Goal: Task Accomplishment & Management: Complete application form

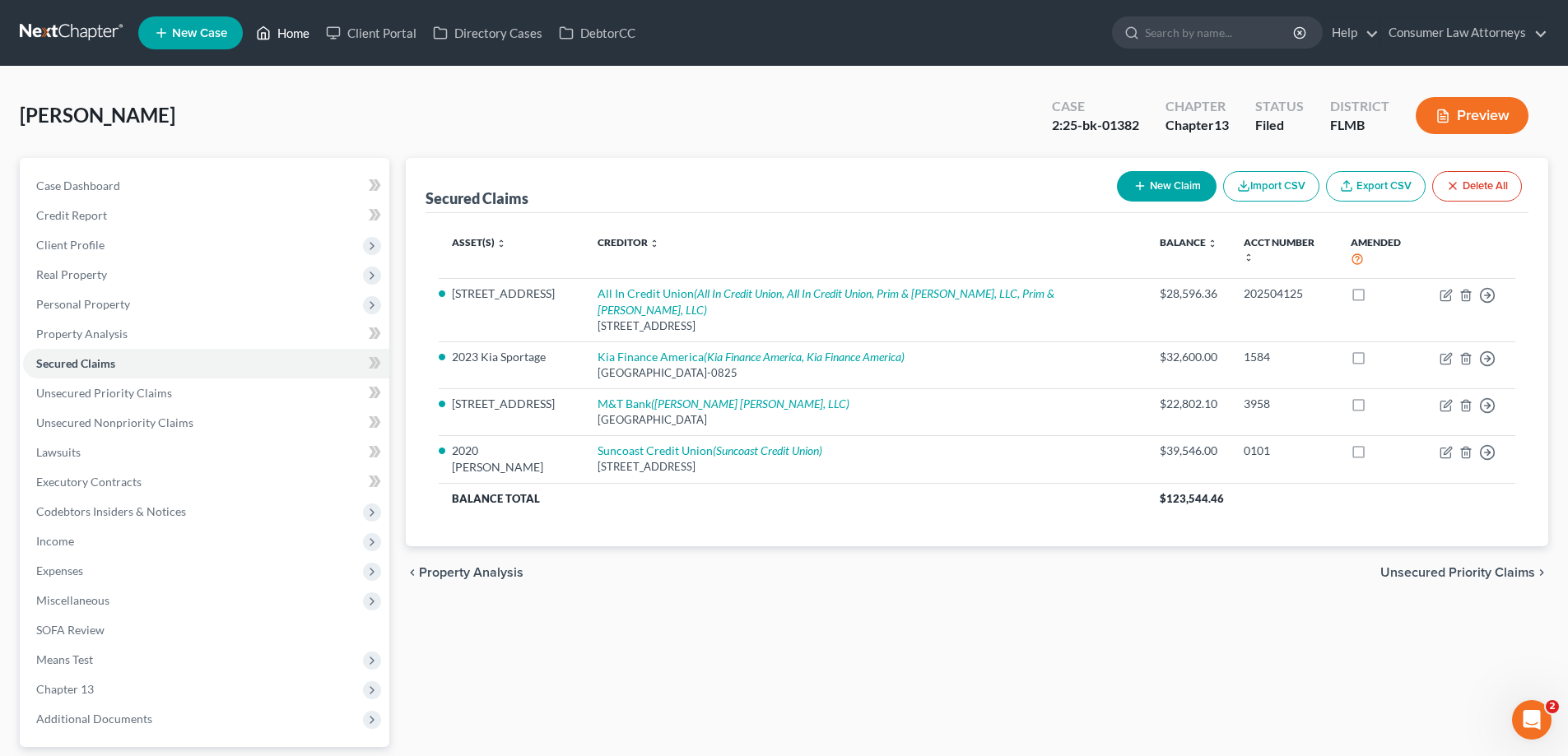
click at [308, 31] on link "Home" at bounding box center [283, 33] width 70 height 29
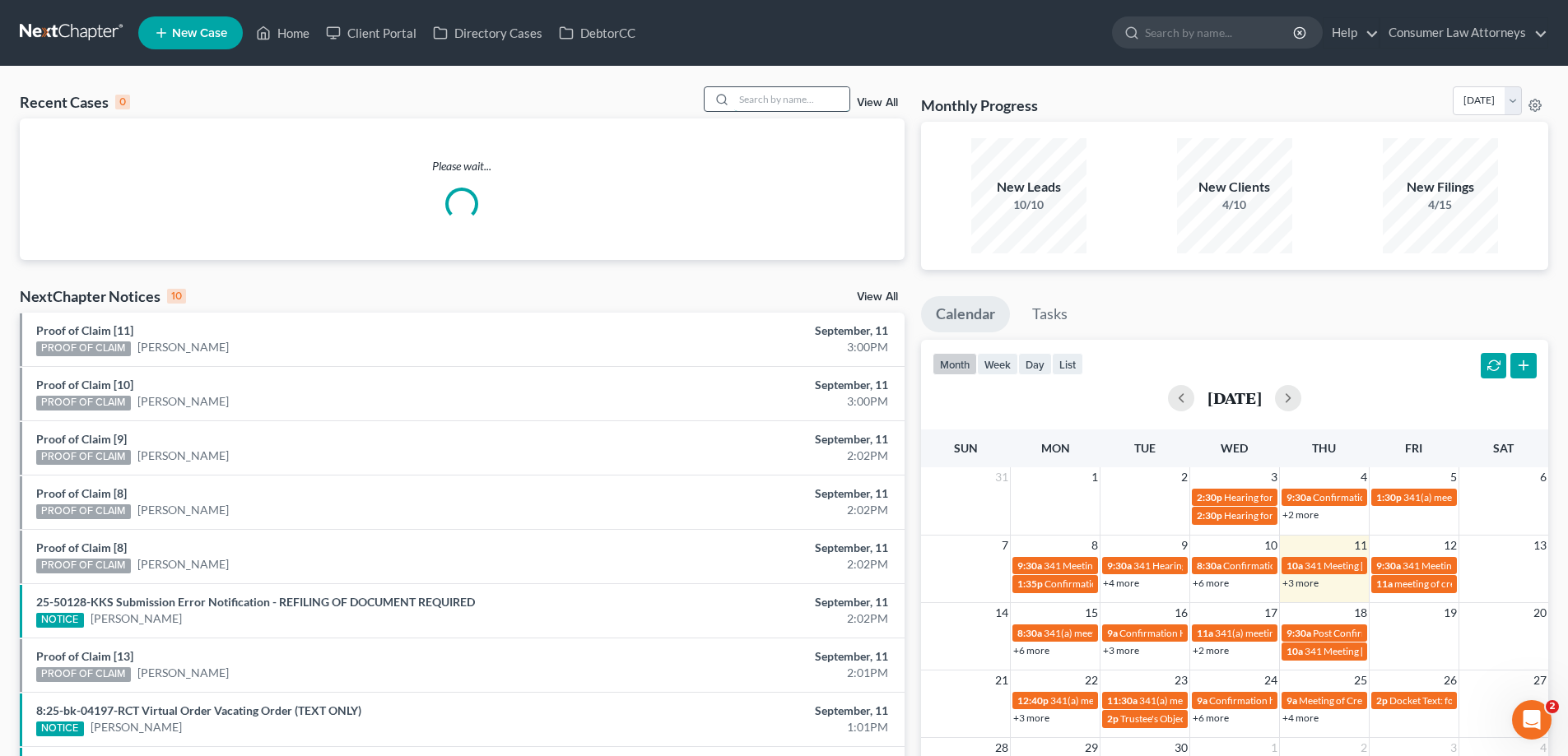
click at [785, 100] on input "search" at bounding box center [792, 99] width 116 height 24
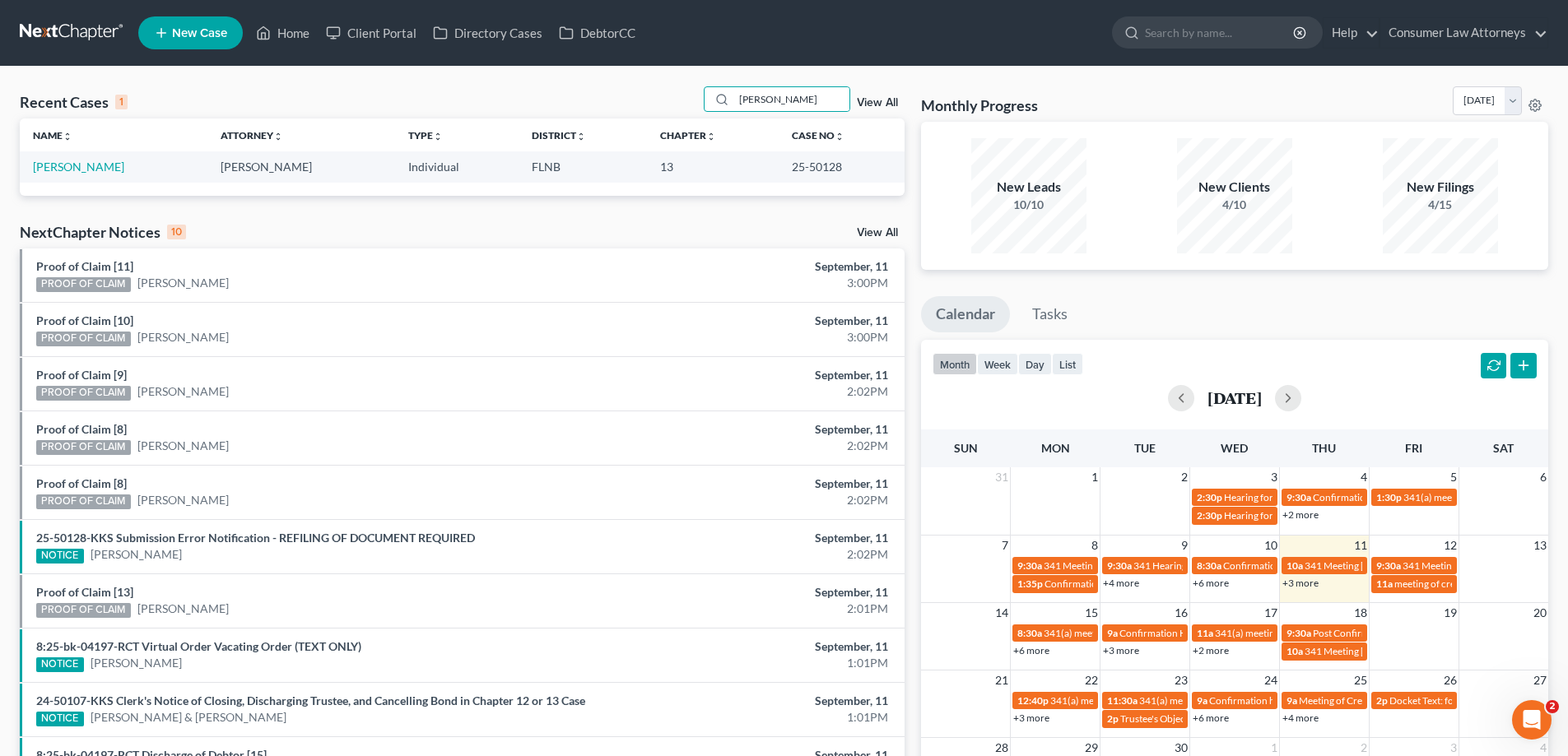
click at [65, 178] on td "[PERSON_NAME]" at bounding box center [114, 166] width 188 height 30
drag, startPoint x: 854, startPoint y: 167, endPoint x: 779, endPoint y: 166, distance: 75.0
click at [779, 166] on td "25-50128" at bounding box center [841, 166] width 126 height 30
copy td "25-50128"
drag, startPoint x: 770, startPoint y: 94, endPoint x: 698, endPoint y: 94, distance: 72.0
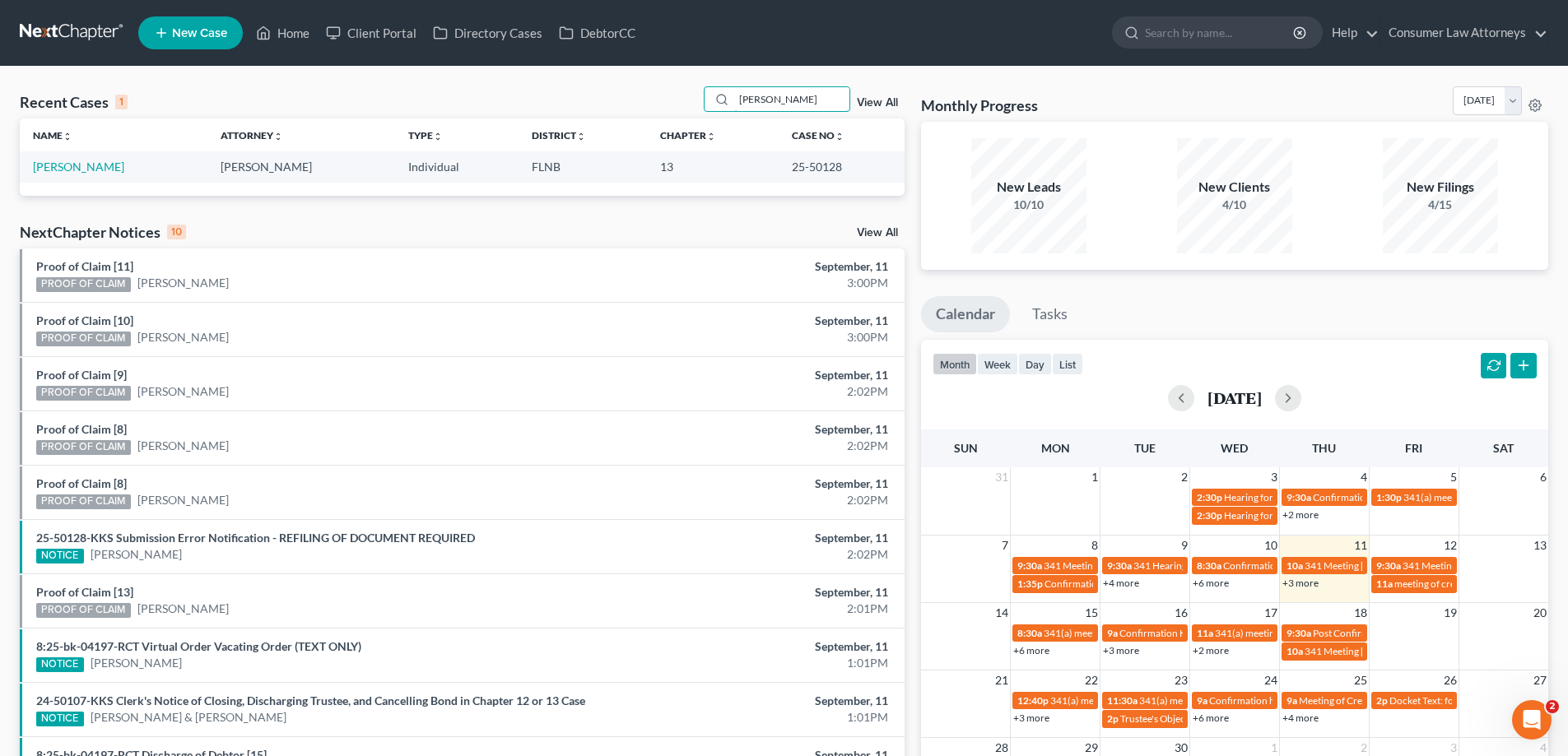
click at [698, 94] on div "Recent Cases 1 [PERSON_NAME] View All" at bounding box center [462, 102] width 884 height 32
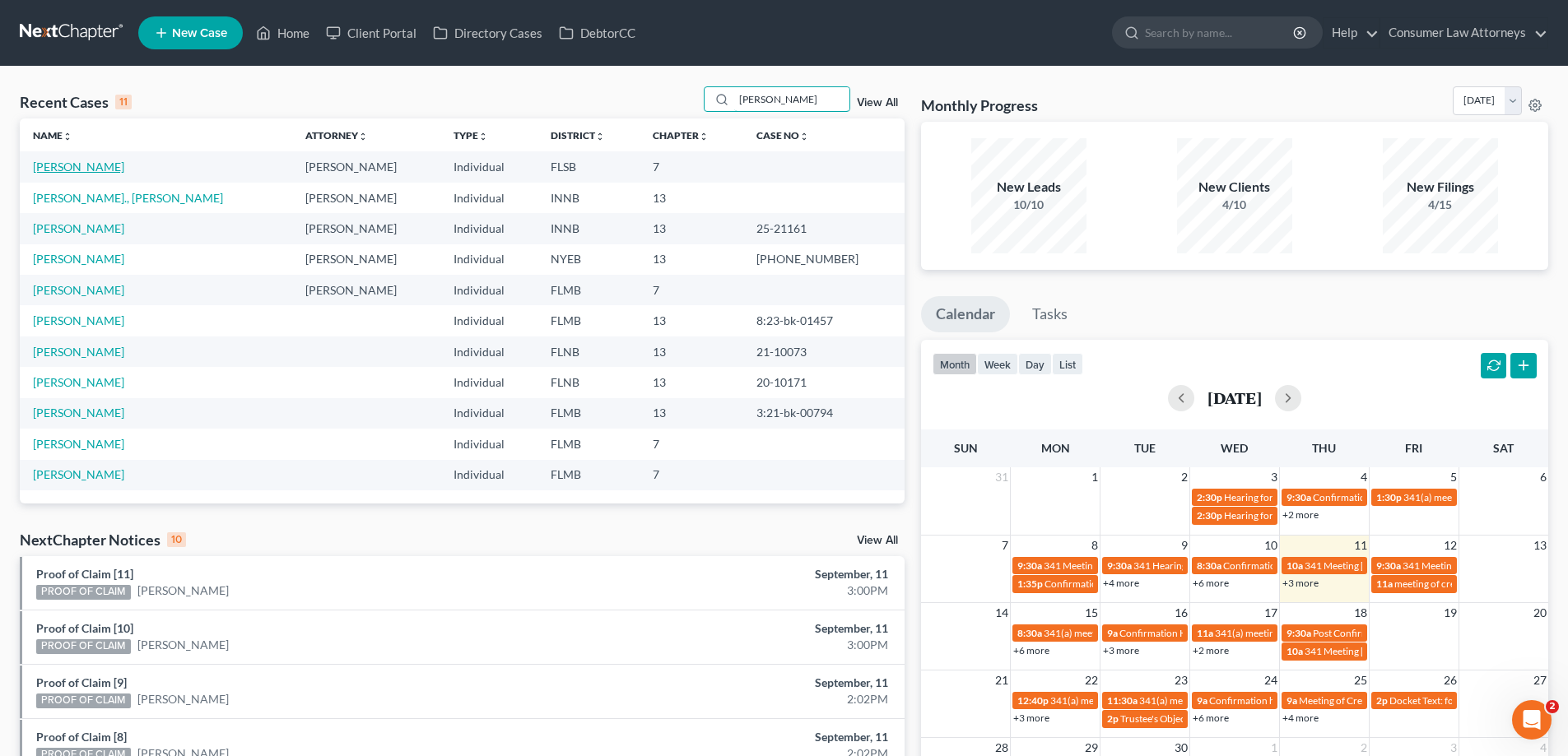
type input "[PERSON_NAME]"
click at [83, 169] on link "[PERSON_NAME]" at bounding box center [79, 166] width 92 height 14
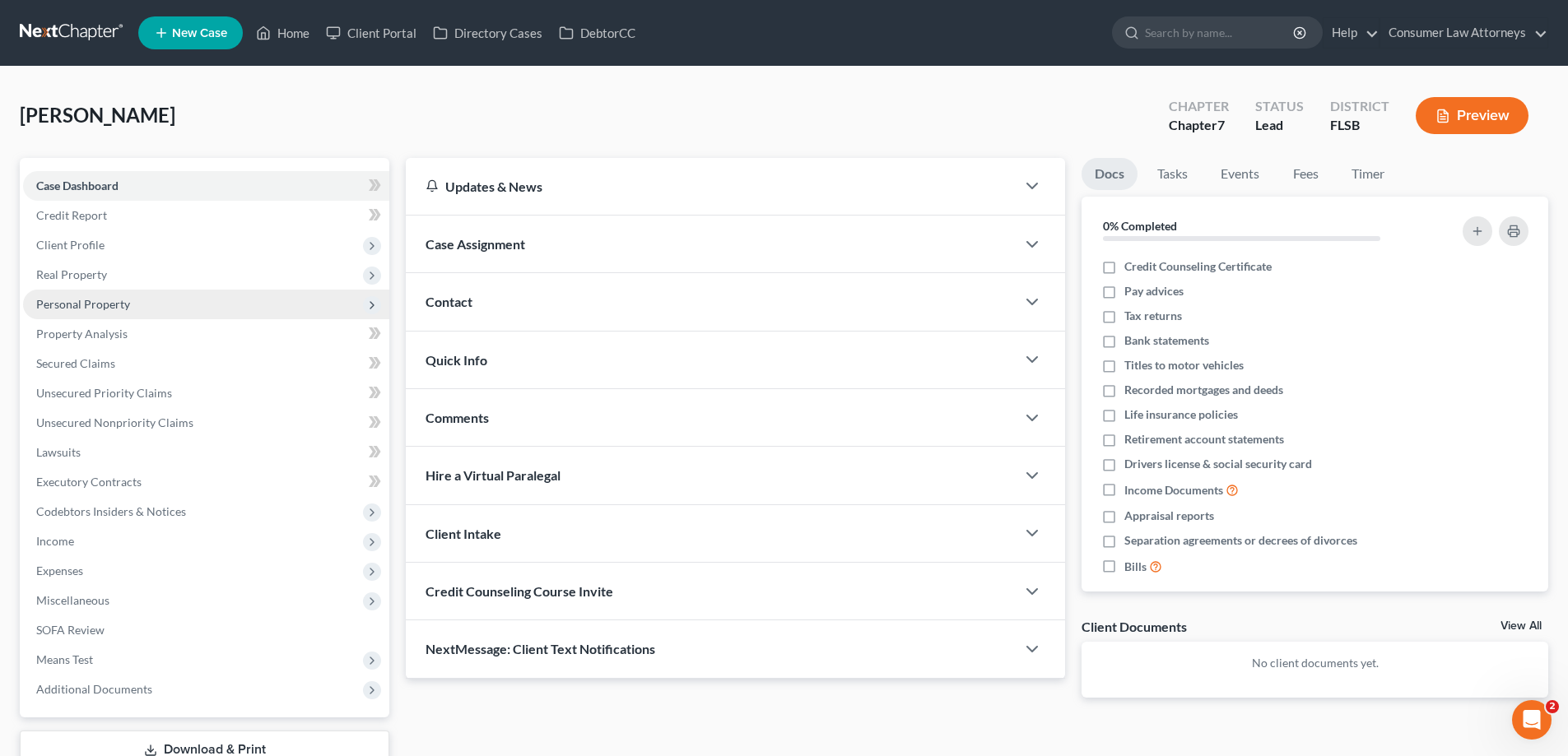
click at [86, 308] on span "Personal Property" at bounding box center [83, 304] width 94 height 14
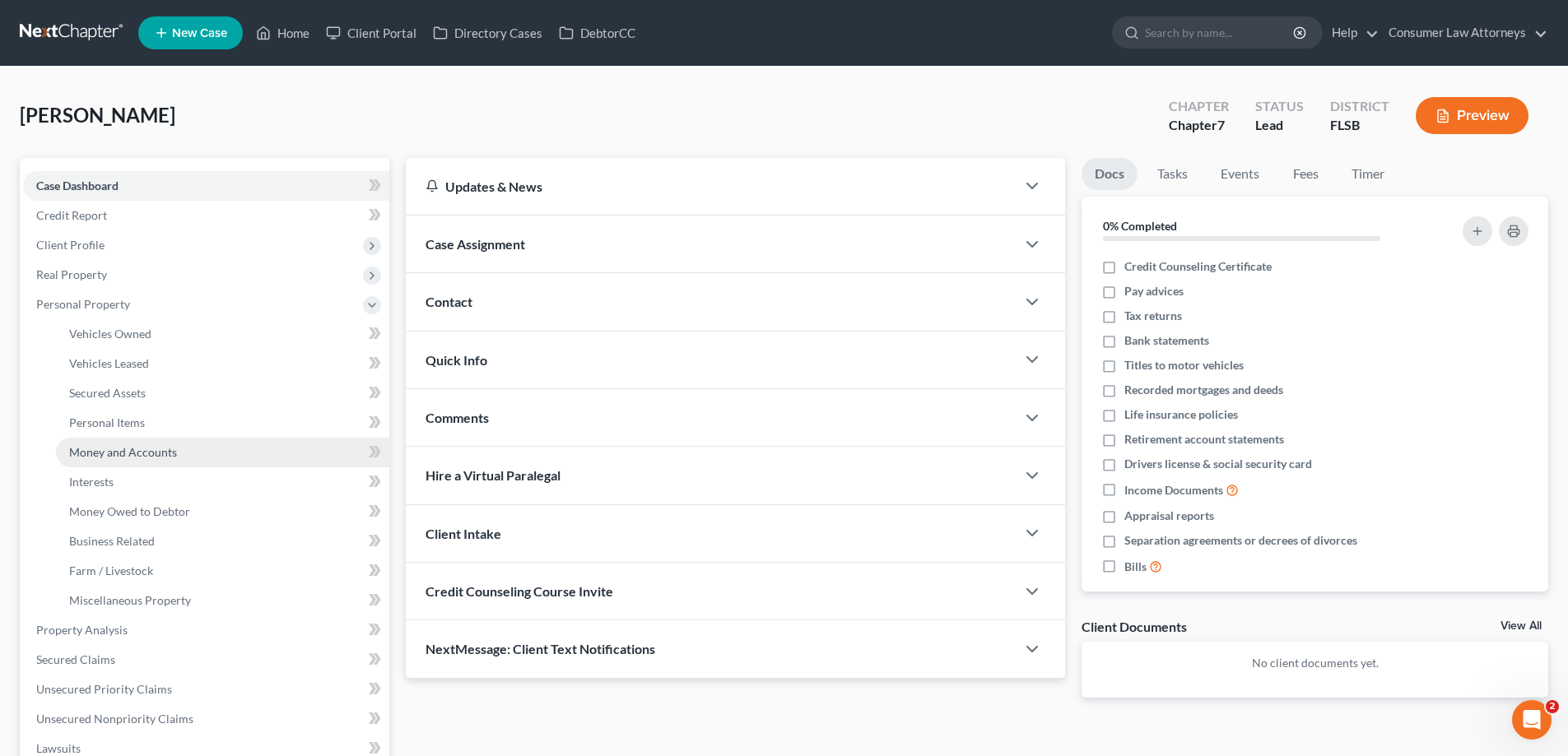
click at [141, 445] on span "Money and Accounts" at bounding box center [123, 451] width 108 height 14
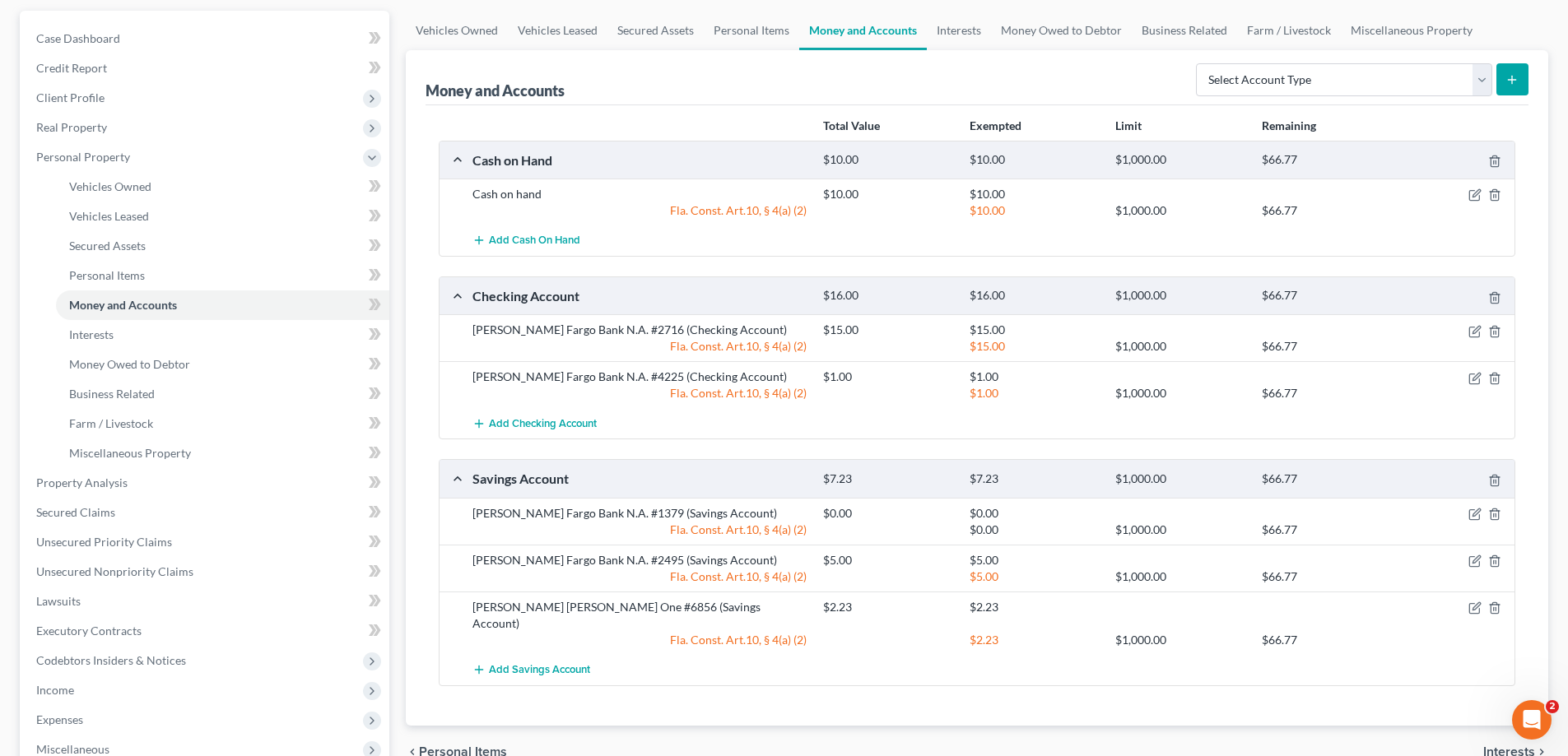
scroll to position [164, 0]
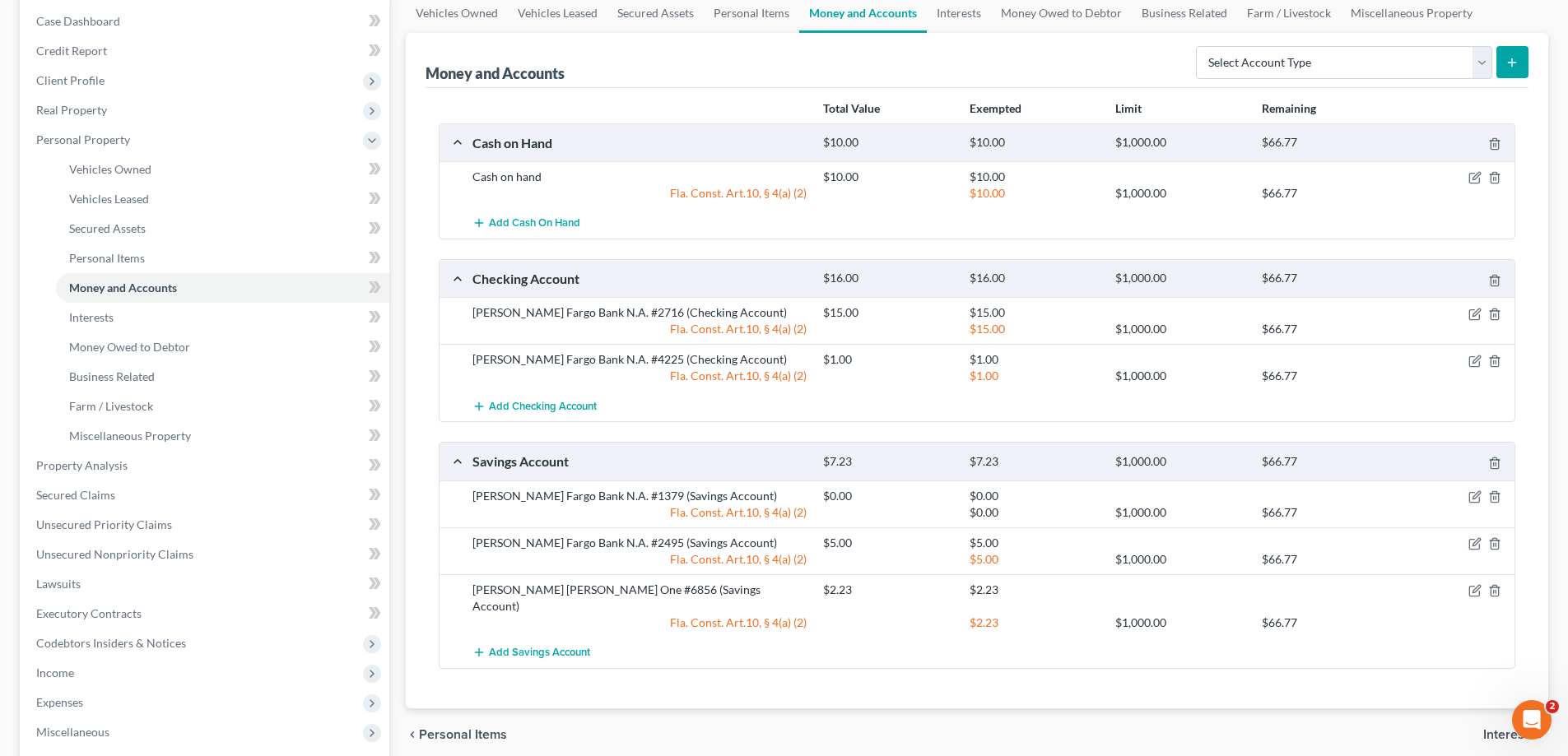
click at [398, 108] on div "Vehicles Owned Vehicles Leased Secured Assets Personal Items Money and Accounts…" at bounding box center [976, 469] width 1159 height 951
click at [1473, 318] on icon "button" at bounding box center [1474, 315] width 13 height 13
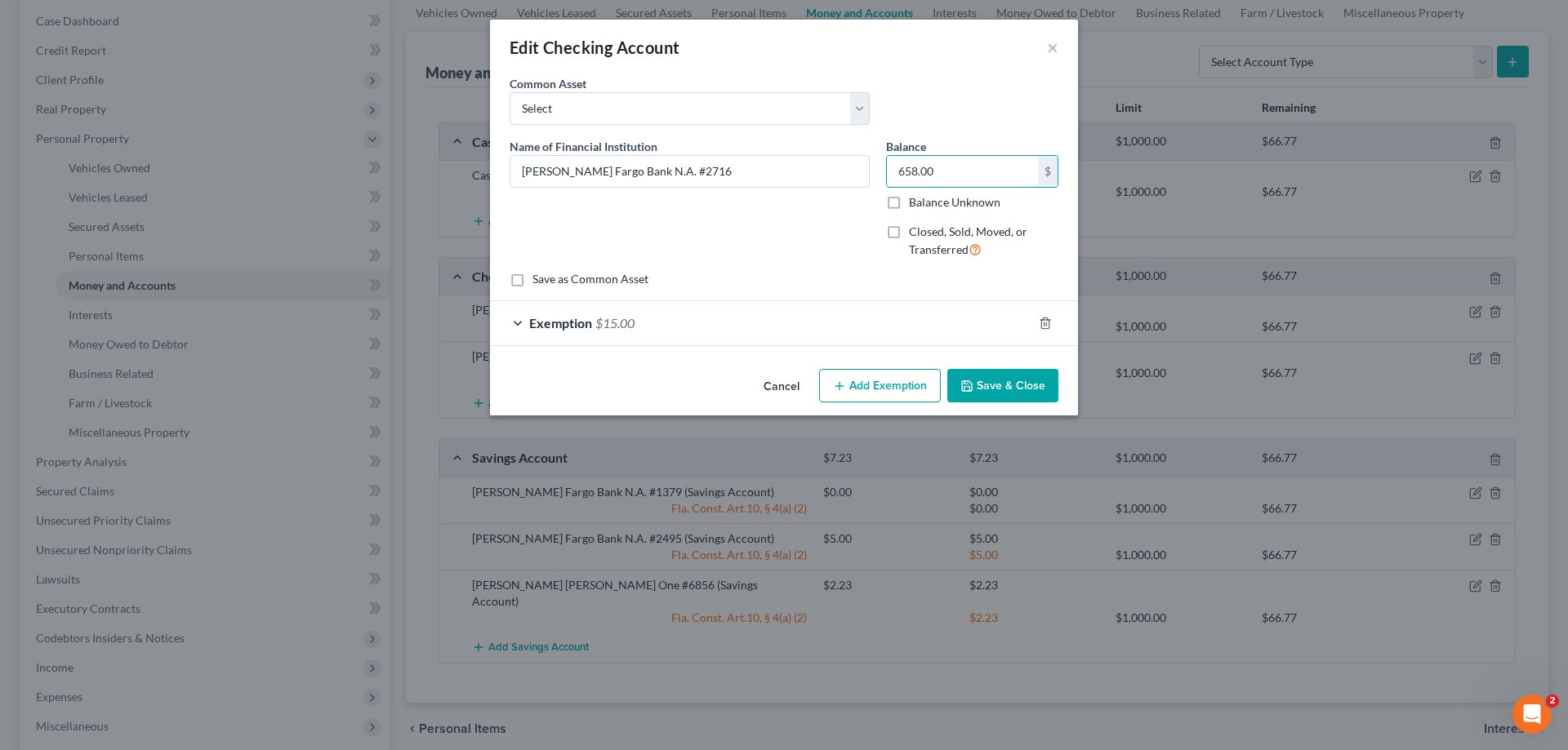
type input "658.00"
click at [1020, 366] on div "Cancel Add Exemption Save & Close" at bounding box center [784, 389] width 588 height 54
click at [1027, 385] on button "Save & Close" at bounding box center [1003, 386] width 111 height 35
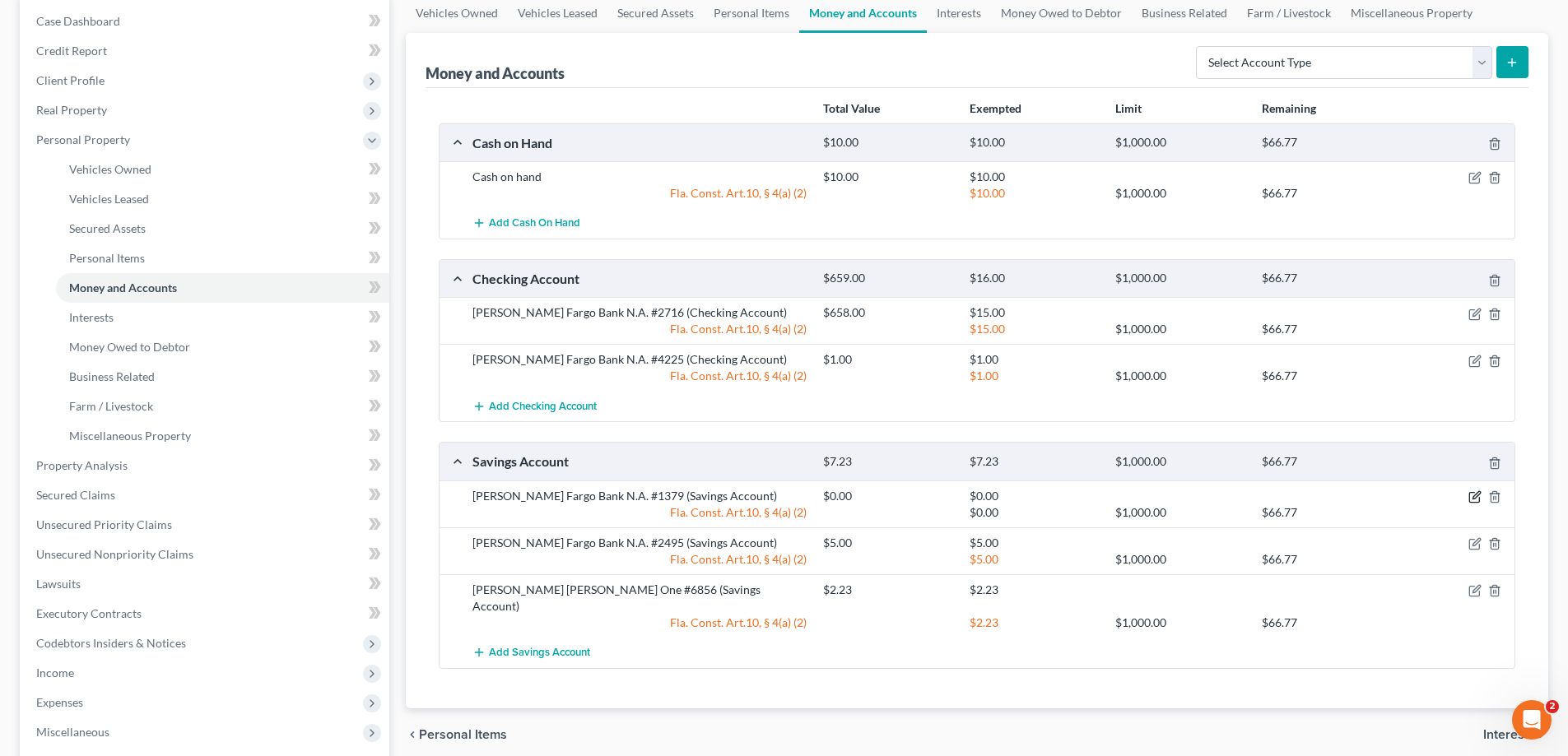
click at [1473, 499] on icon "button" at bounding box center [1476, 495] width 7 height 7
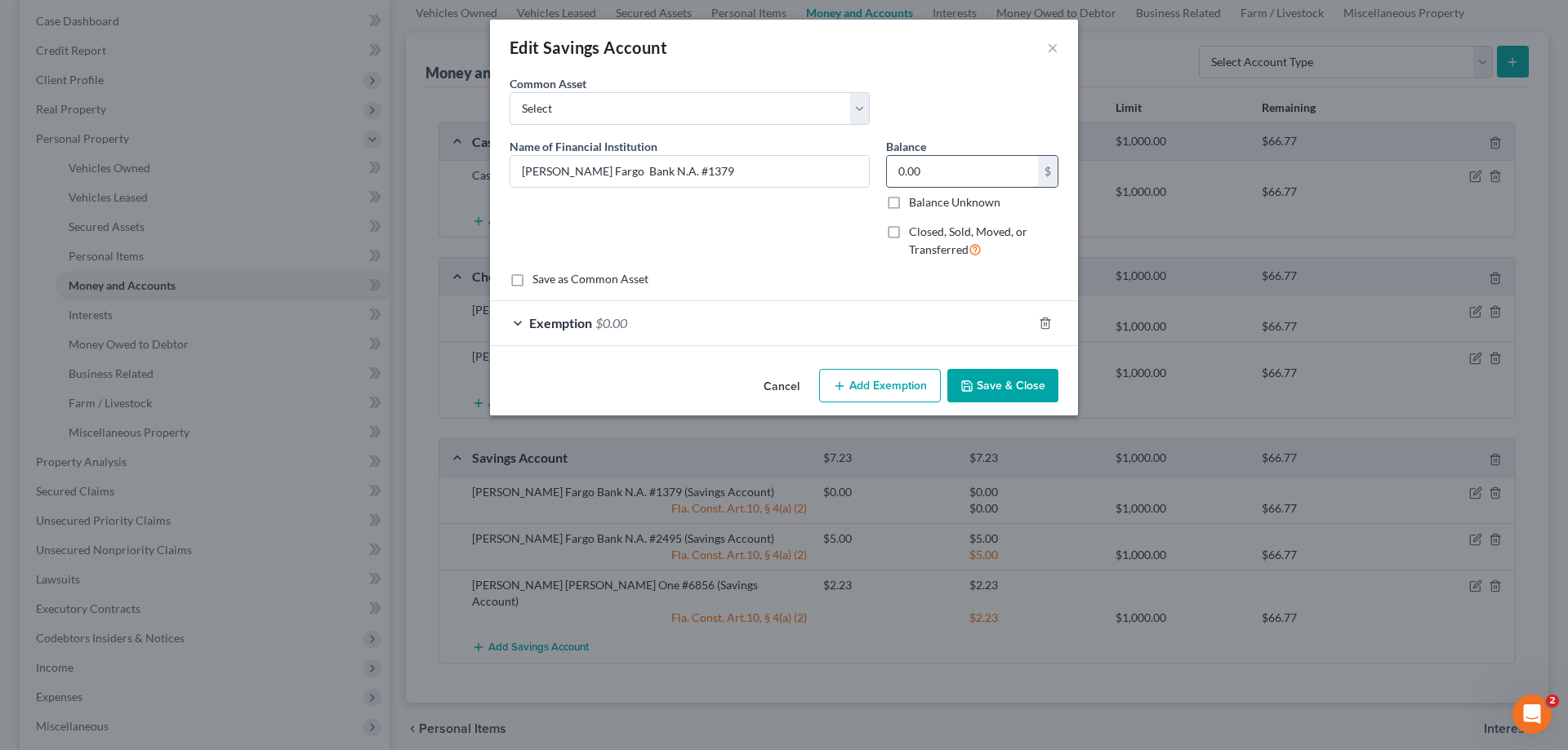
click at [996, 174] on input "0.00" at bounding box center [962, 171] width 151 height 31
type input "42"
click at [1014, 389] on button "Save & Close" at bounding box center [1003, 386] width 111 height 35
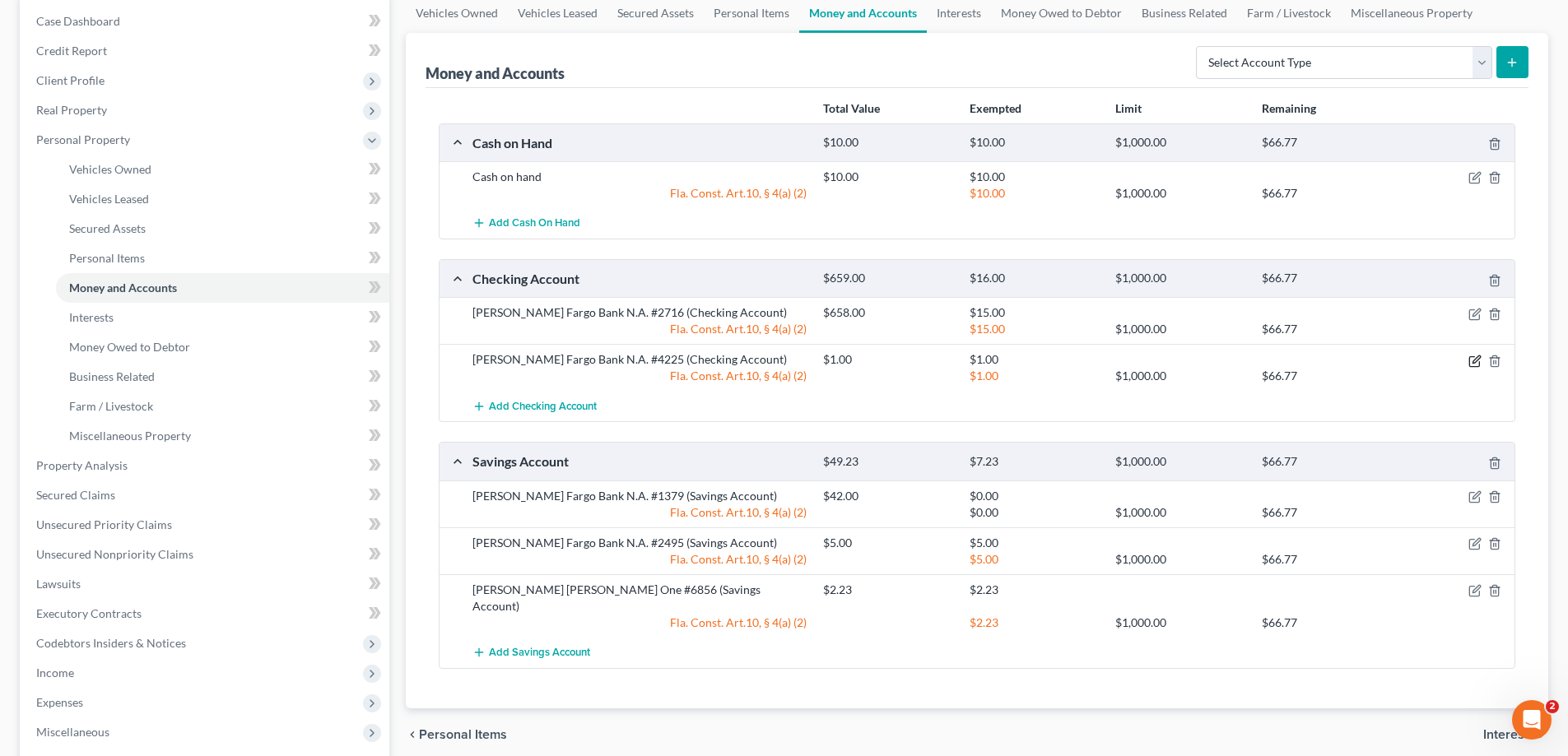
click at [1476, 366] on icon "button" at bounding box center [1473, 361] width 10 height 10
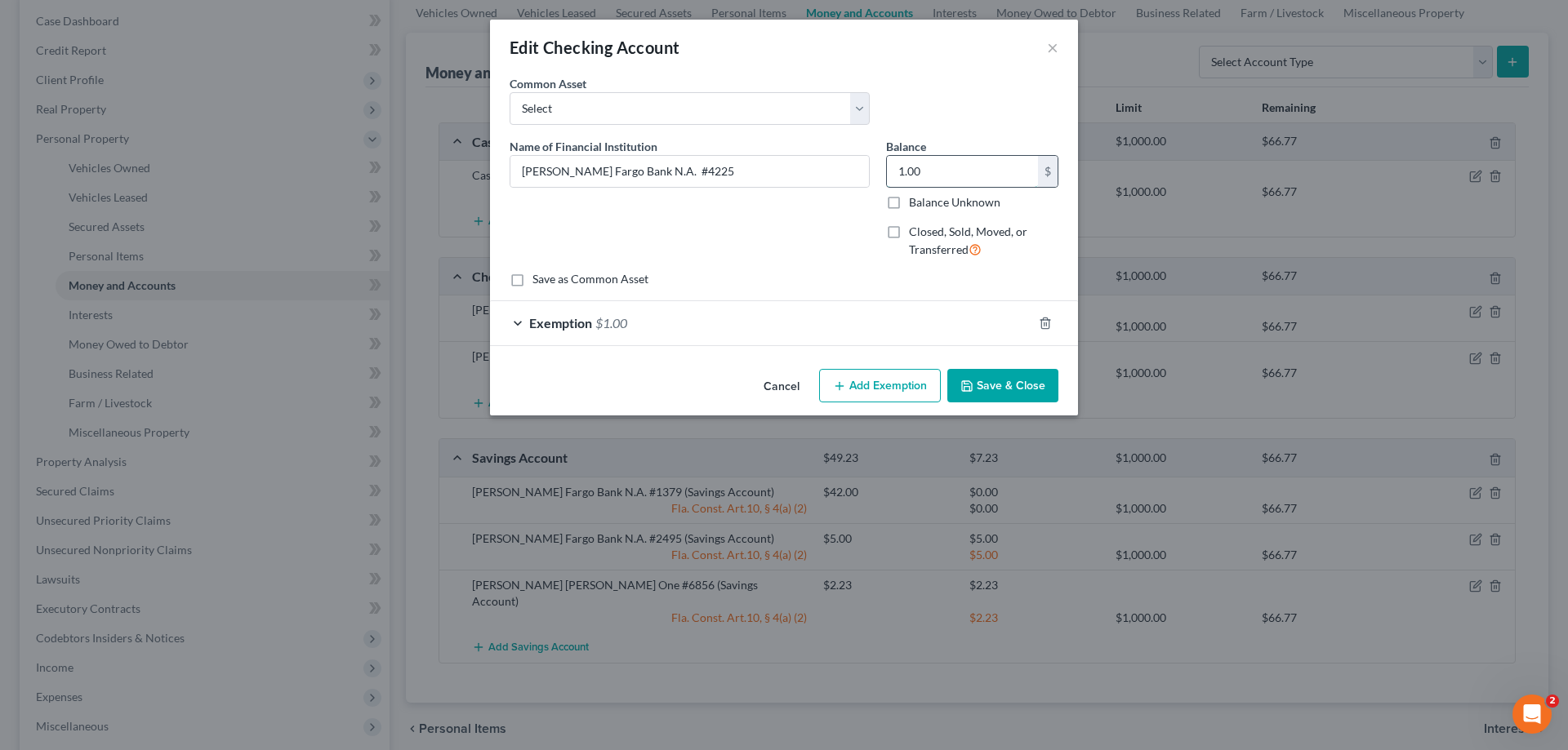
click at [944, 179] on input "1.00" at bounding box center [962, 171] width 151 height 31
type input "201"
click at [993, 377] on button "Save & Close" at bounding box center [1003, 386] width 111 height 35
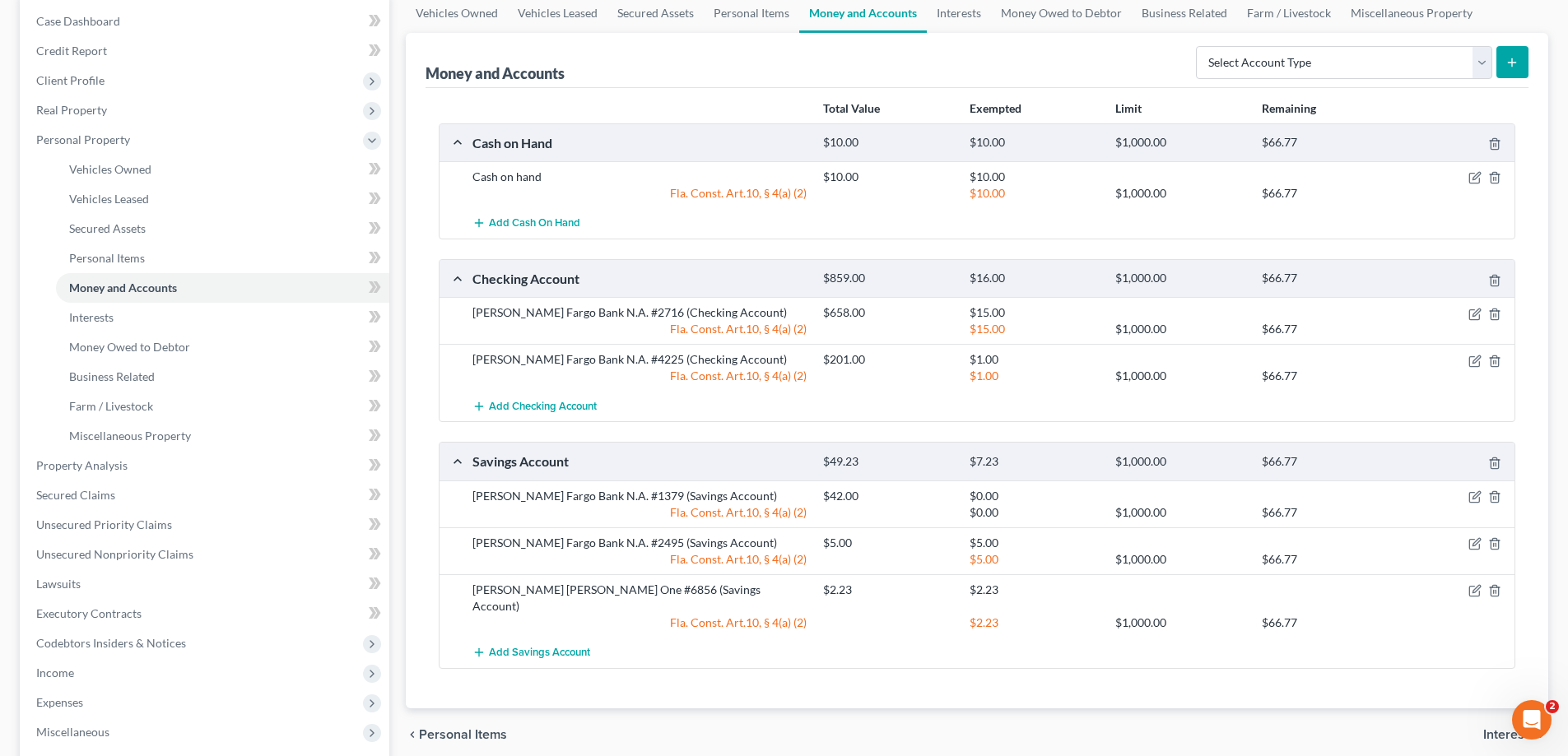
click at [671, 98] on div "Total Value Exempted Limit Remaining" at bounding box center [976, 108] width 1093 height 28
click at [1476, 544] on icon "button" at bounding box center [1476, 542] width 7 height 7
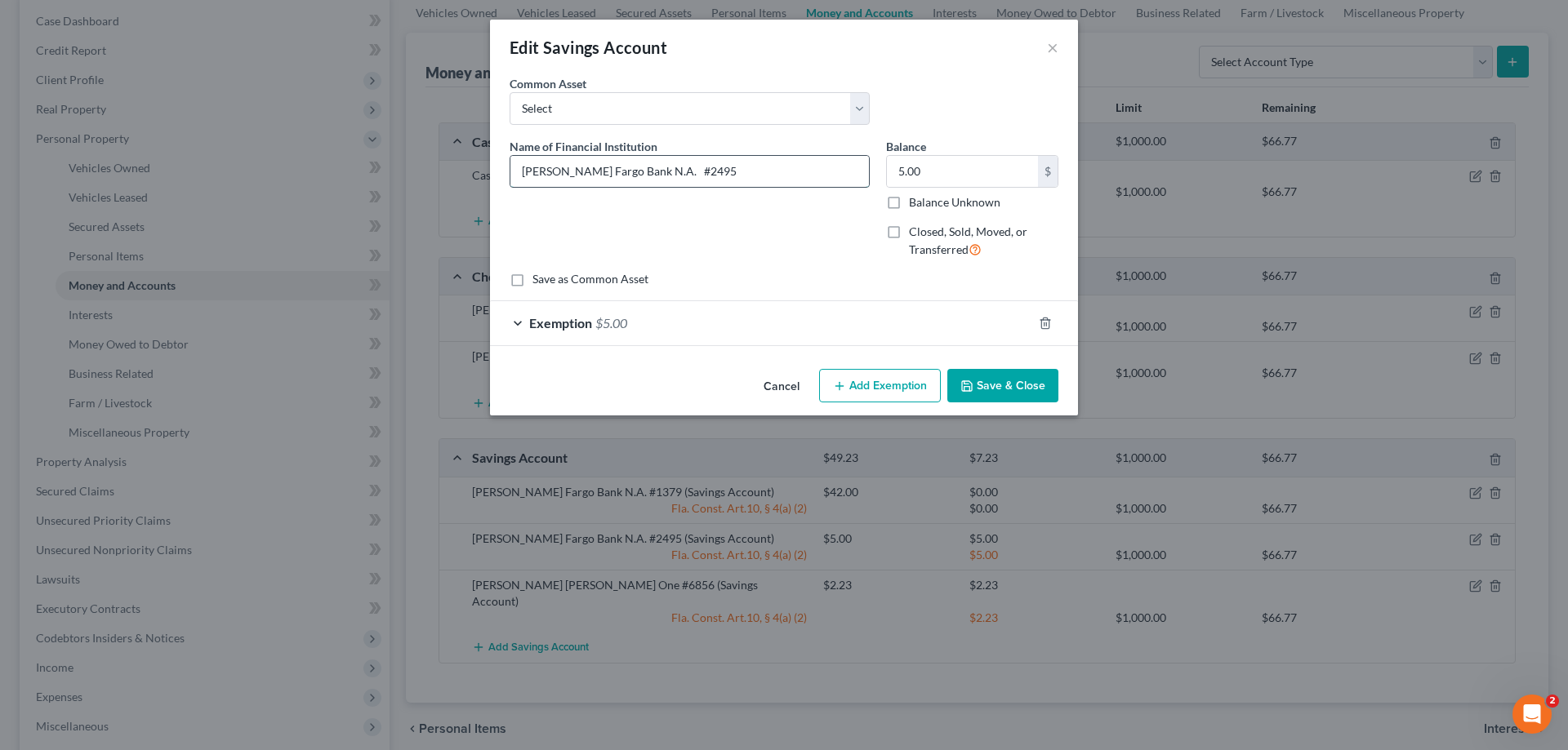
drag, startPoint x: 787, startPoint y: 173, endPoint x: 759, endPoint y: 176, distance: 28.2
click at [787, 173] on input "[PERSON_NAME] Fargo Bank N.A. #2495" at bounding box center [690, 171] width 359 height 31
click at [944, 173] on input "5.00" at bounding box center [962, 171] width 151 height 31
click at [700, 178] on input "[PERSON_NAME] Fargo Bank N.A. #2495" at bounding box center [690, 171] width 359 height 31
click at [1019, 385] on button "Save & Close" at bounding box center [1003, 386] width 111 height 35
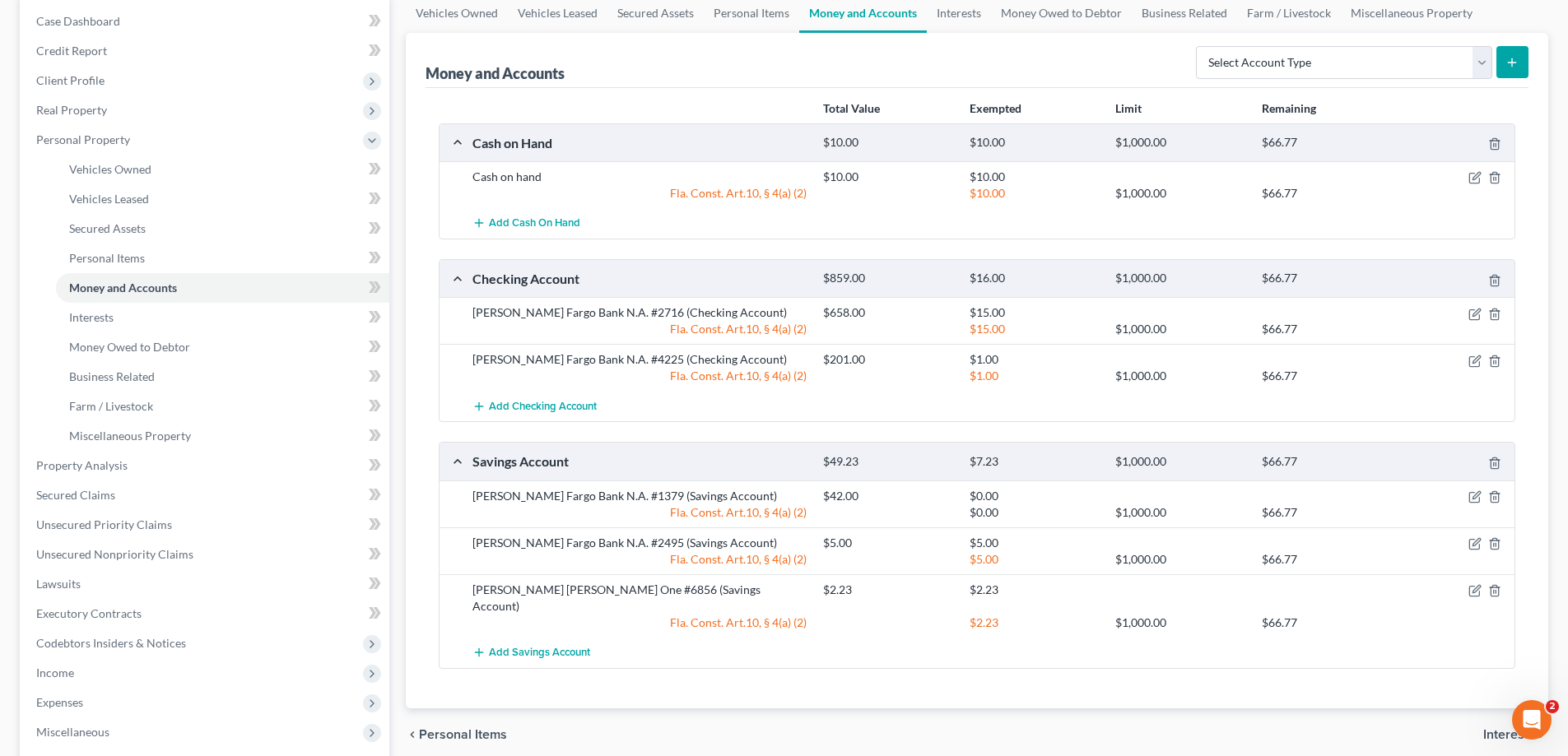
click at [1524, 228] on div "Total Value Exempted Limit Remaining Cash on Hand $10.00 $10.00 $1,000.00 $66.7…" at bounding box center [977, 398] width 1103 height 620
click at [1486, 66] on select "Select Account Type Brokerage Cash on Hand Certificates of Deposit Checking Acc…" at bounding box center [1344, 62] width 296 height 33
click at [1199, 46] on select "Select Account Type Brokerage Cash on Hand Certificates of Deposit Checking Acc…" at bounding box center [1344, 62] width 296 height 33
click at [1502, 60] on button "submit" at bounding box center [1512, 61] width 32 height 32
click at [1525, 51] on button "submit" at bounding box center [1512, 61] width 32 height 32
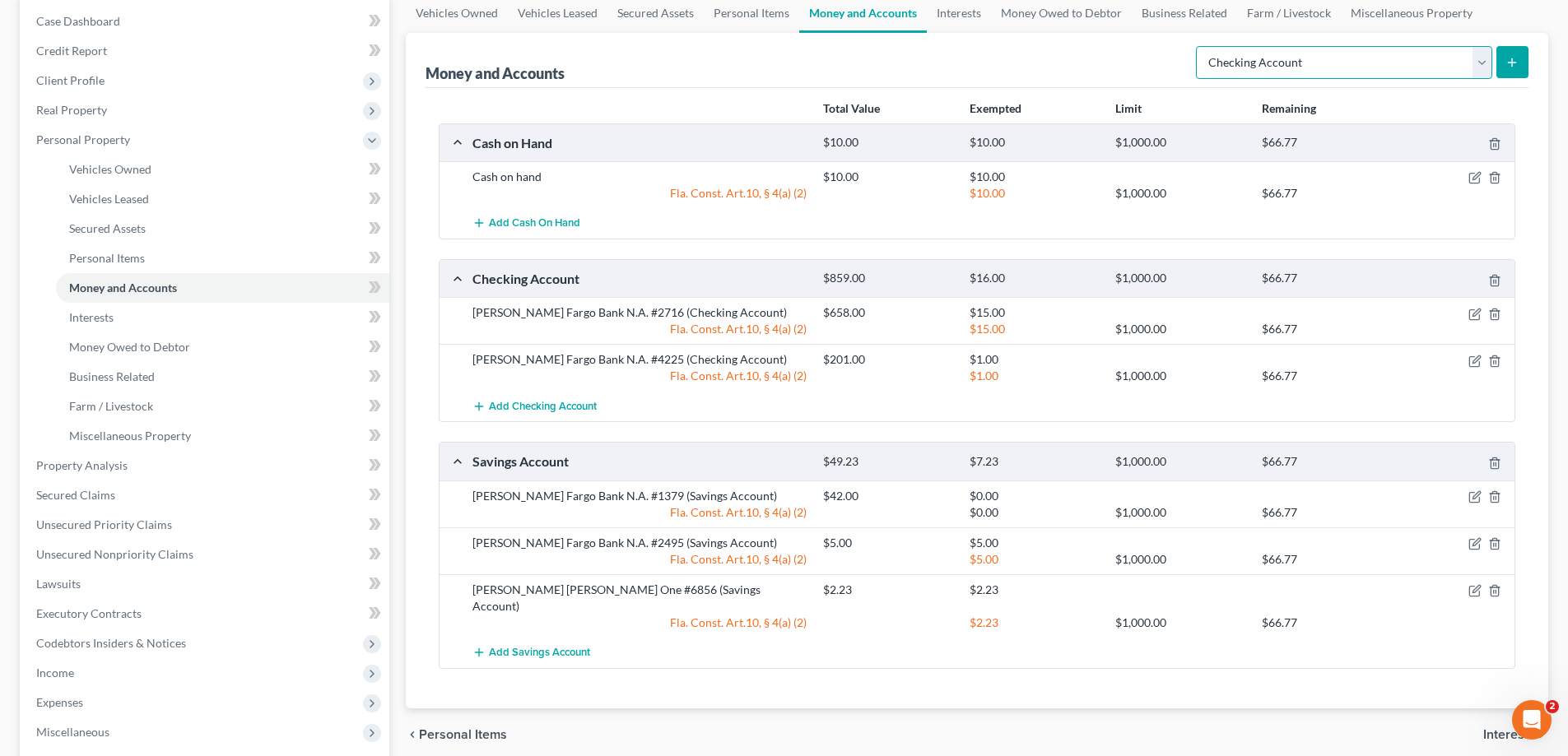
click at [1220, 72] on select "Select Account Type Brokerage Cash on Hand Certificates of Deposit Checking Acc…" at bounding box center [1344, 62] width 296 height 33
select select "brokerage"
click at [1199, 46] on select "Select Account Type Brokerage Cash on Hand Certificates of Deposit Checking Acc…" at bounding box center [1344, 62] width 296 height 33
click at [84, 258] on span "Personal Items" at bounding box center [106, 258] width 76 height 14
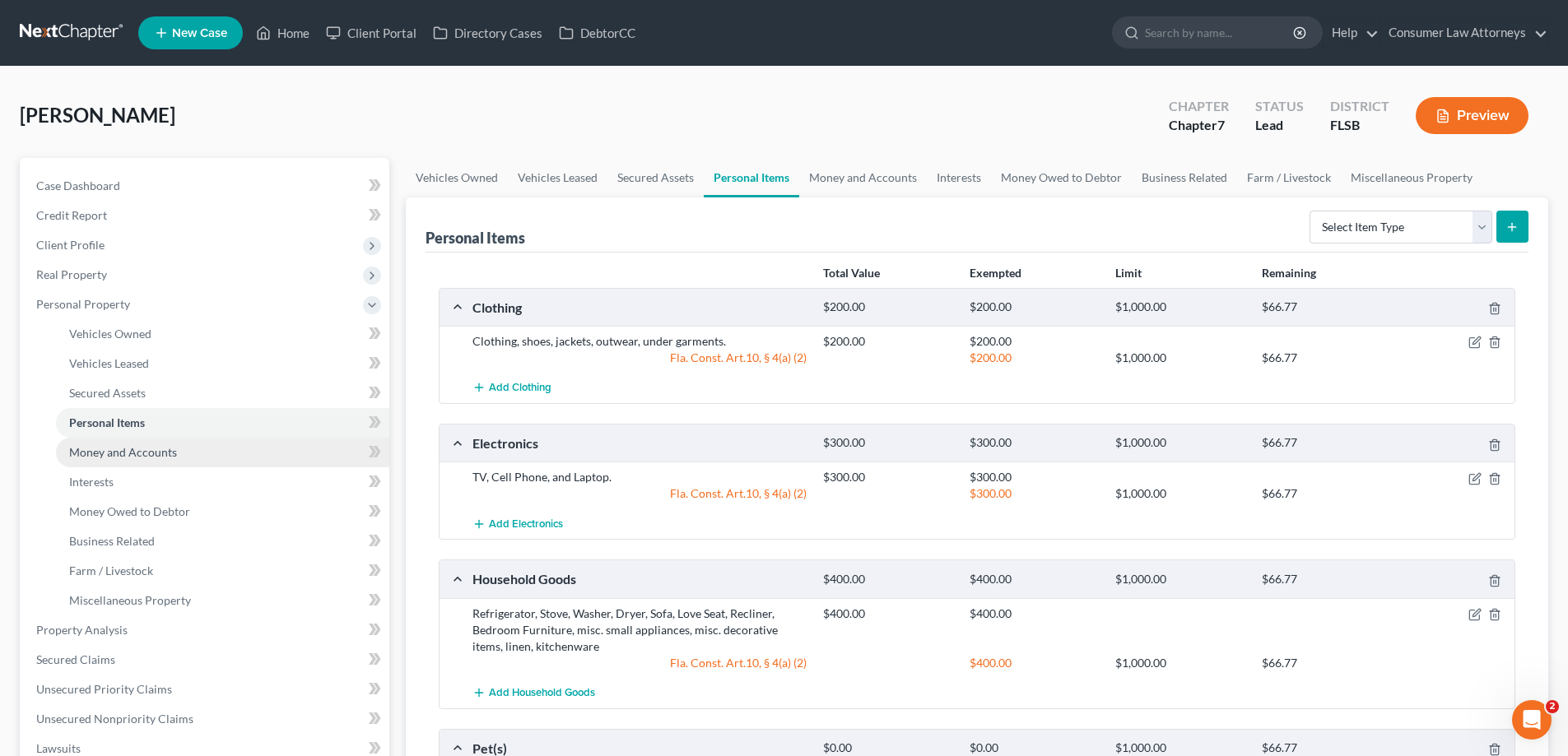
click at [126, 455] on span "Money and Accounts" at bounding box center [123, 451] width 108 height 14
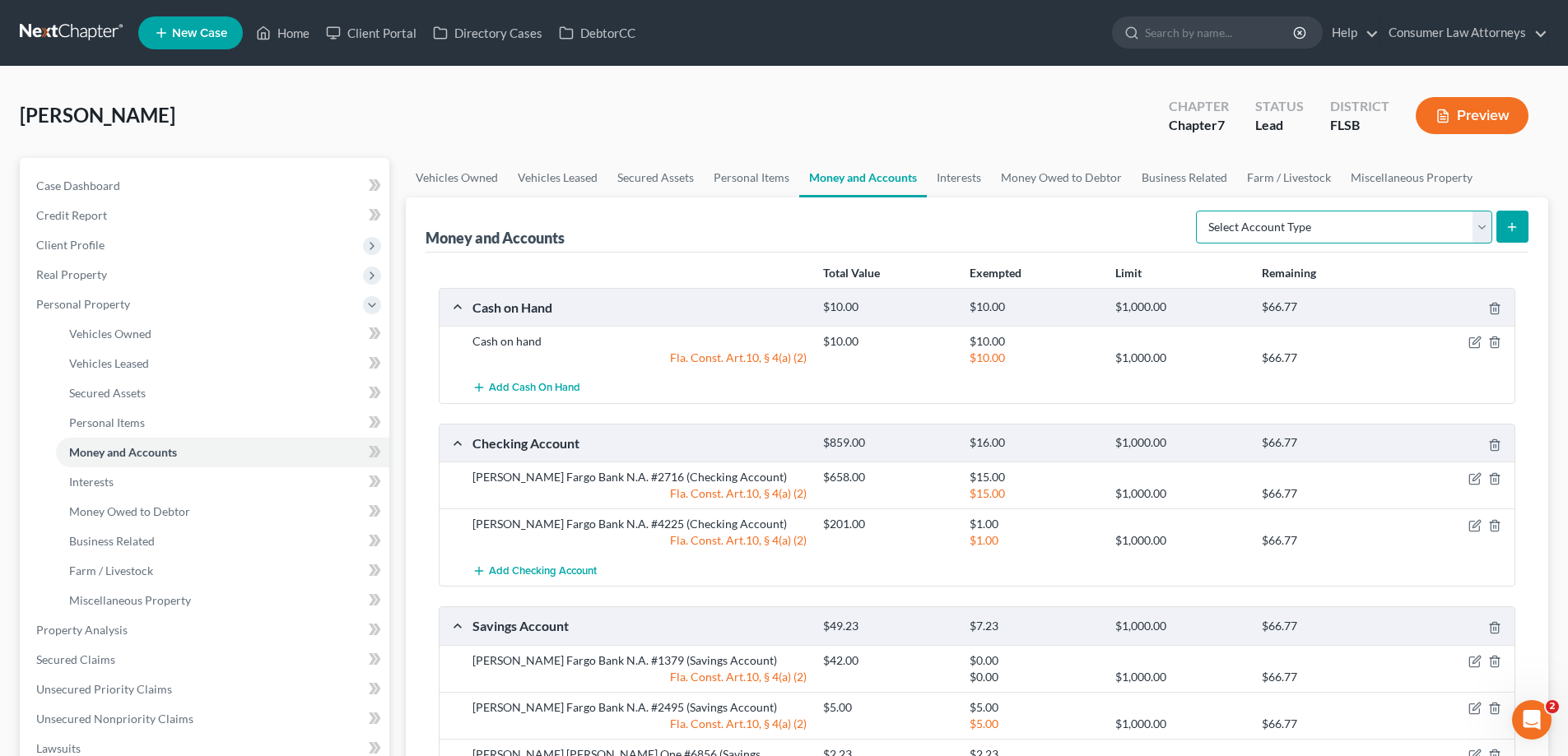
click at [1488, 221] on select "Select Account Type Brokerage Cash on Hand Certificates of Deposit Checking Acc…" at bounding box center [1344, 228] width 296 height 33
click at [1531, 360] on div "Money and Accounts Select Account Type Brokerage Cash on Hand Certificates of D…" at bounding box center [976, 535] width 1142 height 676
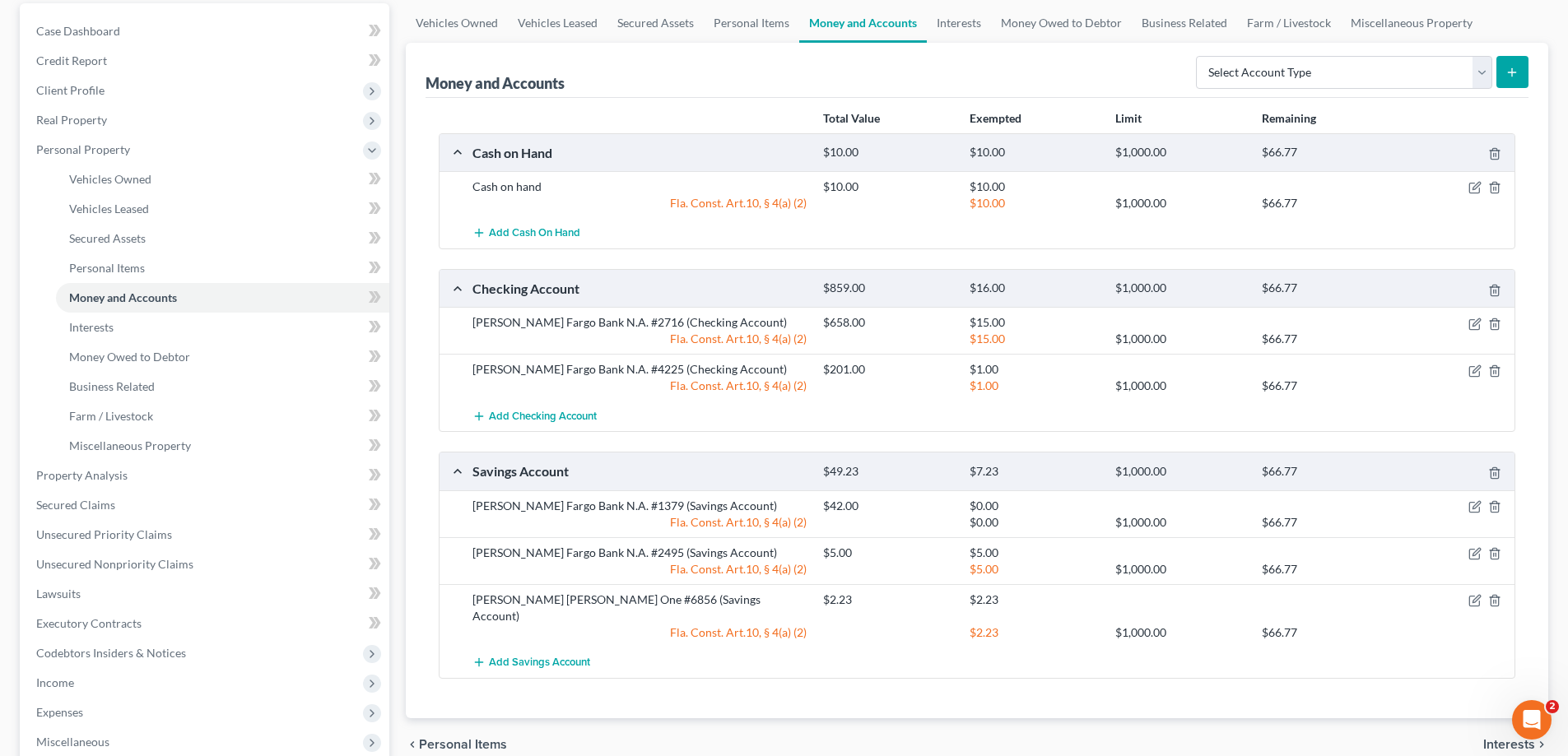
scroll to position [164, 0]
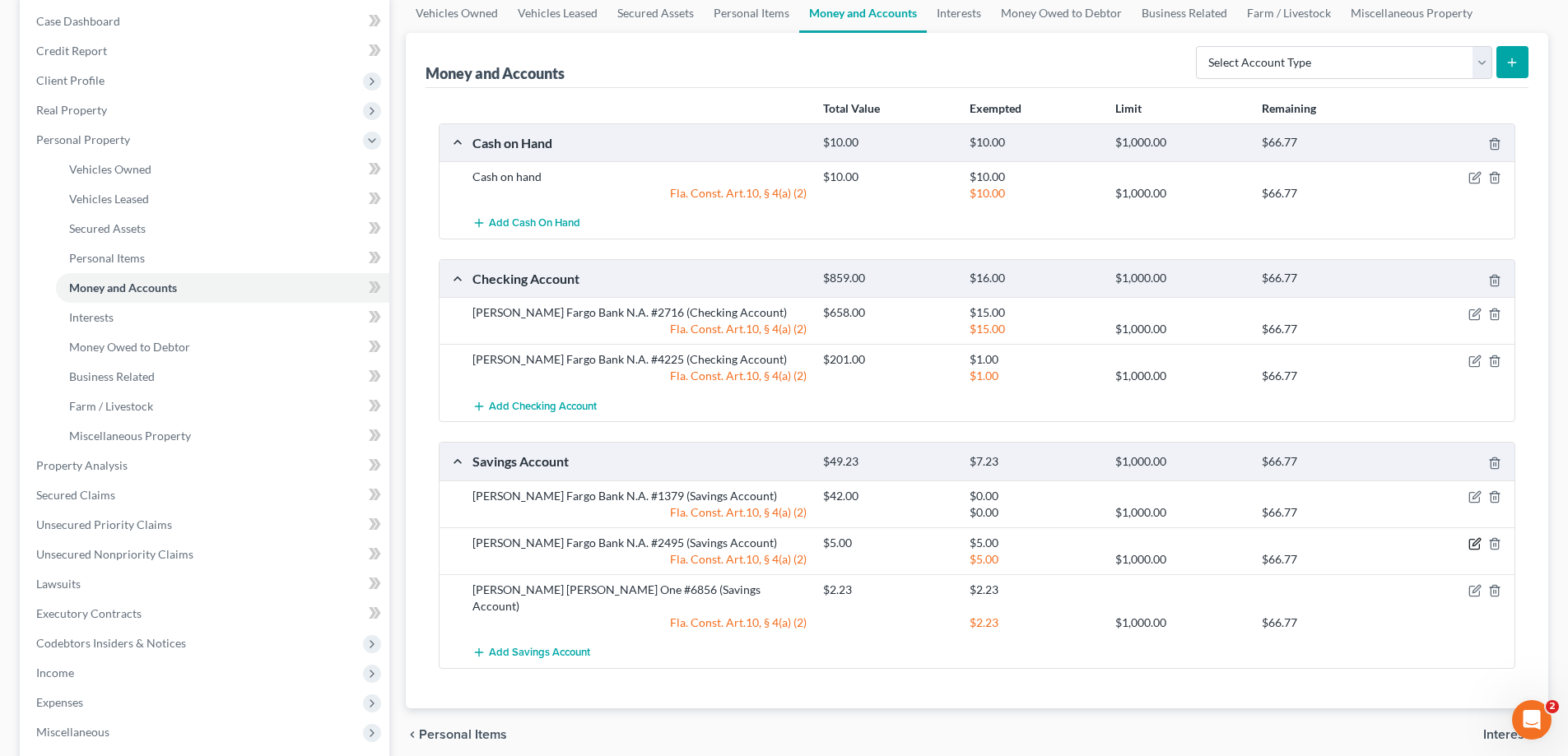
click at [1476, 542] on icon "button" at bounding box center [1474, 544] width 13 height 13
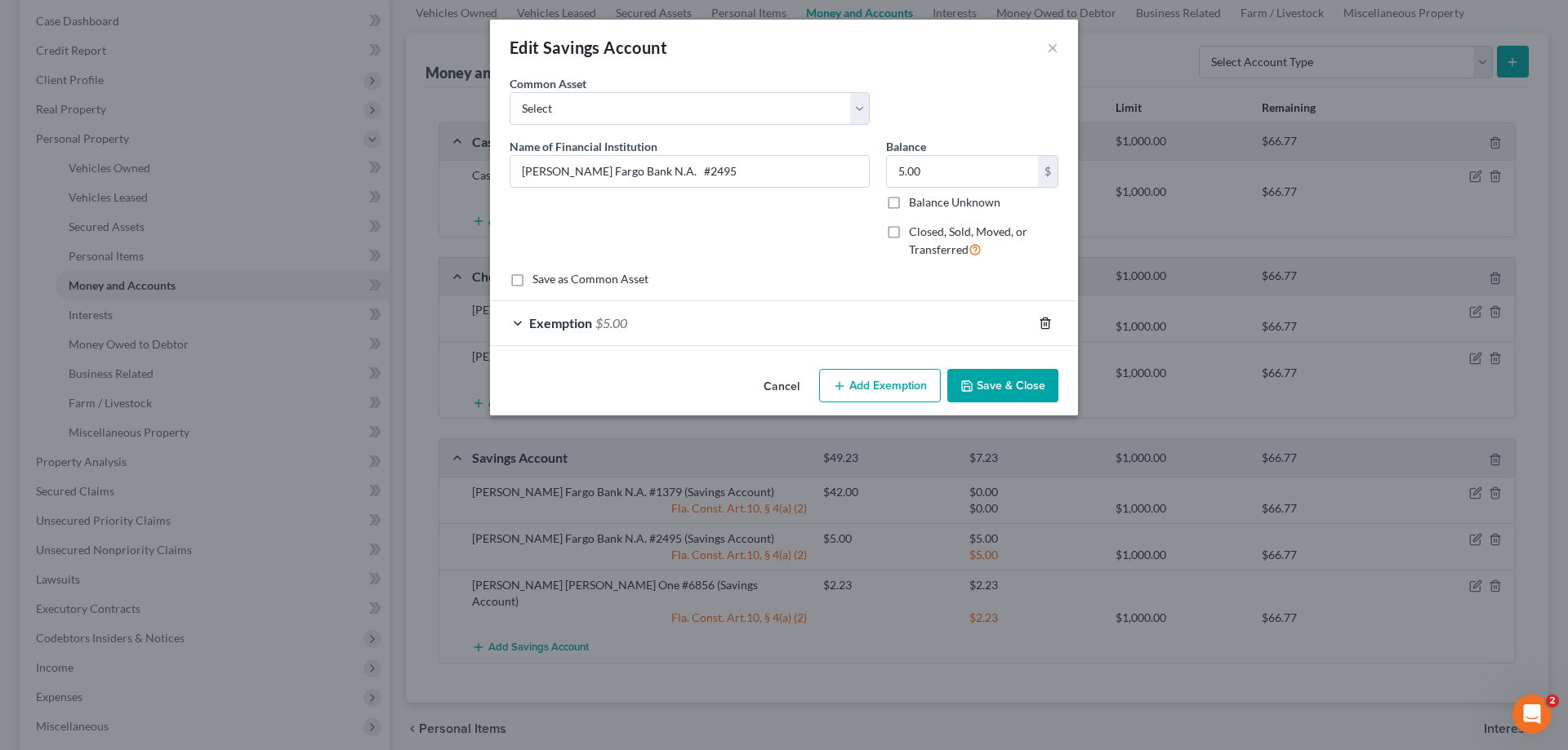
click at [1044, 329] on icon "button" at bounding box center [1045, 323] width 13 height 13
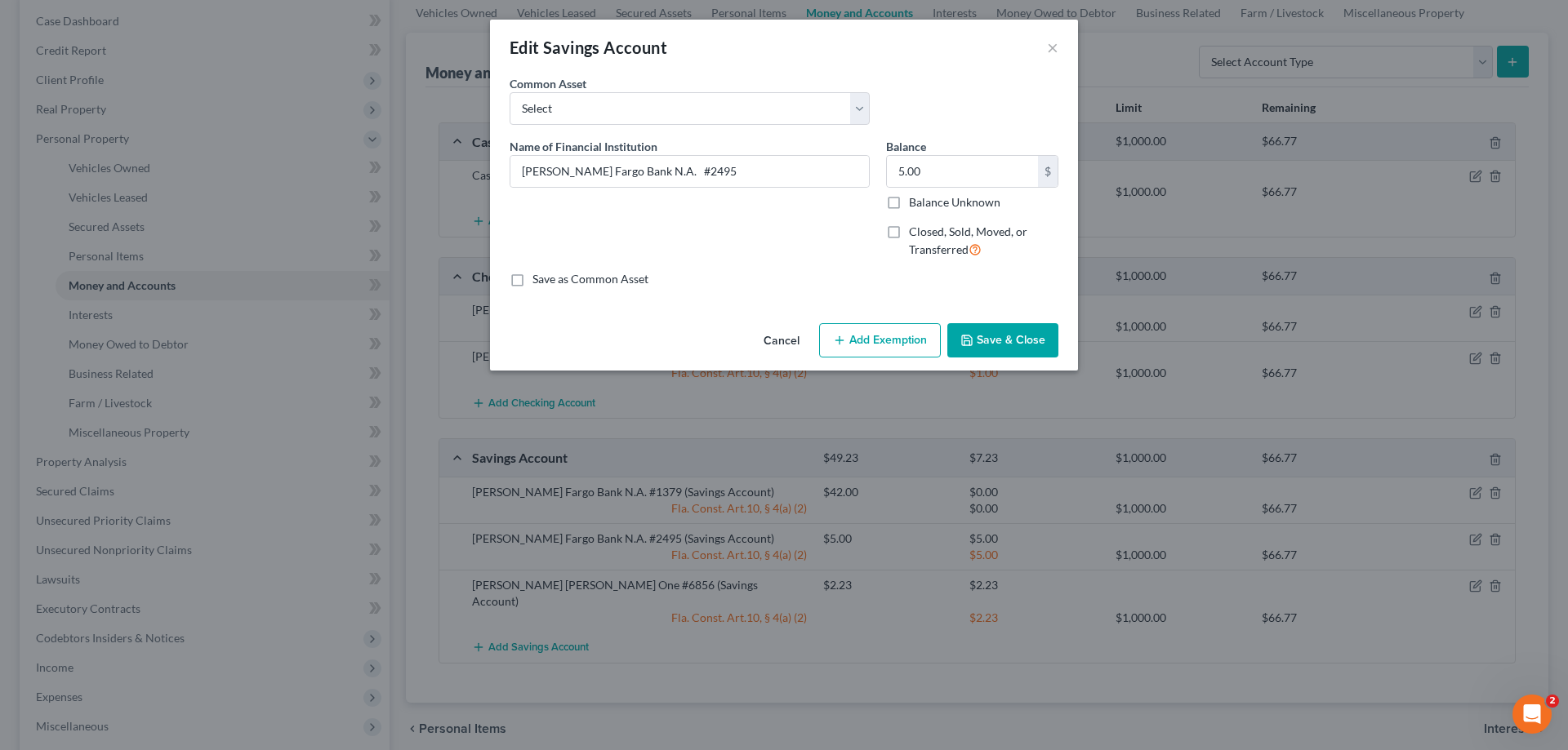
click at [1023, 346] on button "Save & Close" at bounding box center [1003, 340] width 111 height 35
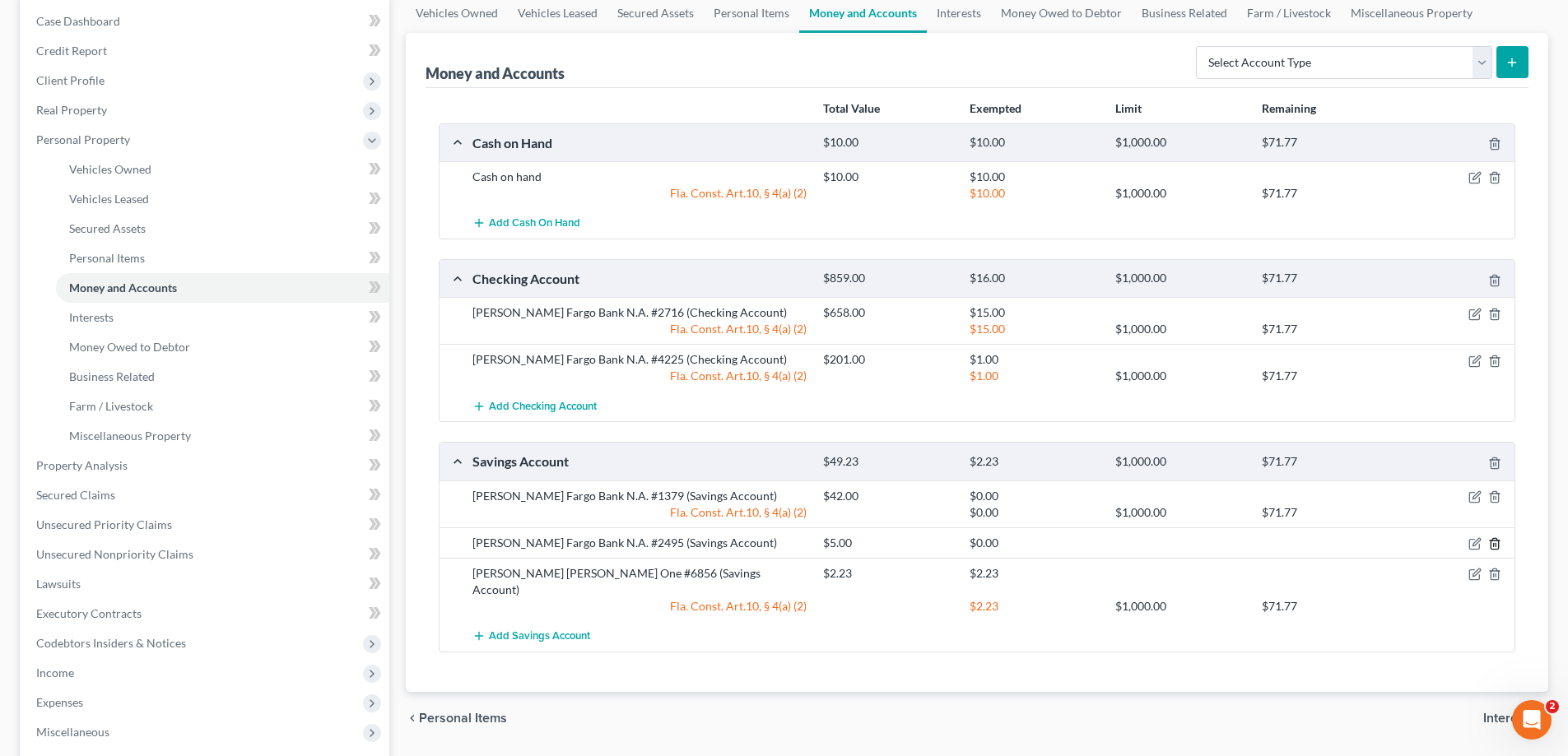
click at [1491, 547] on icon "button" at bounding box center [1495, 544] width 7 height 11
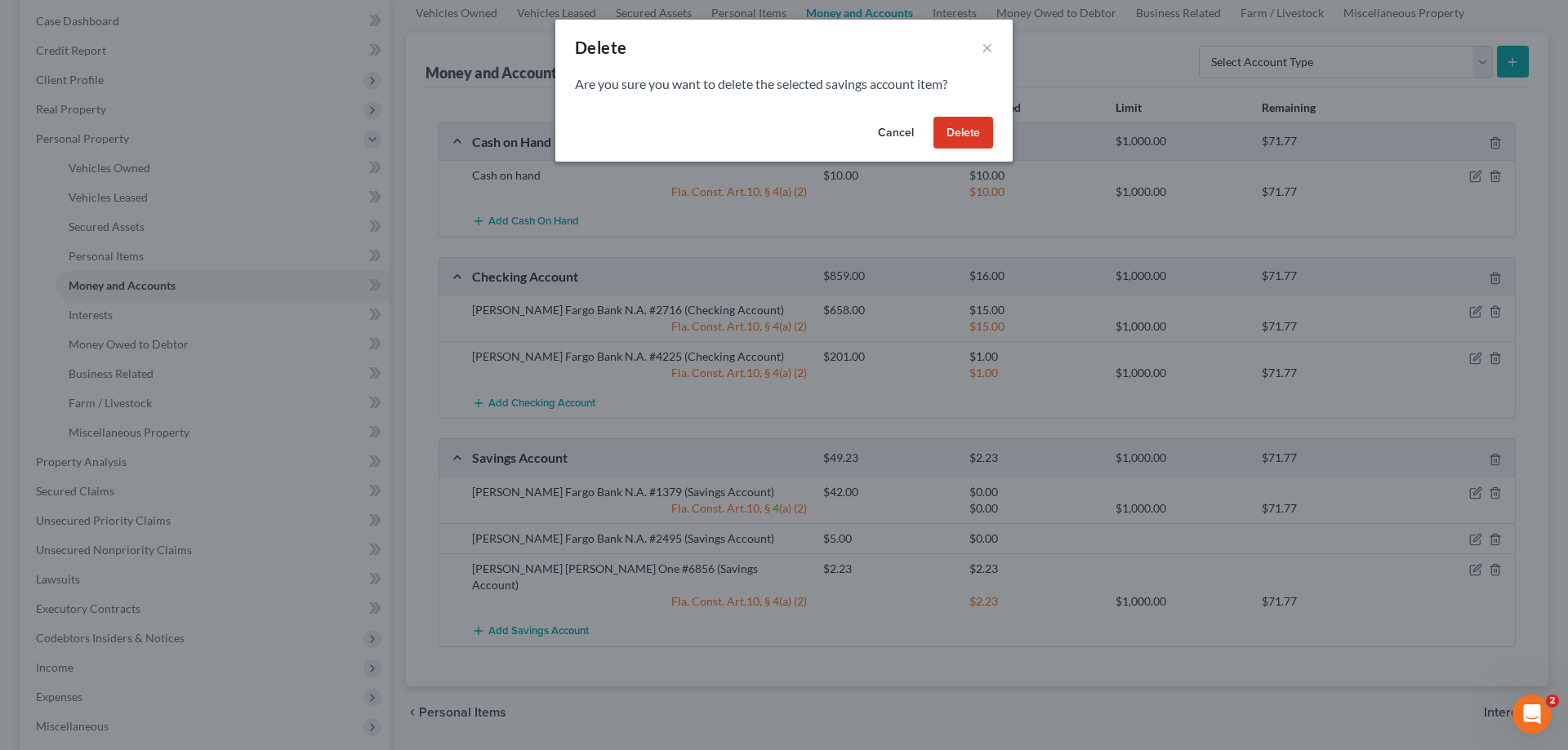
click at [953, 112] on div "Cancel Delete" at bounding box center [784, 136] width 457 height 52
click at [953, 131] on button "Delete" at bounding box center [962, 133] width 59 height 33
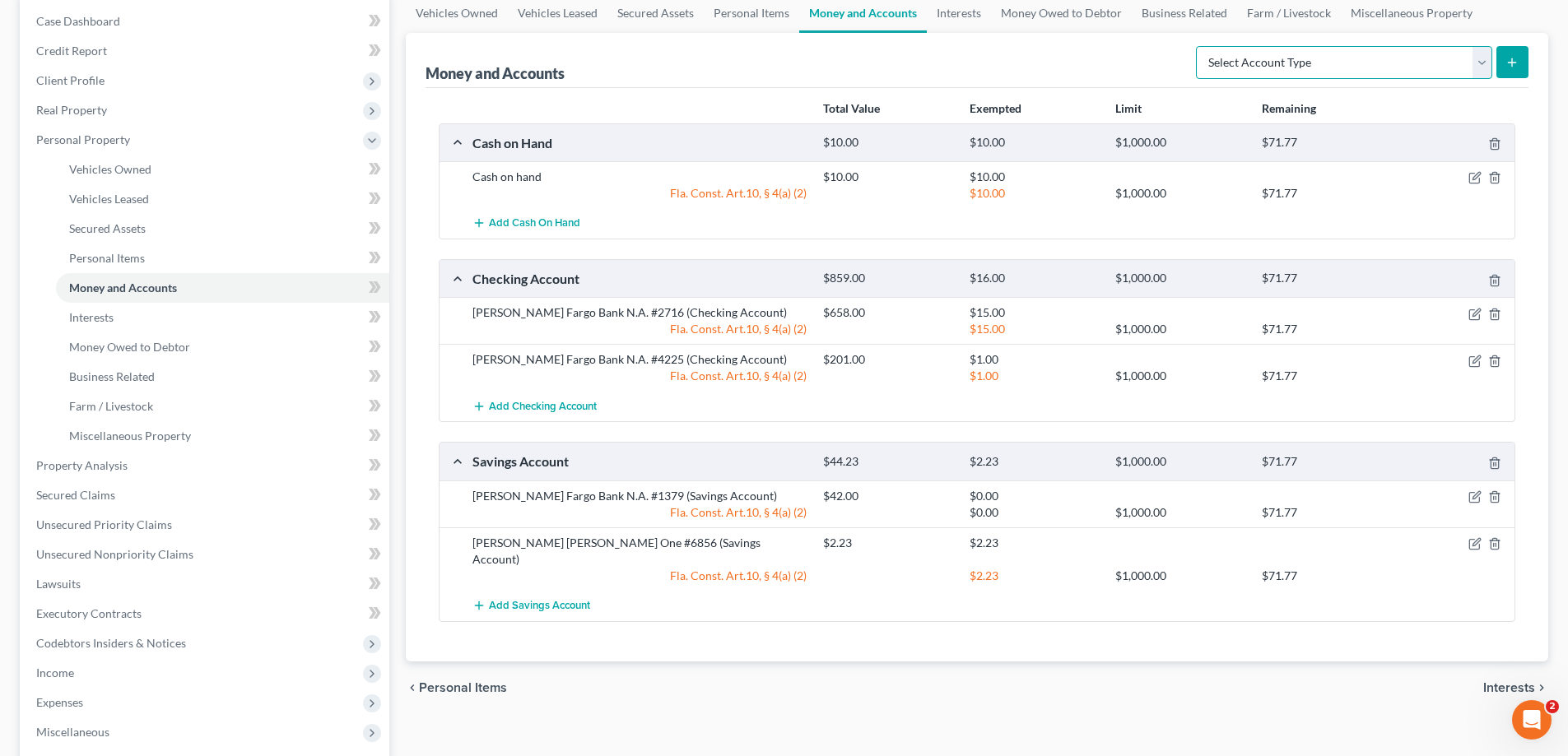
click at [1485, 57] on select "Select Account Type Brokerage Cash on Hand Certificates of Deposit Checking Acc…" at bounding box center [1344, 62] width 296 height 33
select select "checking"
click at [1199, 46] on select "Select Account Type Brokerage Cash on Hand Certificates of Deposit Checking Acc…" at bounding box center [1344, 62] width 296 height 33
click at [1508, 66] on icon "submit" at bounding box center [1512, 62] width 13 height 13
click at [1520, 98] on div "Total Value Exempted Limit Remaining" at bounding box center [976, 108] width 1093 height 28
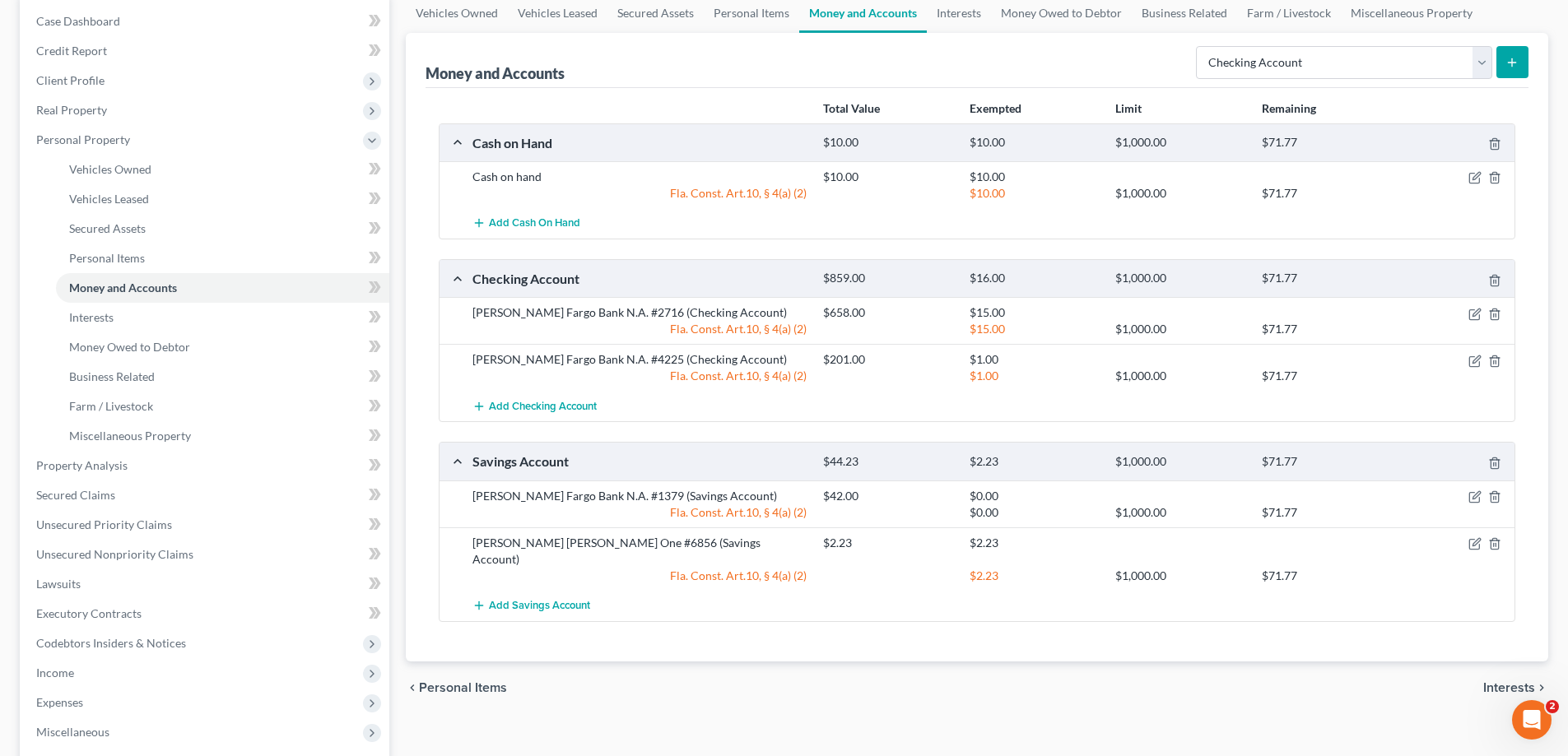
click at [1515, 71] on button "submit" at bounding box center [1512, 61] width 32 height 32
click at [1514, 64] on icon "submit" at bounding box center [1512, 62] width 13 height 13
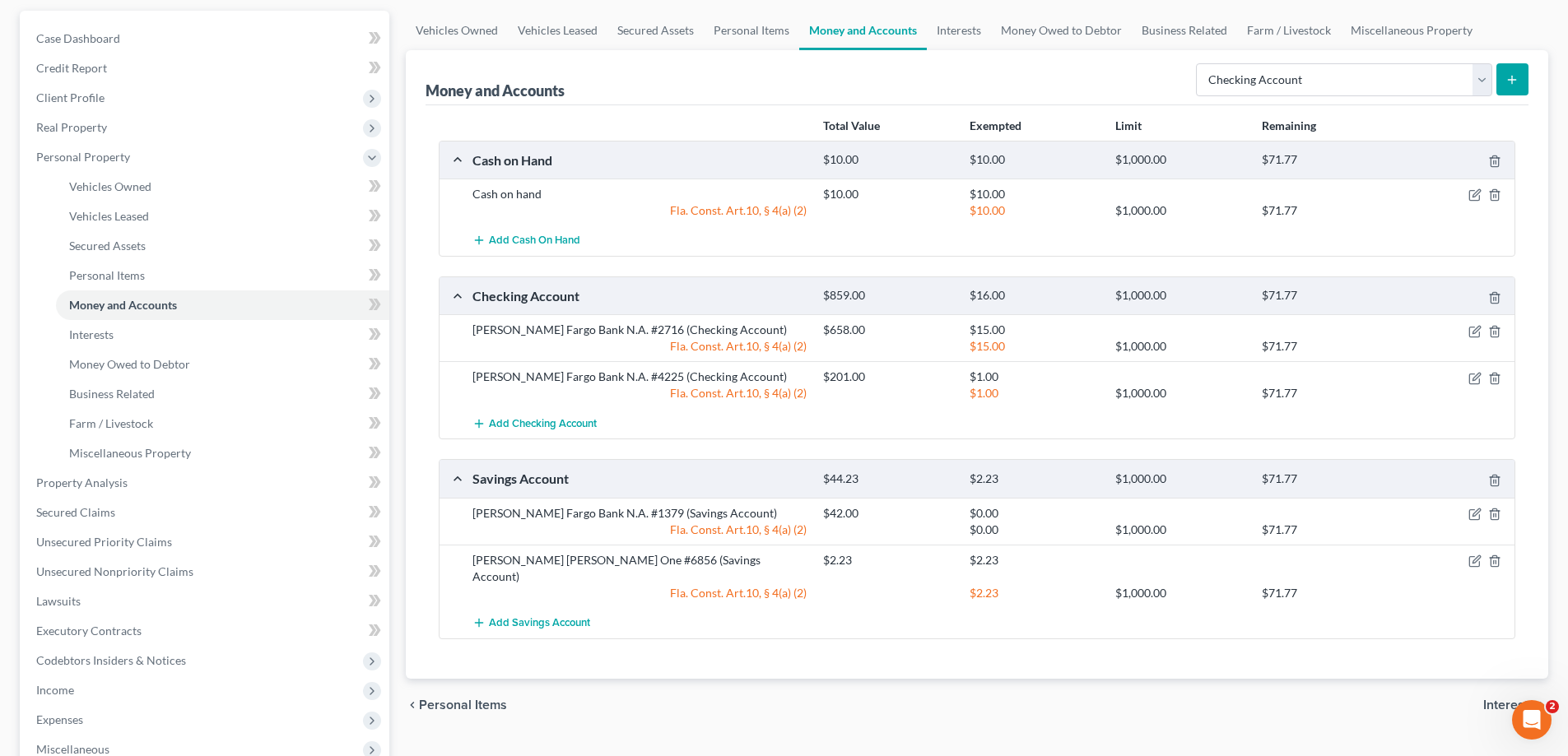
scroll to position [0, 0]
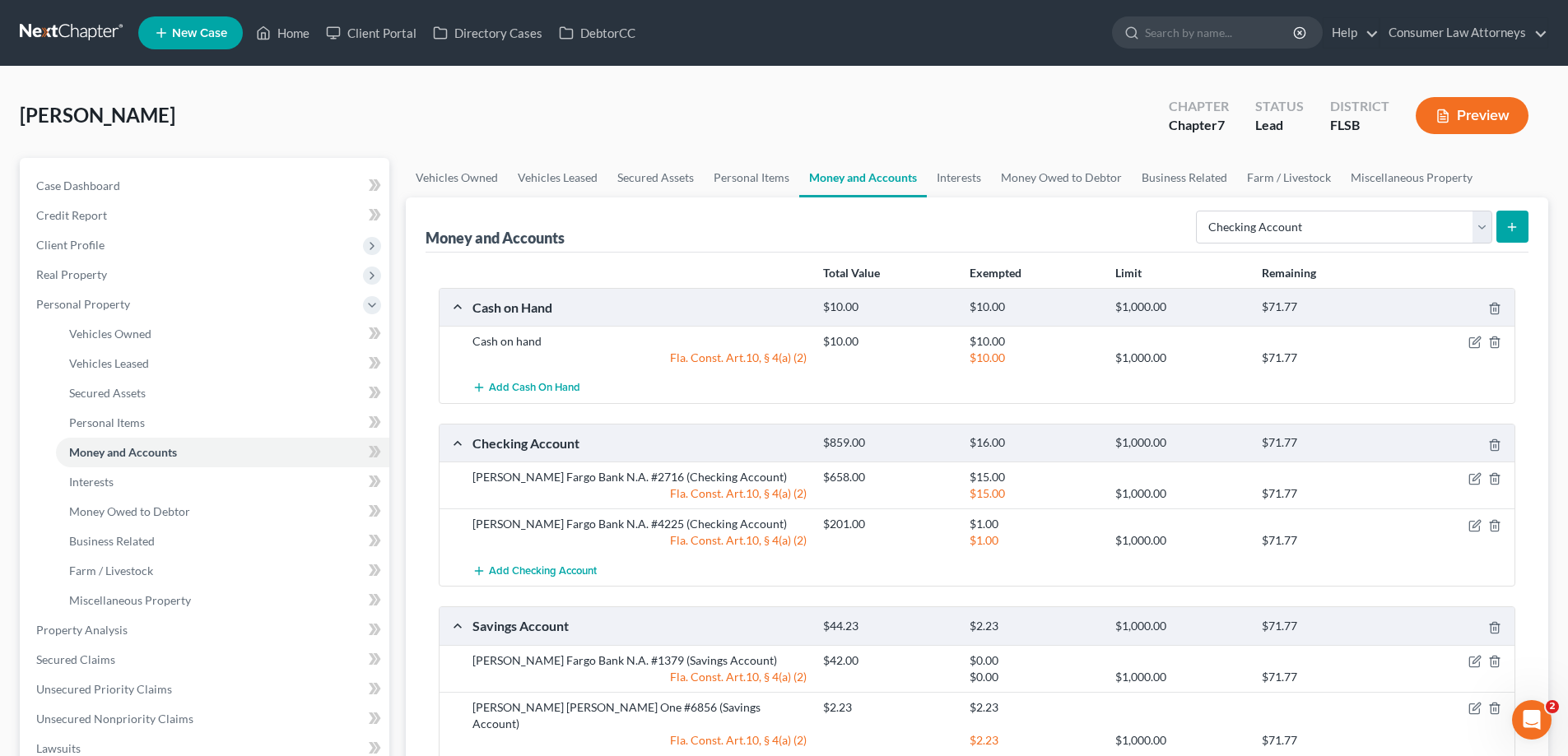
click at [1524, 179] on ul "Vehicles Owned Vehicles Leased Secured Assets Personal Items Money and Accounts…" at bounding box center [976, 177] width 1142 height 39
click at [113, 427] on span "Personal Items" at bounding box center [106, 422] width 76 height 14
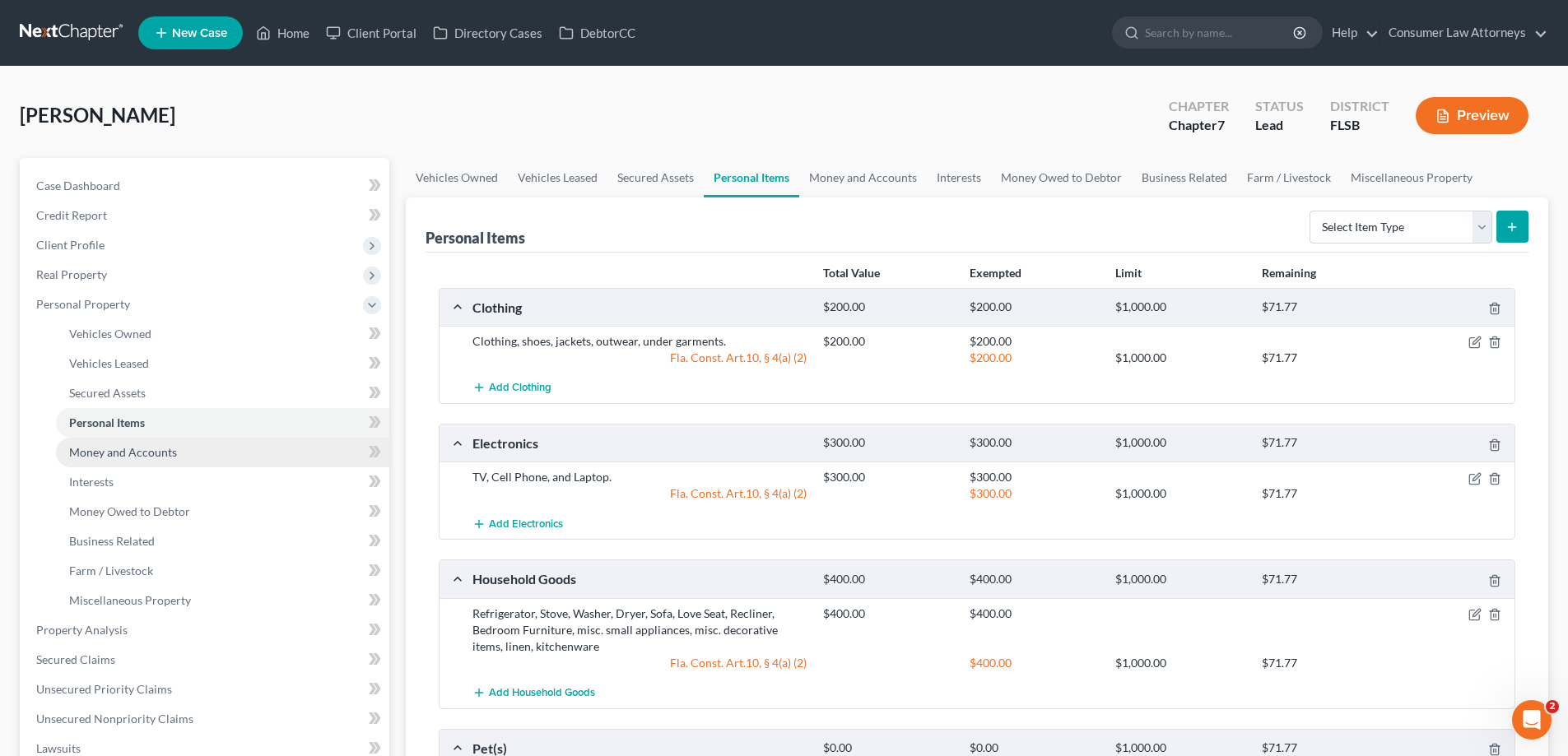
click at [120, 458] on span "Money and Accounts" at bounding box center [123, 451] width 108 height 14
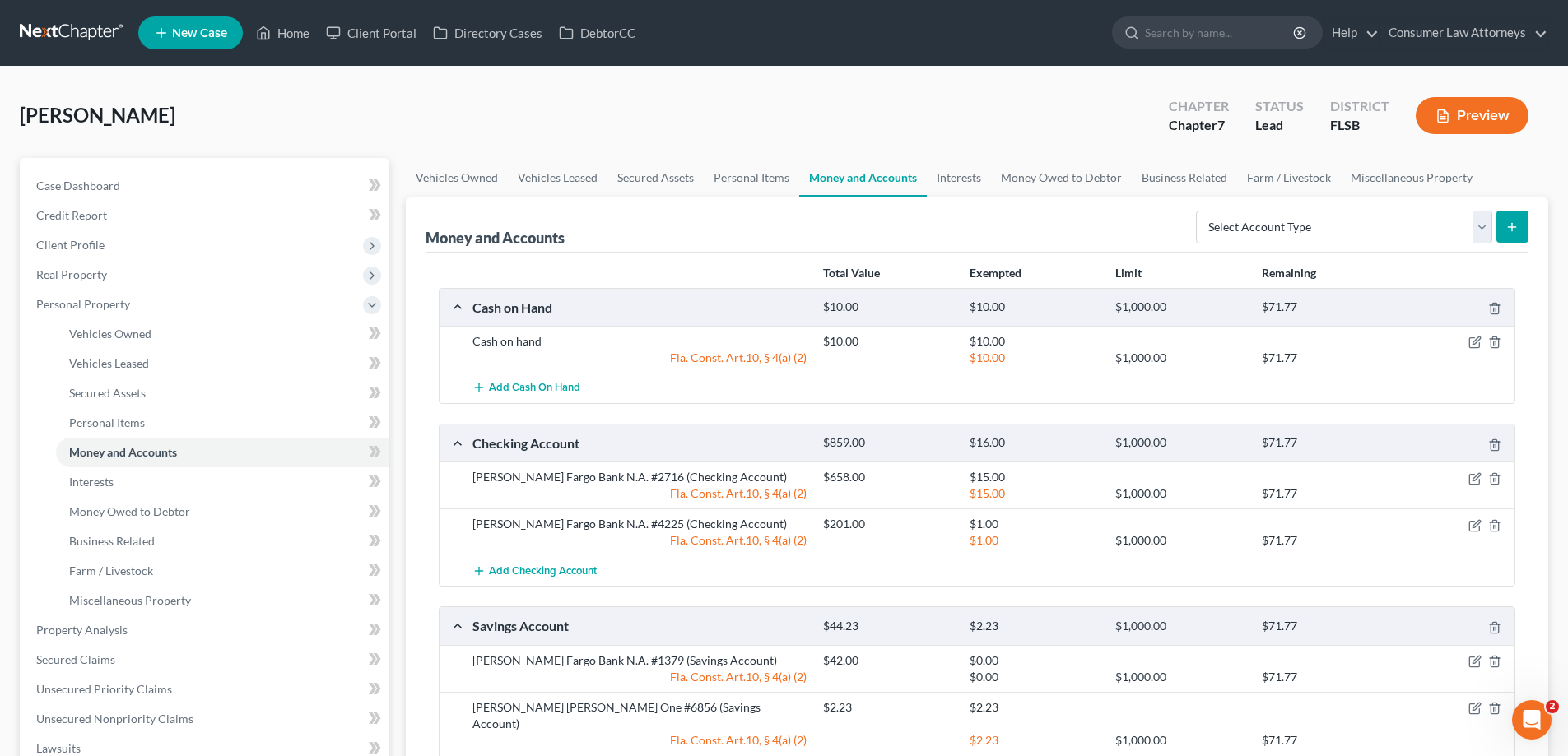
click at [1516, 227] on icon "submit" at bounding box center [1512, 227] width 13 height 13
click at [1493, 228] on form "Select Account Type Brokerage Cash on Hand Certificates of Deposit Checking Acc…" at bounding box center [1362, 228] width 332 height 34
drag, startPoint x: 1485, startPoint y: 228, endPoint x: 1450, endPoint y: 228, distance: 35.0
click at [1485, 228] on select "Select Account Type Brokerage Cash on Hand Certificates of Deposit Checking Acc…" at bounding box center [1344, 228] width 296 height 33
select select "checking"
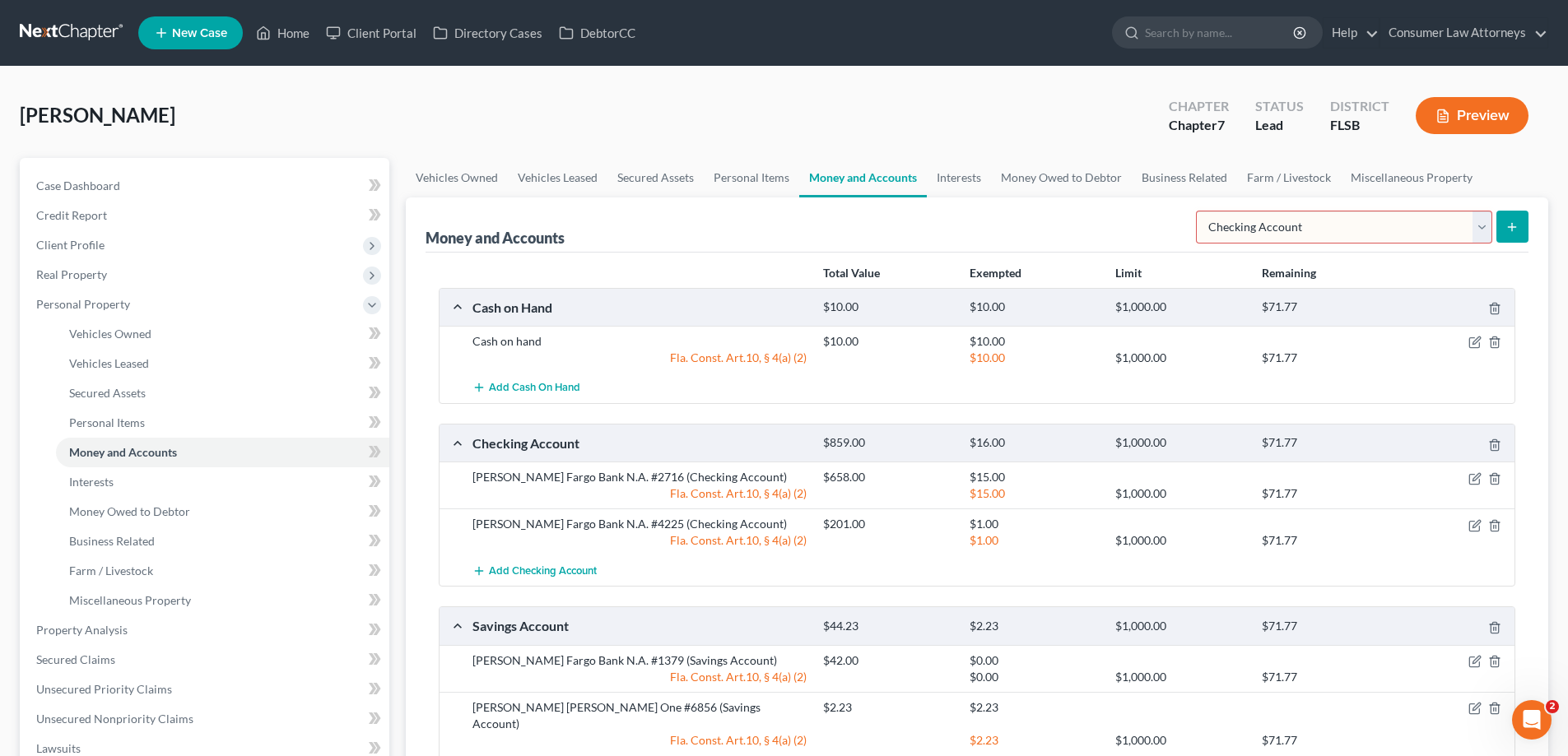
click at [1199, 211] on select "Select Account Type Brokerage Cash on Hand Certificates of Deposit Checking Acc…" at bounding box center [1344, 228] width 296 height 33
click at [1511, 231] on icon "submit" at bounding box center [1512, 227] width 13 height 13
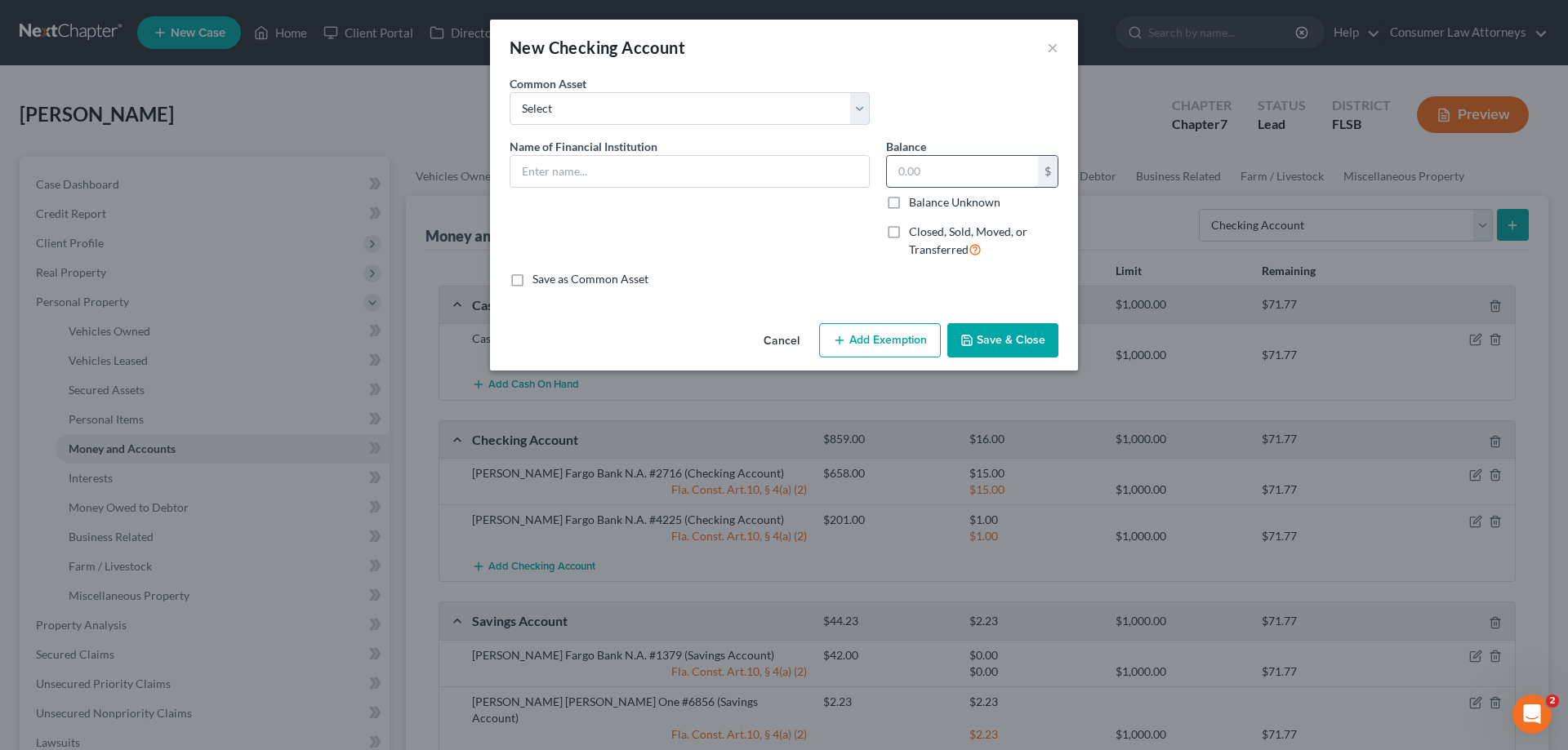
click at [916, 158] on input "text" at bounding box center [962, 171] width 151 height 31
type input "338"
click at [702, 162] on input "text" at bounding box center [690, 171] width 359 height 31
type input "Space Coast Credit Union #4835"
click at [985, 338] on button "Save & Close" at bounding box center [1003, 340] width 111 height 35
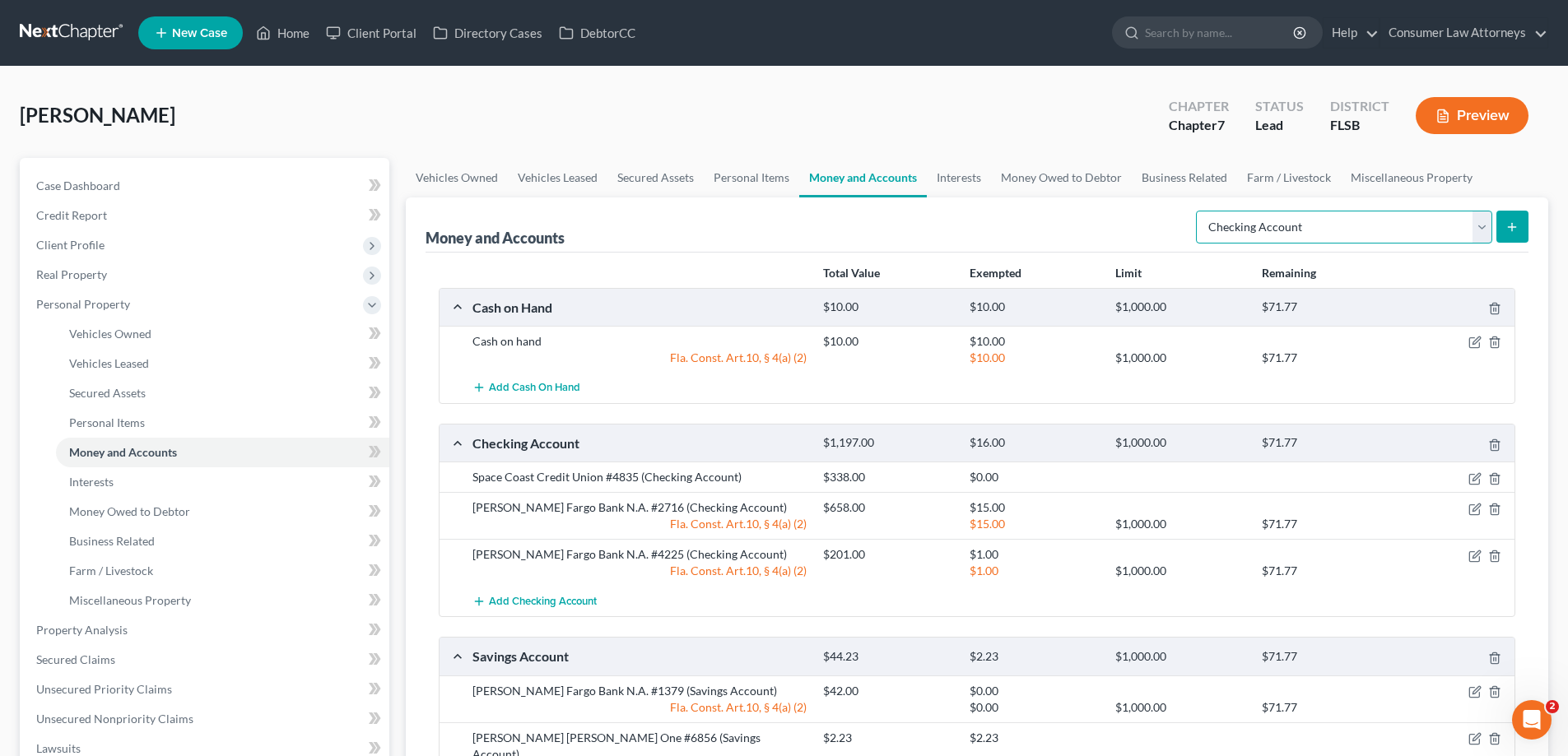
click at [1481, 238] on select "Select Account Type Brokerage Cash on Hand Certificates of Deposit Checking Acc…" at bounding box center [1344, 228] width 296 height 33
select select "savings"
click at [1199, 211] on select "Select Account Type Brokerage Cash on Hand Certificates of Deposit Checking Acc…" at bounding box center [1344, 228] width 296 height 33
click at [1514, 229] on icon "submit" at bounding box center [1512, 227] width 13 height 13
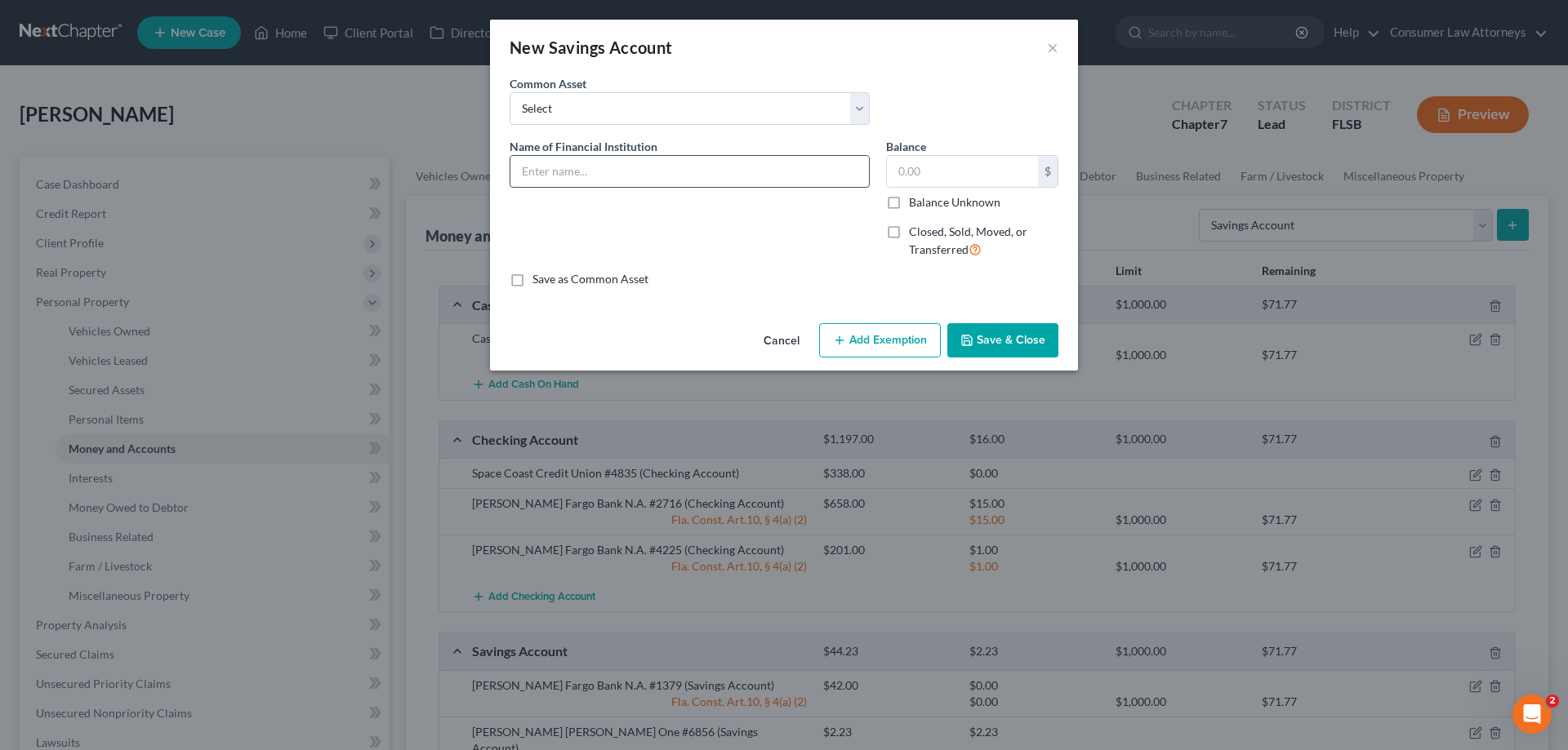
click at [750, 170] on input "text" at bounding box center [690, 171] width 359 height 31
type input "[PERSON_NAME] Fargo Bank N.A. #2479"
click at [941, 102] on div "Common Asset Select Chase Campus [GEOGRAPHIC_DATA] Credit Union [PERSON_NAME] F…" at bounding box center [784, 106] width 565 height 63
click at [962, 170] on input "text" at bounding box center [962, 171] width 151 height 31
type input "25"
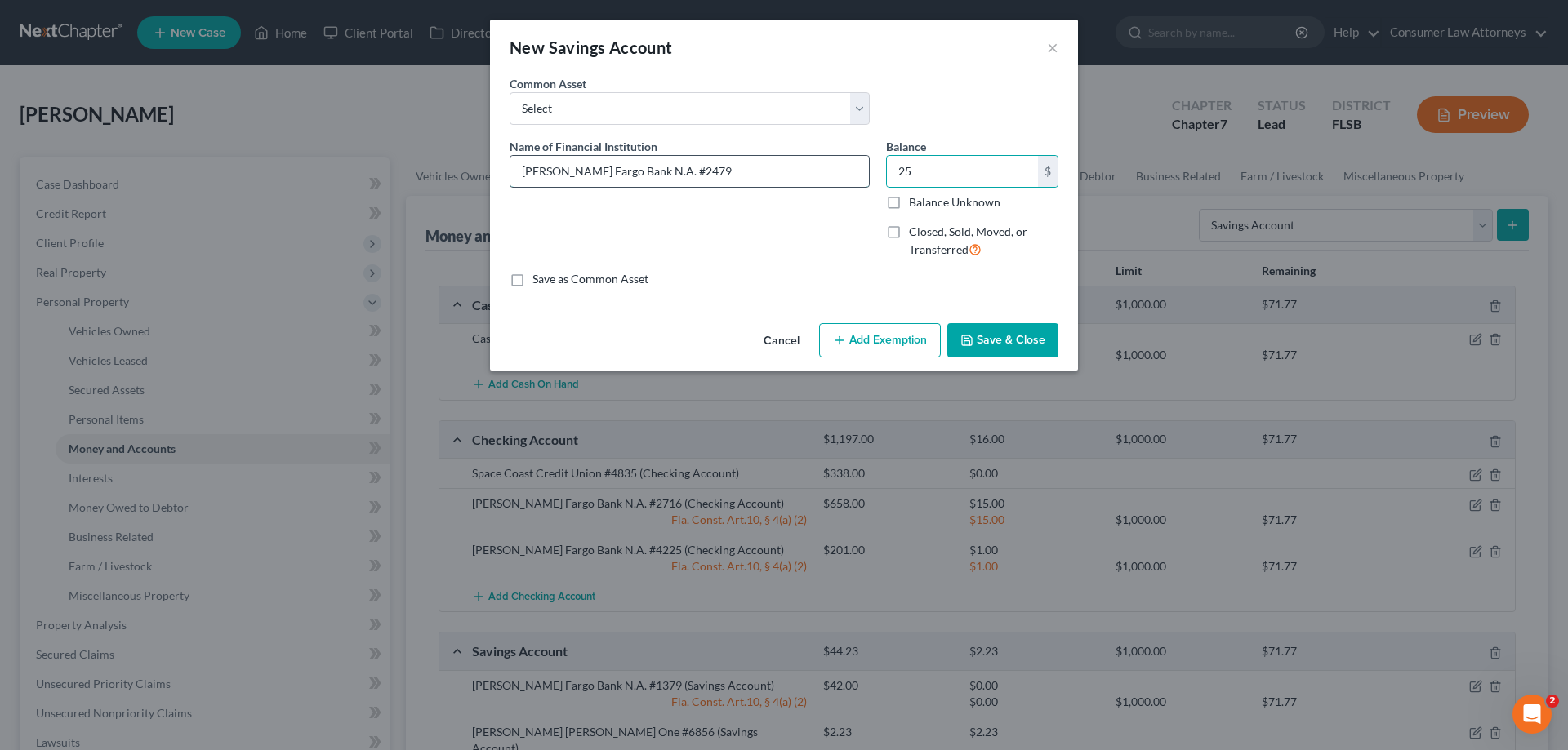
click at [747, 170] on input "[PERSON_NAME] Fargo Bank N.A. #2479" at bounding box center [690, 171] width 359 height 31
type input "[PERSON_NAME] Fargo Bank N.A. #2495"
click at [990, 338] on button "Save & Close" at bounding box center [1003, 340] width 111 height 35
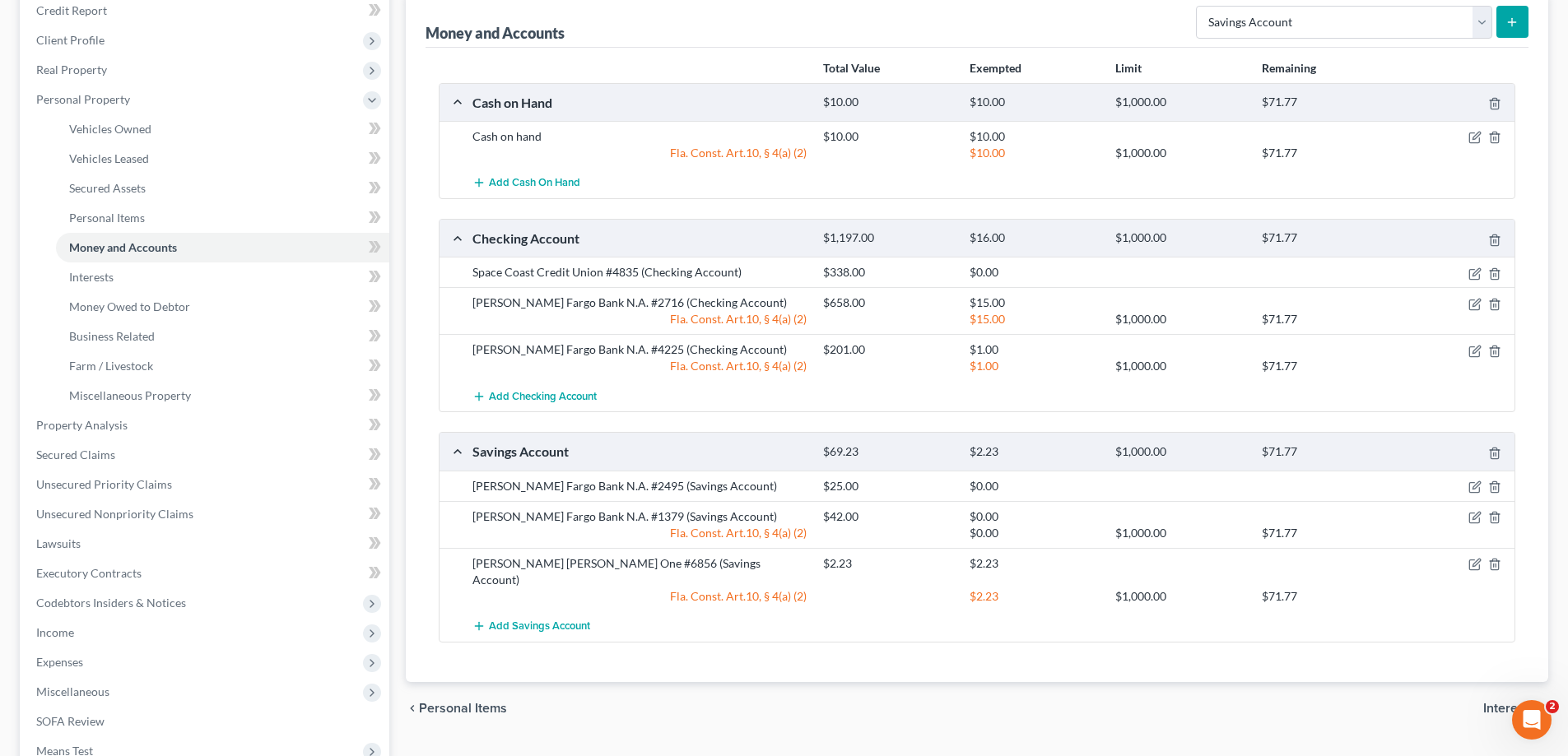
scroll to position [164, 0]
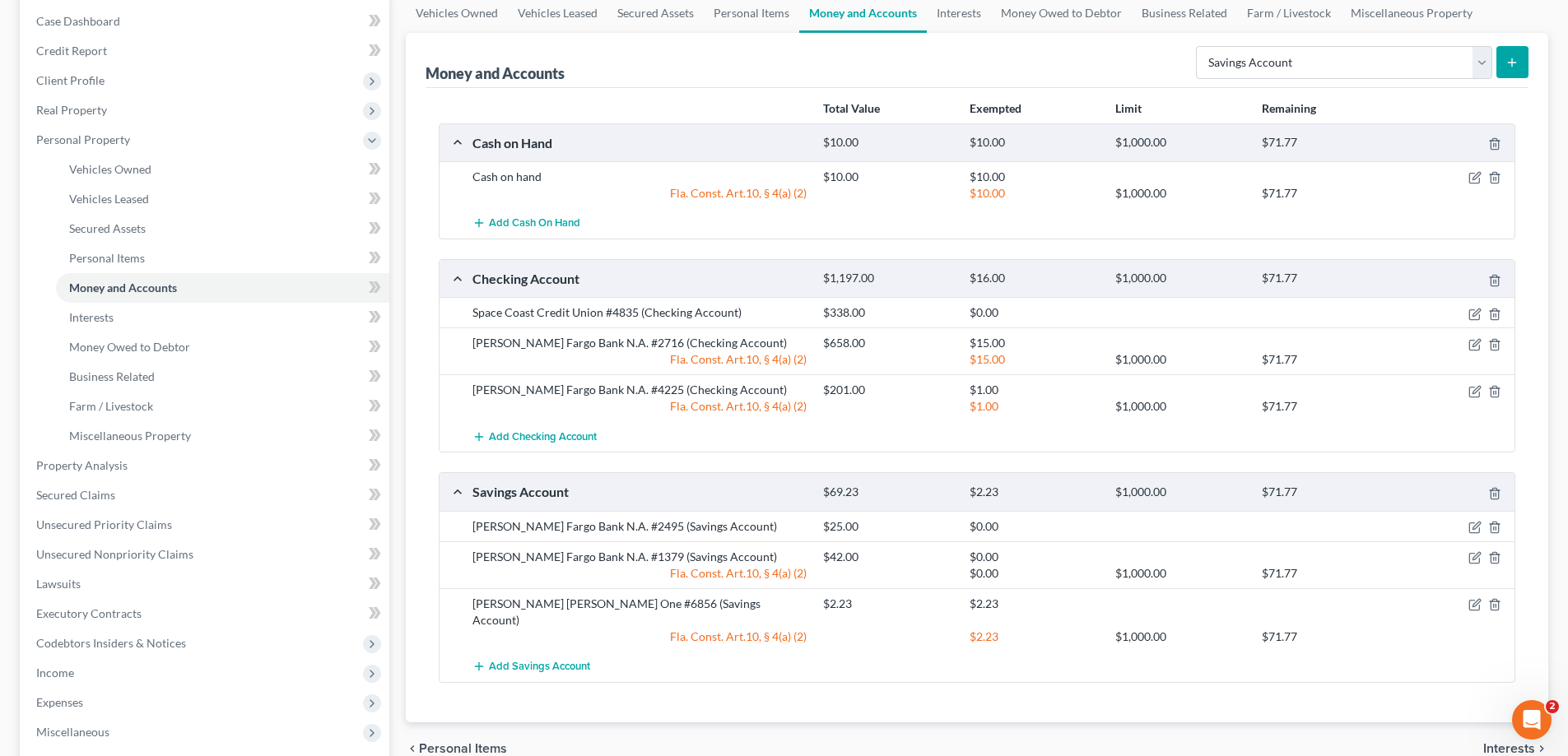
click at [442, 252] on div "Cash on Hand $10.00 $10.00 $1,000.00 $71.77 Cash on hand $10.00 $10.00 Fla. Con…" at bounding box center [976, 404] width 1076 height 560
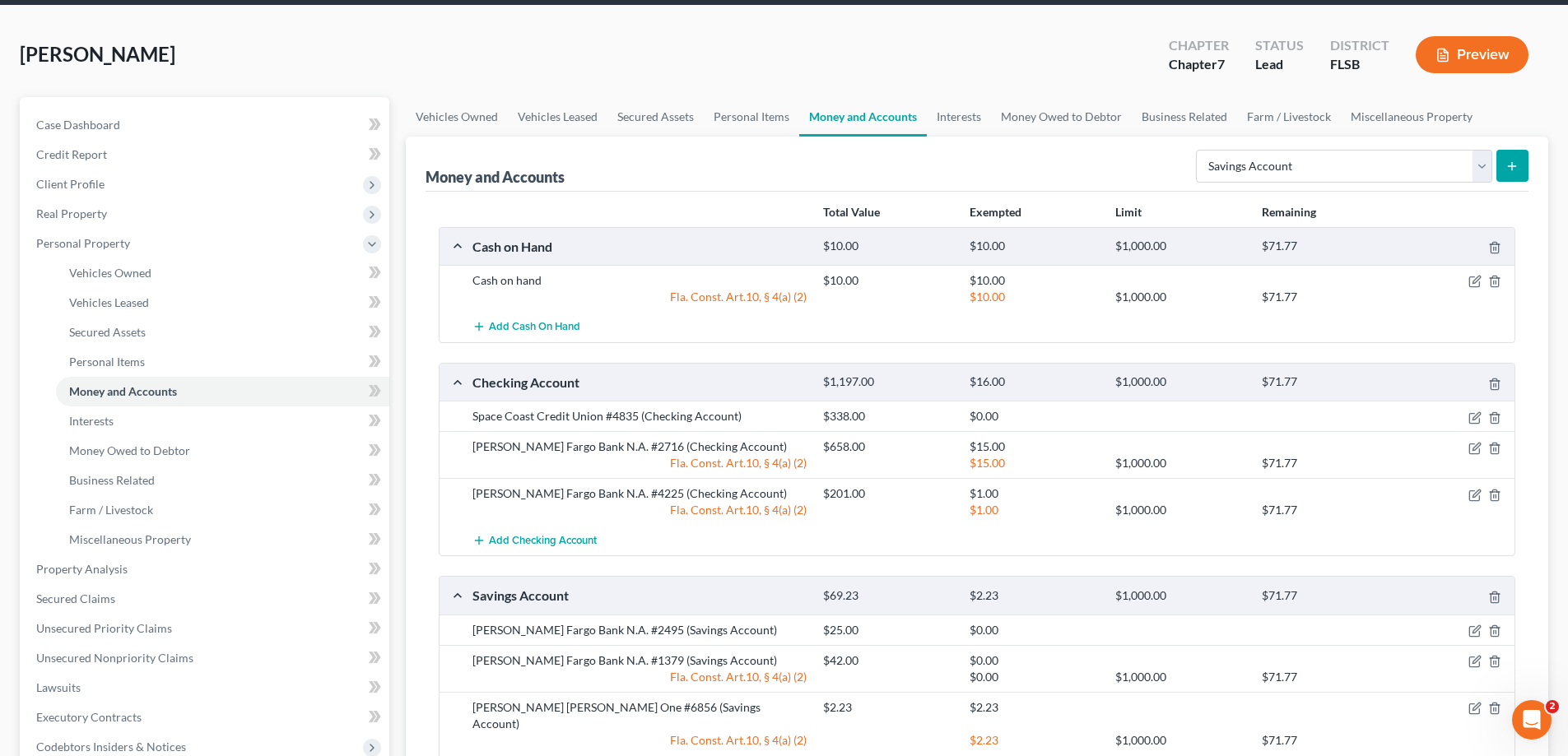
scroll to position [0, 0]
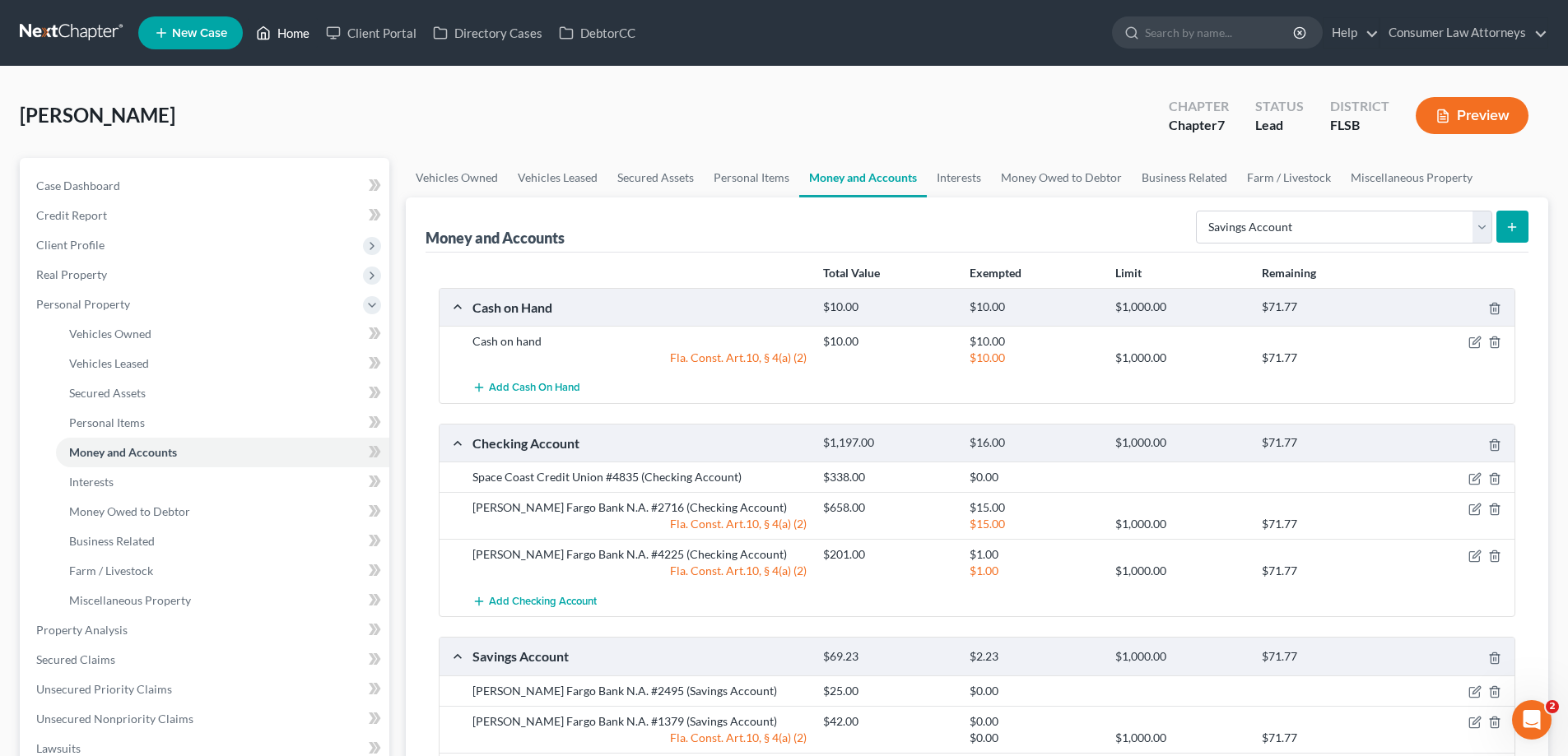
drag, startPoint x: 295, startPoint y: 37, endPoint x: 507, endPoint y: 131, distance: 231.9
click at [295, 37] on link "Home" at bounding box center [283, 33] width 70 height 29
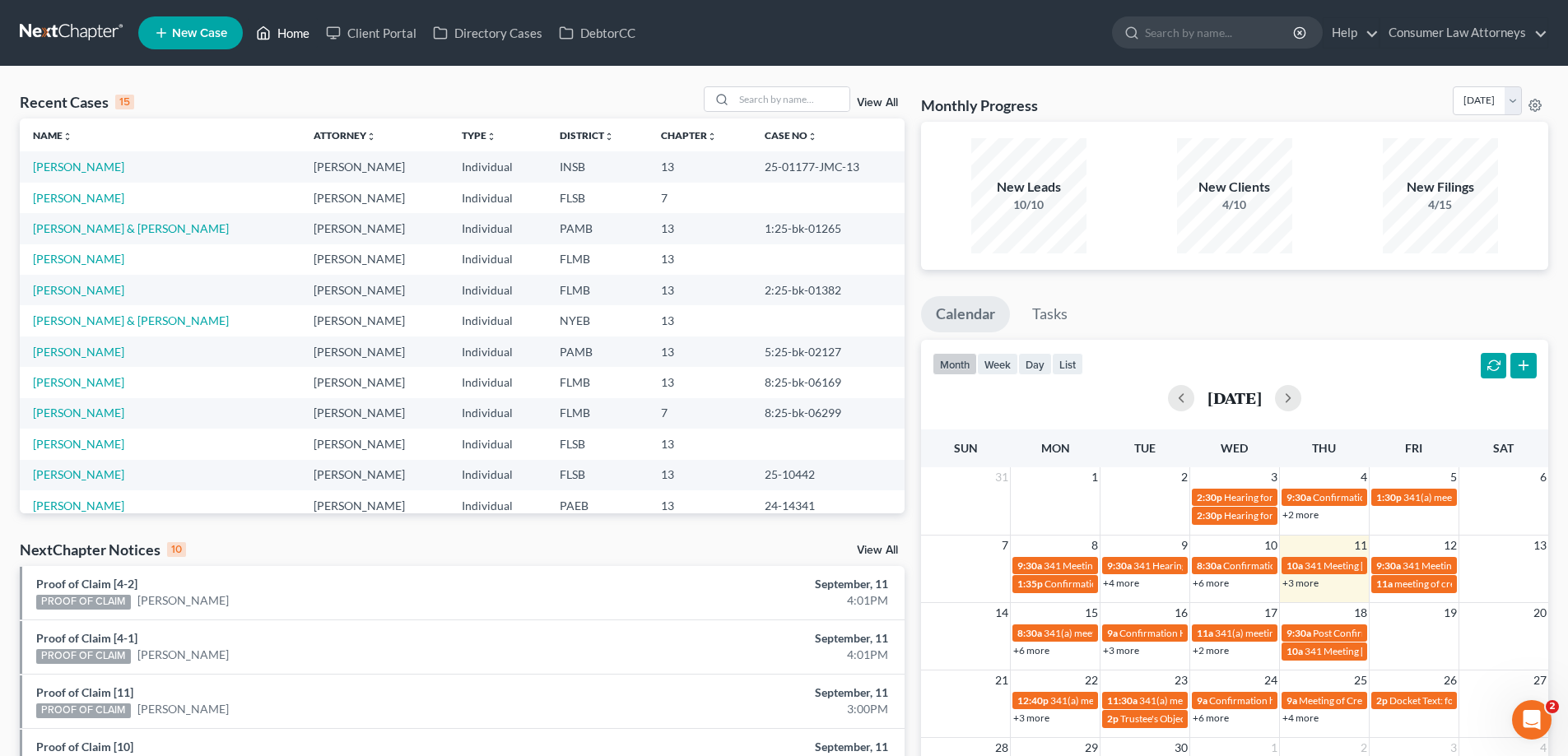
scroll to position [83, 0]
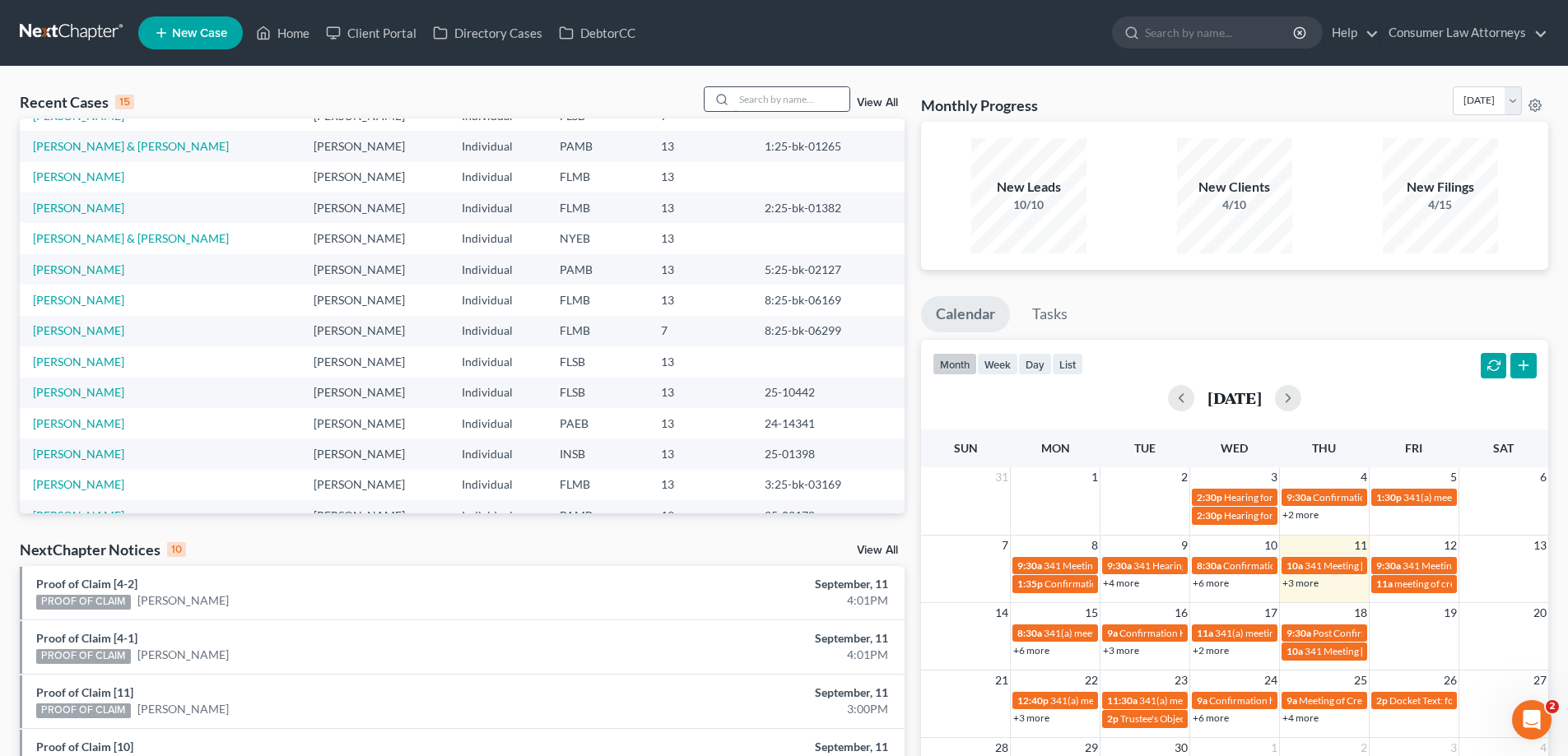
click at [805, 108] on input "search" at bounding box center [792, 99] width 116 height 24
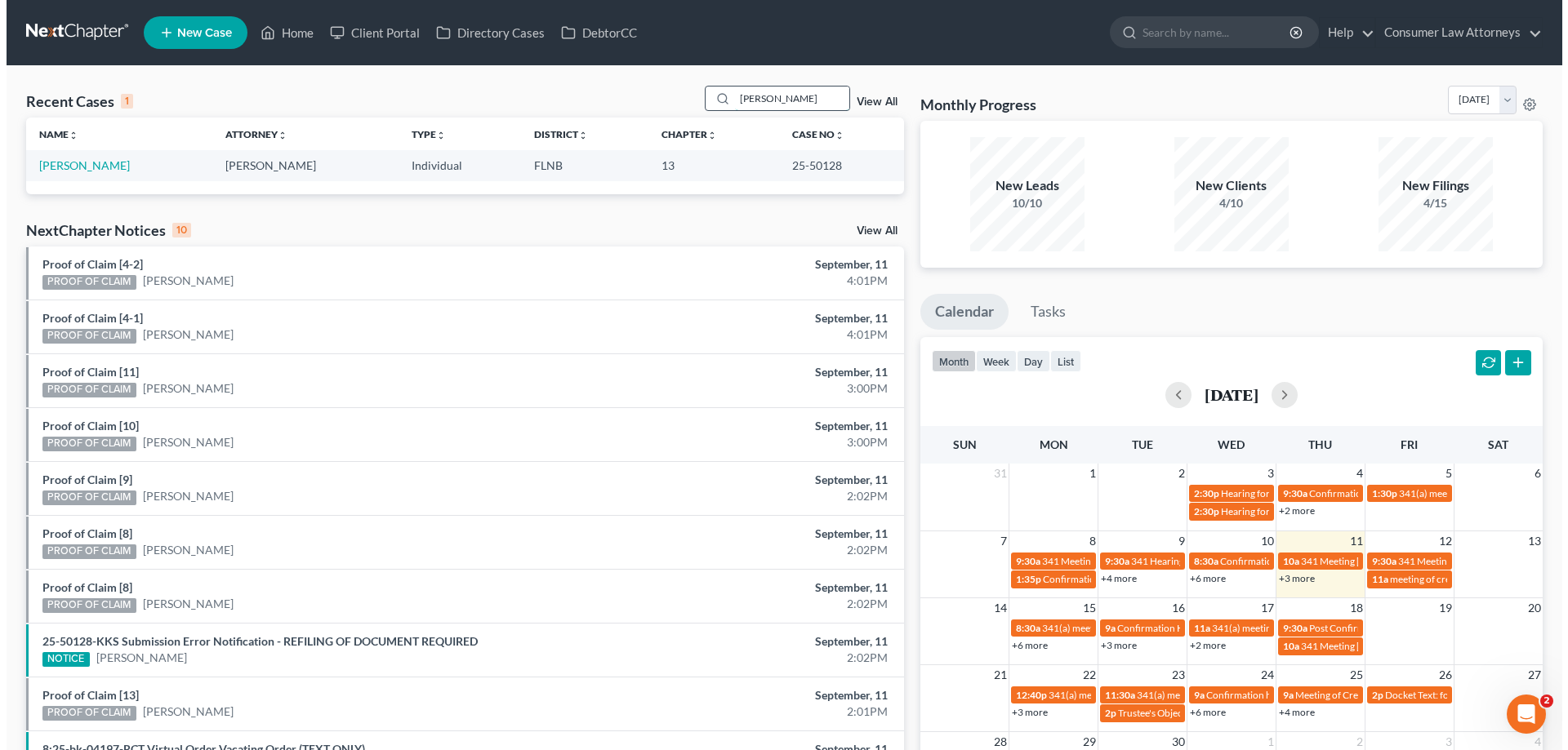
scroll to position [0, 0]
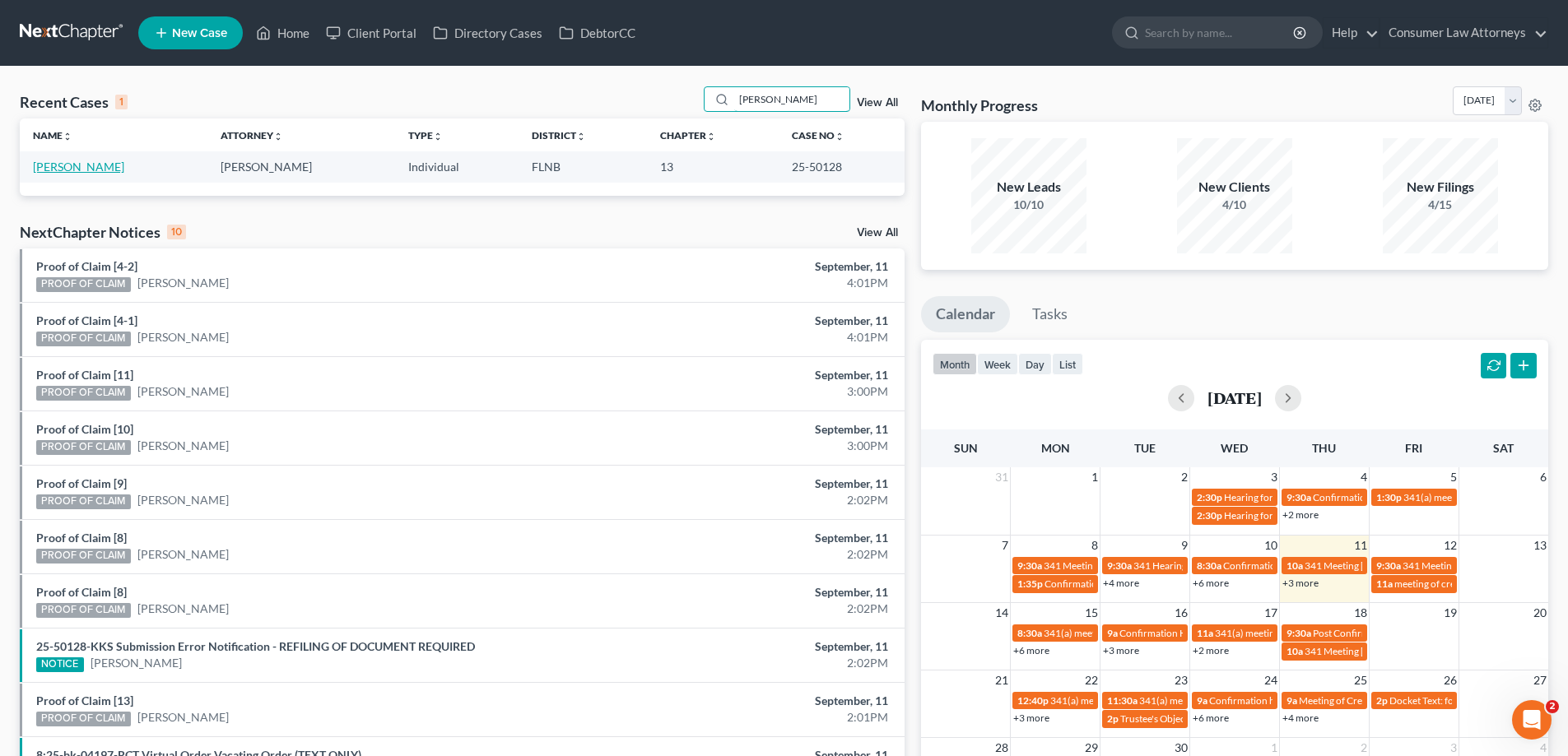
type input "[PERSON_NAME]"
click at [68, 166] on link "[PERSON_NAME]" at bounding box center [79, 166] width 92 height 14
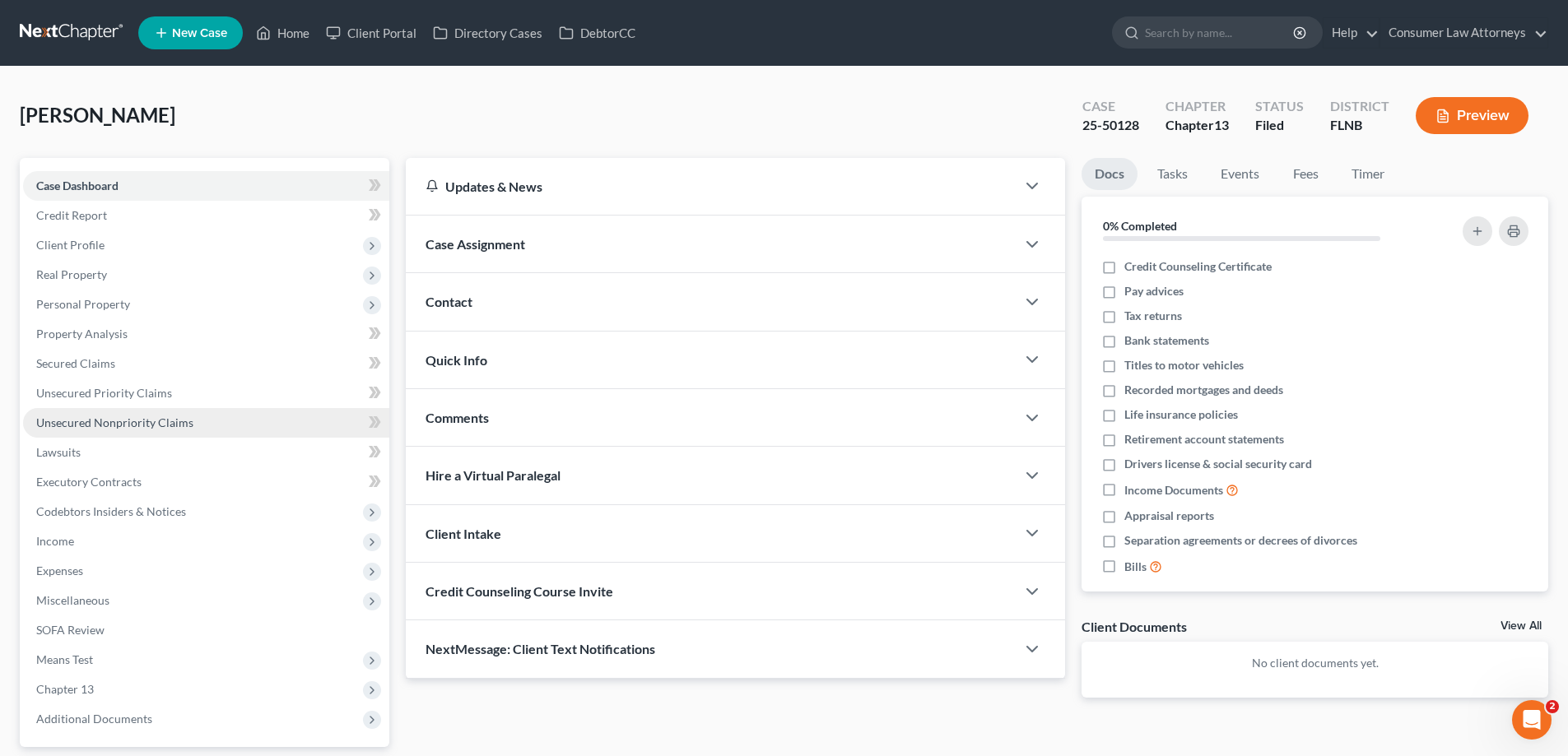
click at [118, 424] on span "Unsecured Nonpriority Claims" at bounding box center [114, 422] width 157 height 14
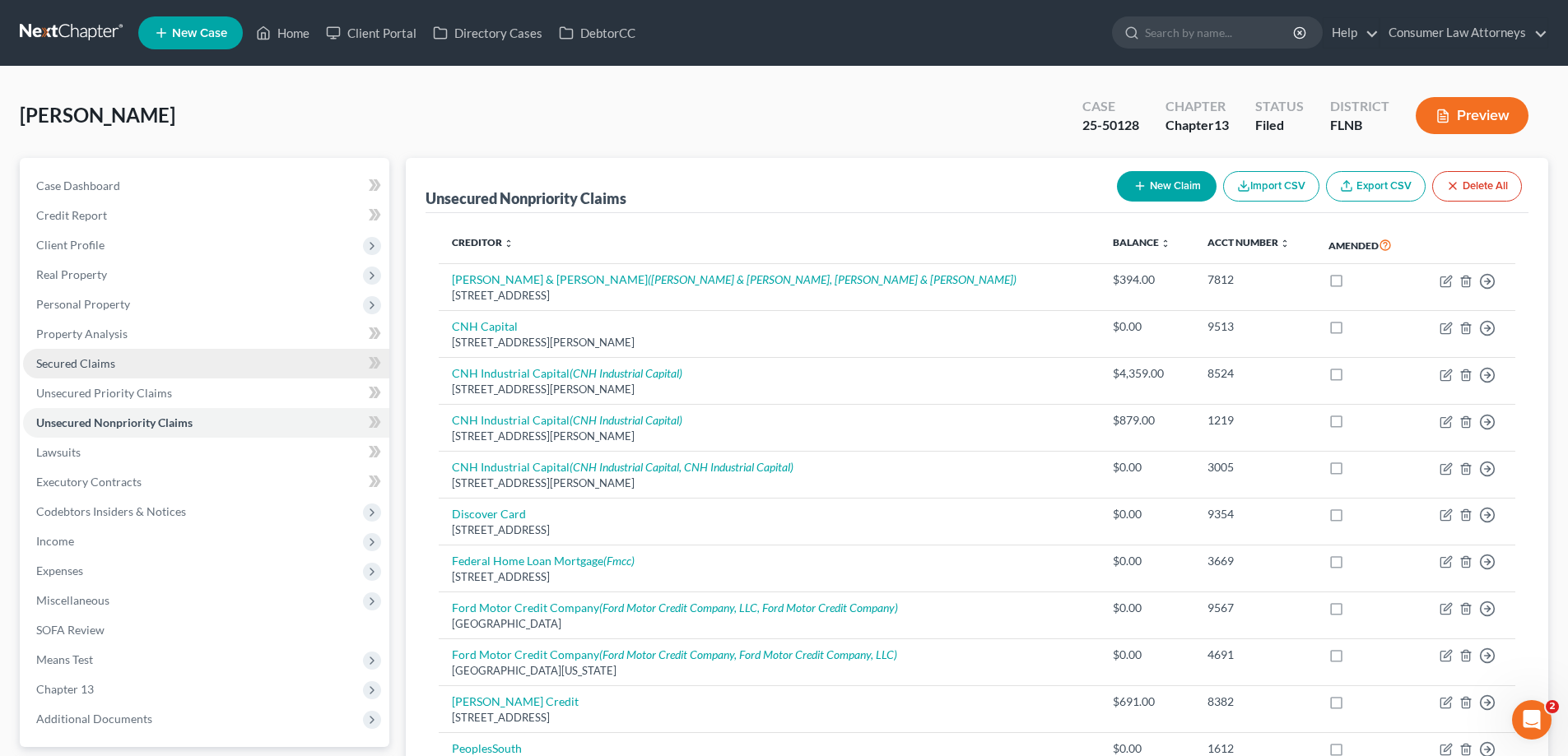
click at [84, 367] on span "Secured Claims" at bounding box center [75, 362] width 79 height 14
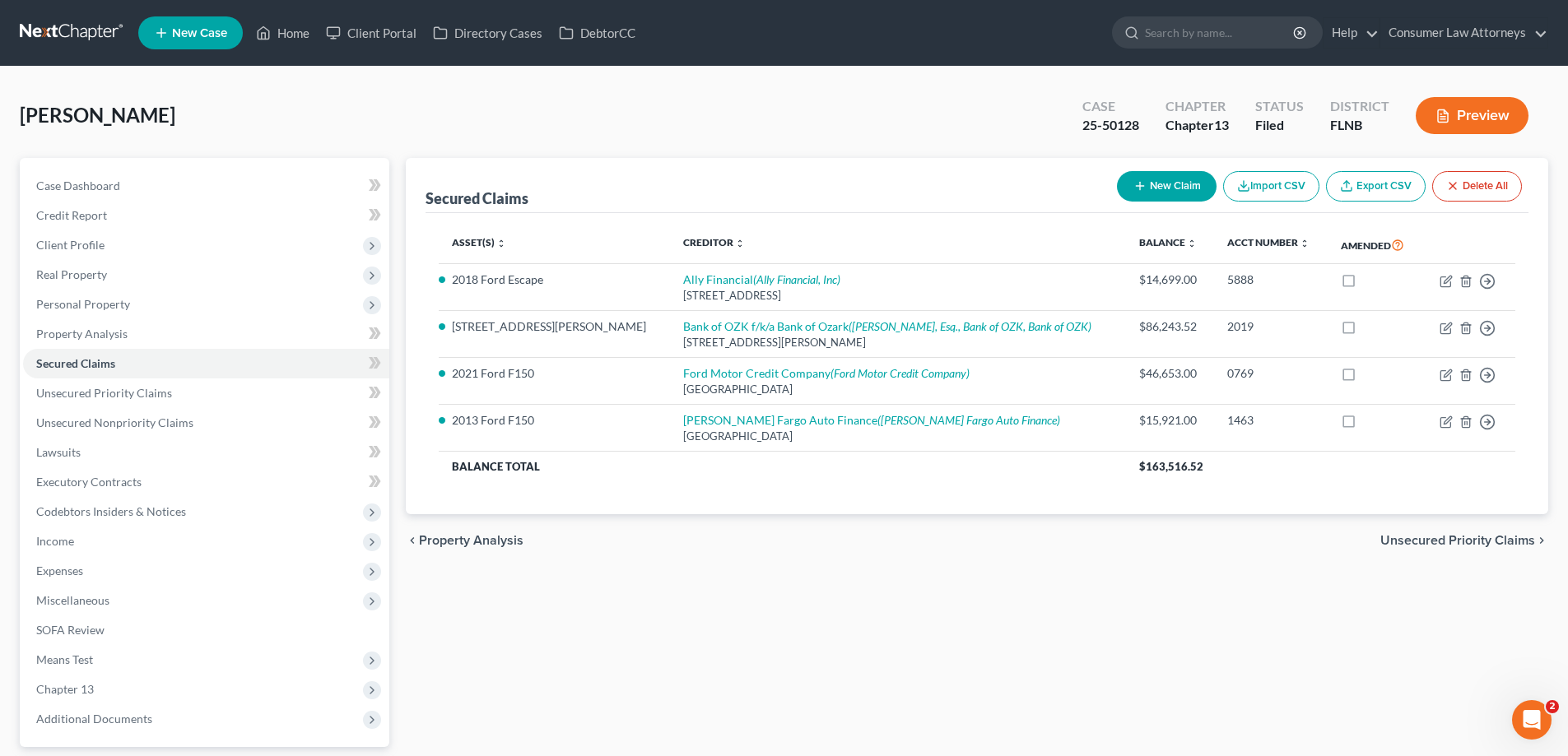
drag, startPoint x: 84, startPoint y: 306, endPoint x: 1535, endPoint y: 484, distance: 1461.9
click at [84, 306] on span "Personal Property" at bounding box center [83, 304] width 94 height 14
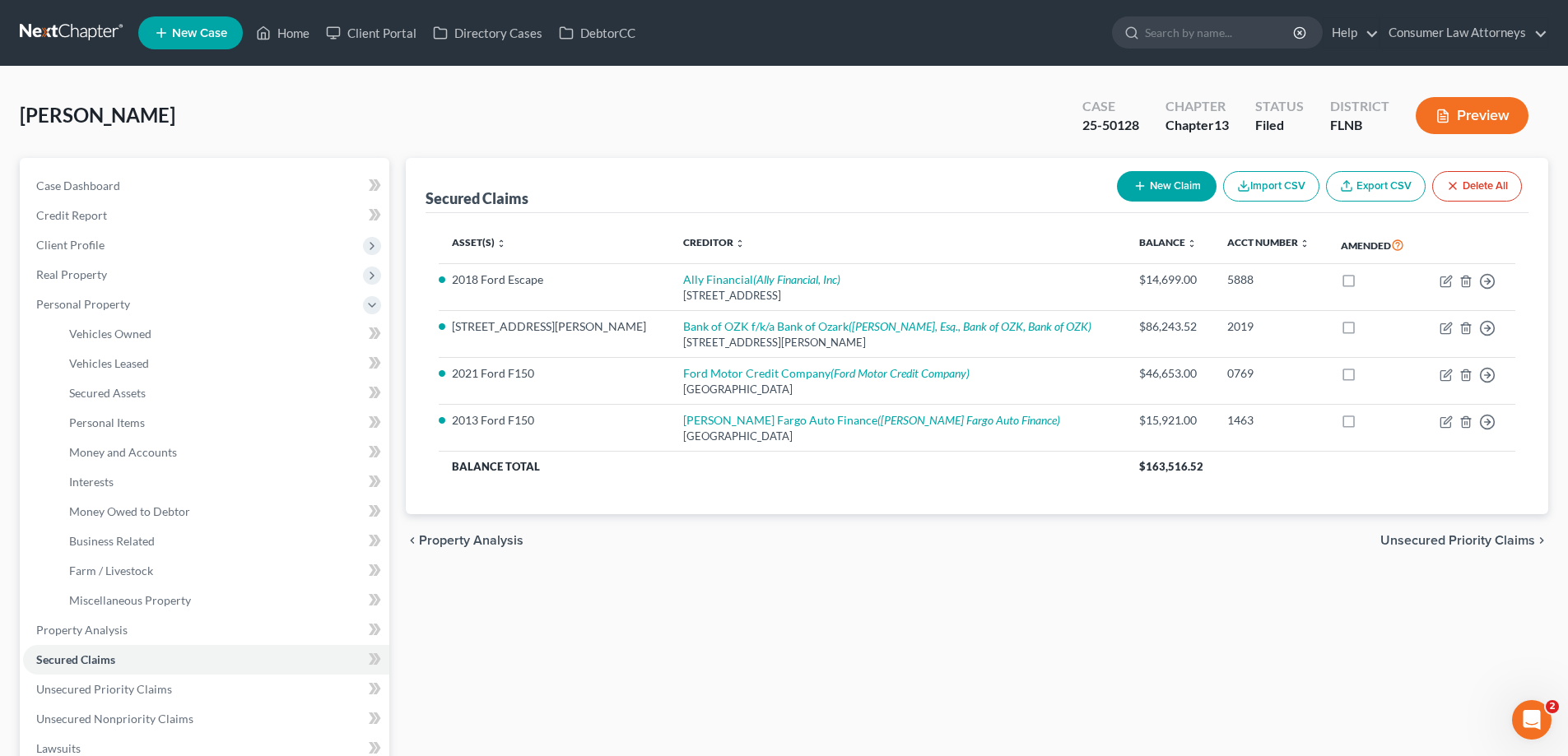
click at [1259, 699] on div "Secured Claims New Claim Import CSV Export CSV Delete All Asset(s) expand_more …" at bounding box center [976, 648] width 1159 height 980
click at [132, 545] on span "Business Related" at bounding box center [111, 540] width 85 height 14
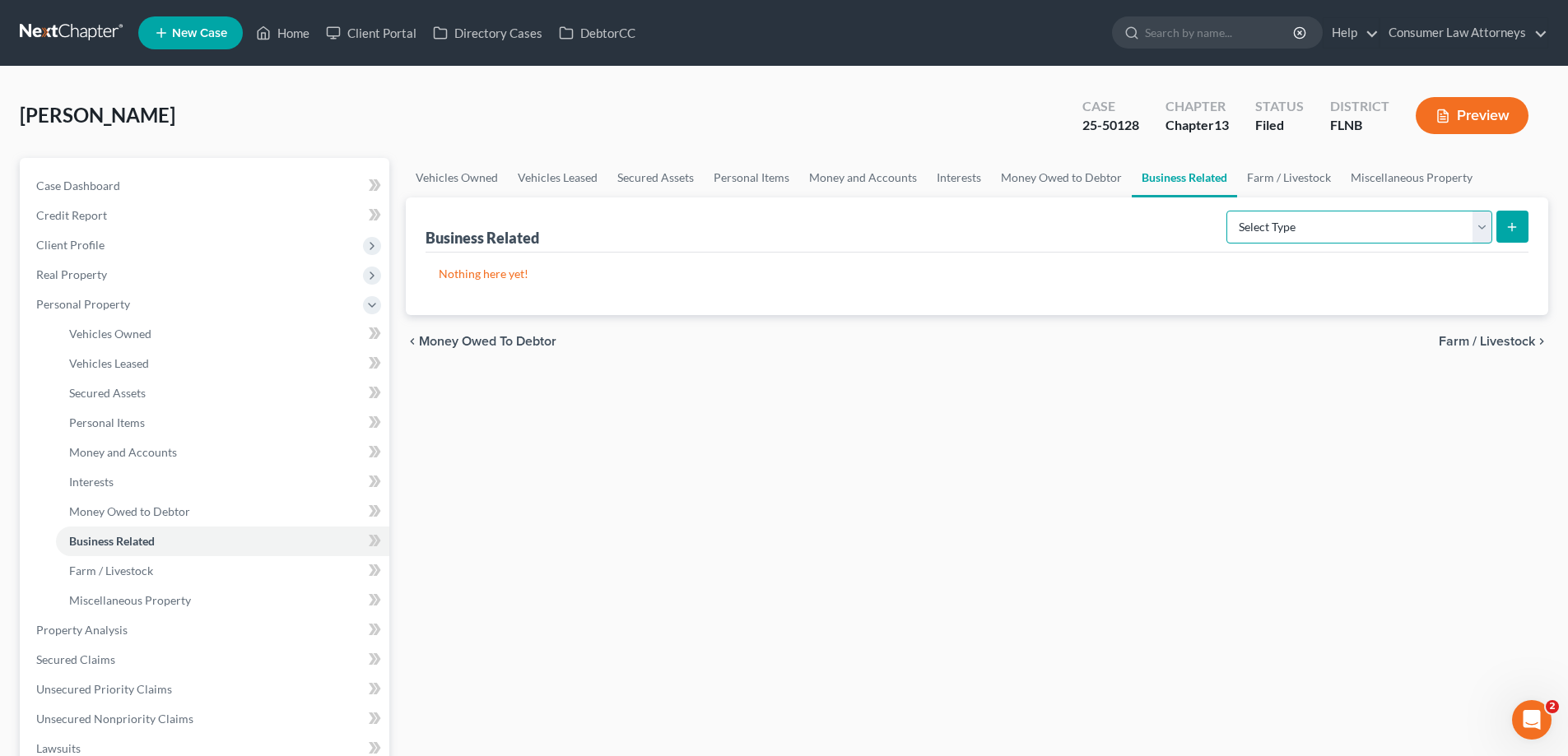
drag, startPoint x: 1344, startPoint y: 230, endPoint x: 1352, endPoint y: 224, distance: 10.0
click at [1344, 230] on select "Select Type Customer Lists Franchises Inventory Licenses Machinery Office Equip…" at bounding box center [1360, 228] width 266 height 33
select select "machinery"
click at [1228, 211] on select "Select Type Customer Lists Franchises Inventory Licenses Machinery Office Equip…" at bounding box center [1360, 228] width 266 height 33
click at [1523, 236] on button "submit" at bounding box center [1512, 227] width 32 height 32
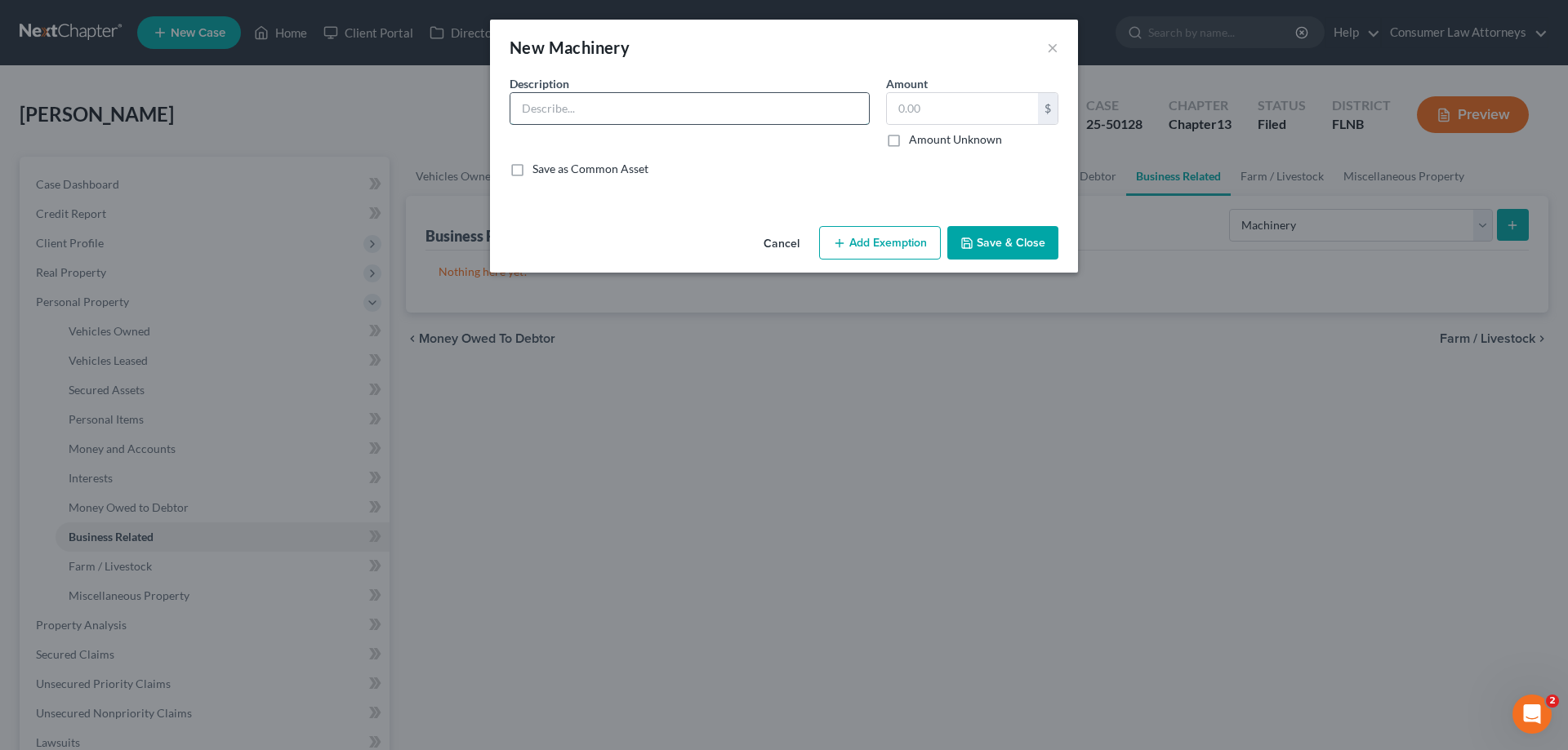
click at [640, 121] on input "text" at bounding box center [690, 108] width 359 height 31
click at [662, 90] on div "Description *" at bounding box center [690, 112] width 377 height 73
drag, startPoint x: 772, startPoint y: 249, endPoint x: 711, endPoint y: 514, distance: 271.9
click at [772, 249] on button "Cancel" at bounding box center [781, 244] width 62 height 33
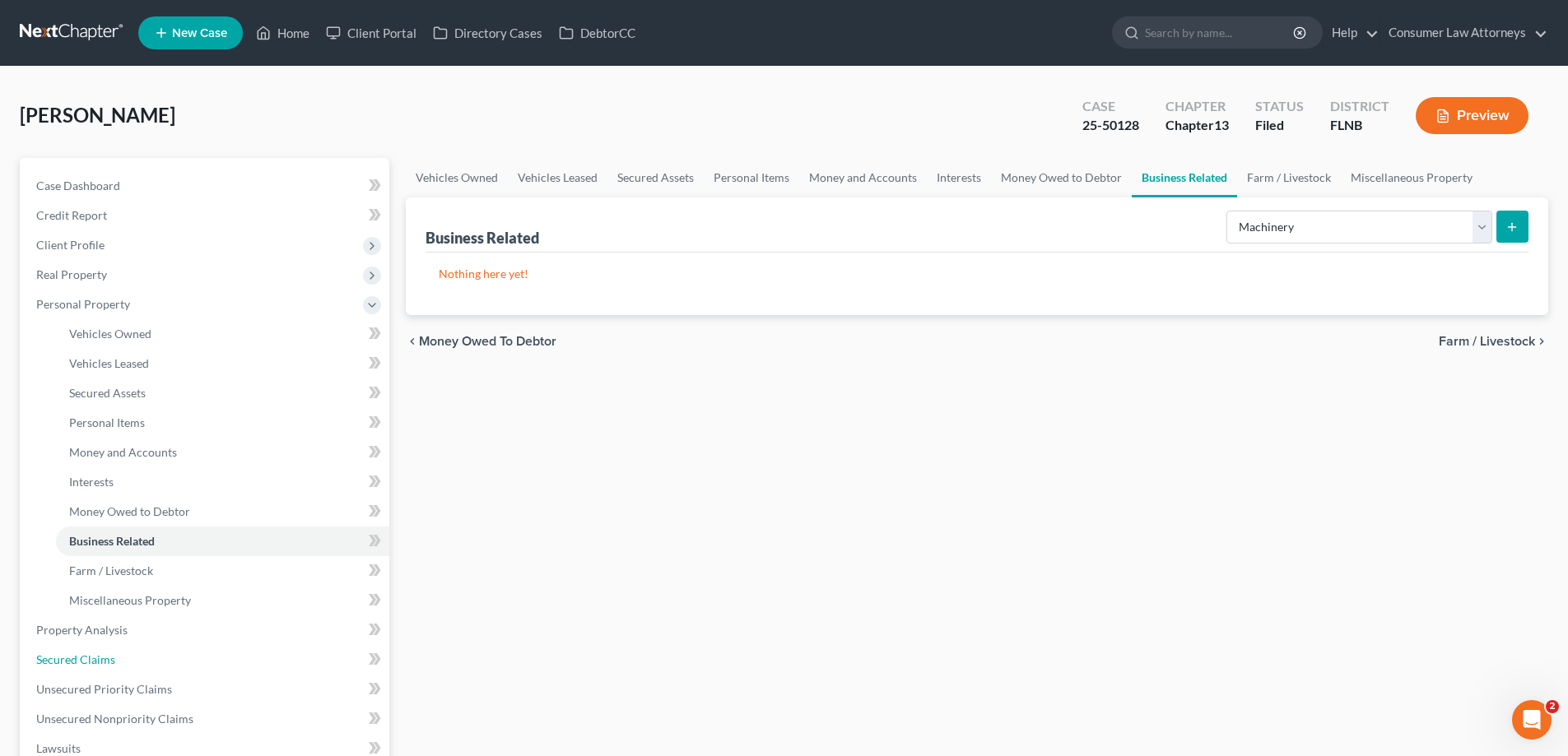
drag, startPoint x: 92, startPoint y: 662, endPoint x: 670, endPoint y: 612, distance: 580.2
click at [92, 662] on span "Secured Claims" at bounding box center [75, 659] width 79 height 14
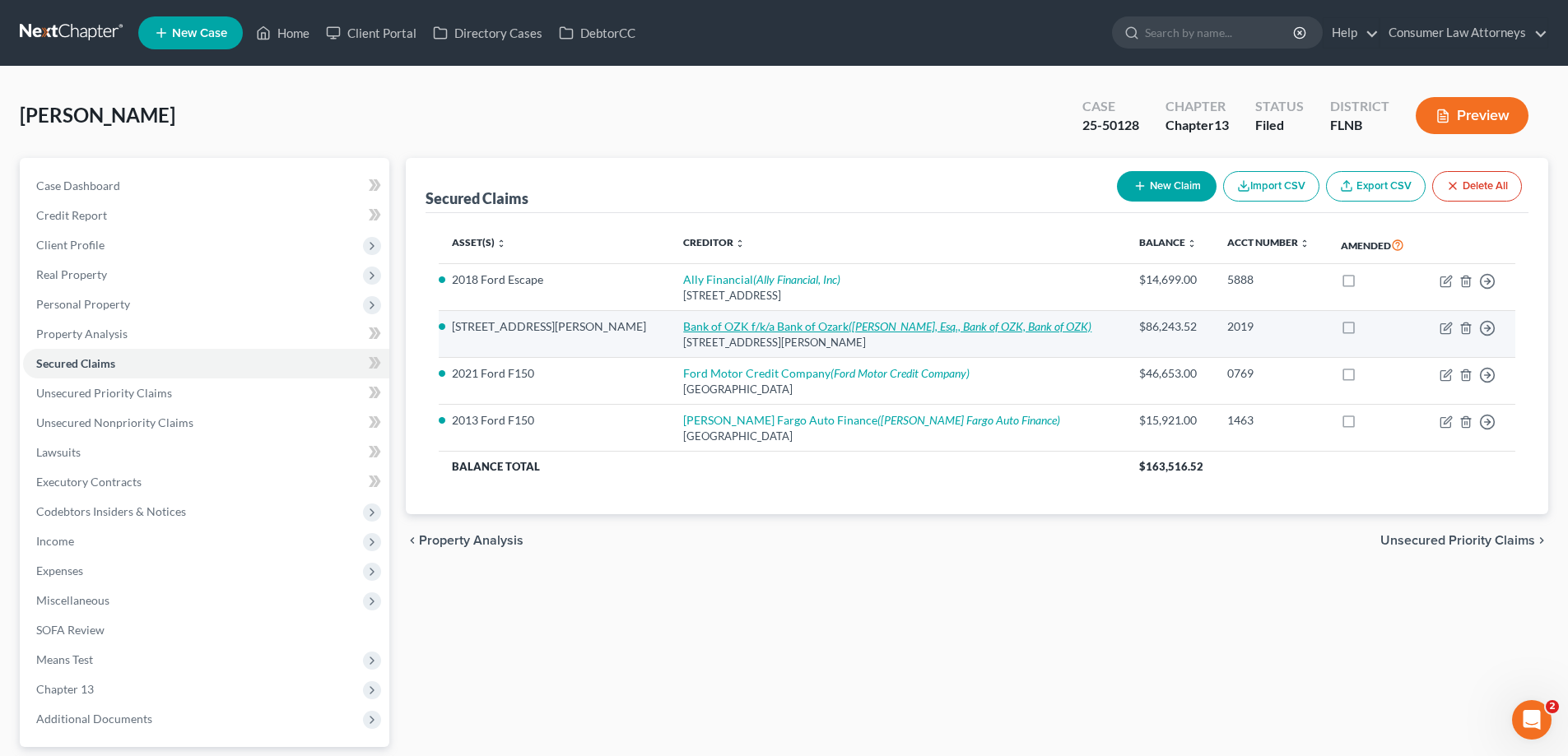
click at [849, 330] on icon "([PERSON_NAME], Esq., Bank of OZK, Bank of OZK)" at bounding box center [970, 326] width 243 height 14
select select "2"
select select "3"
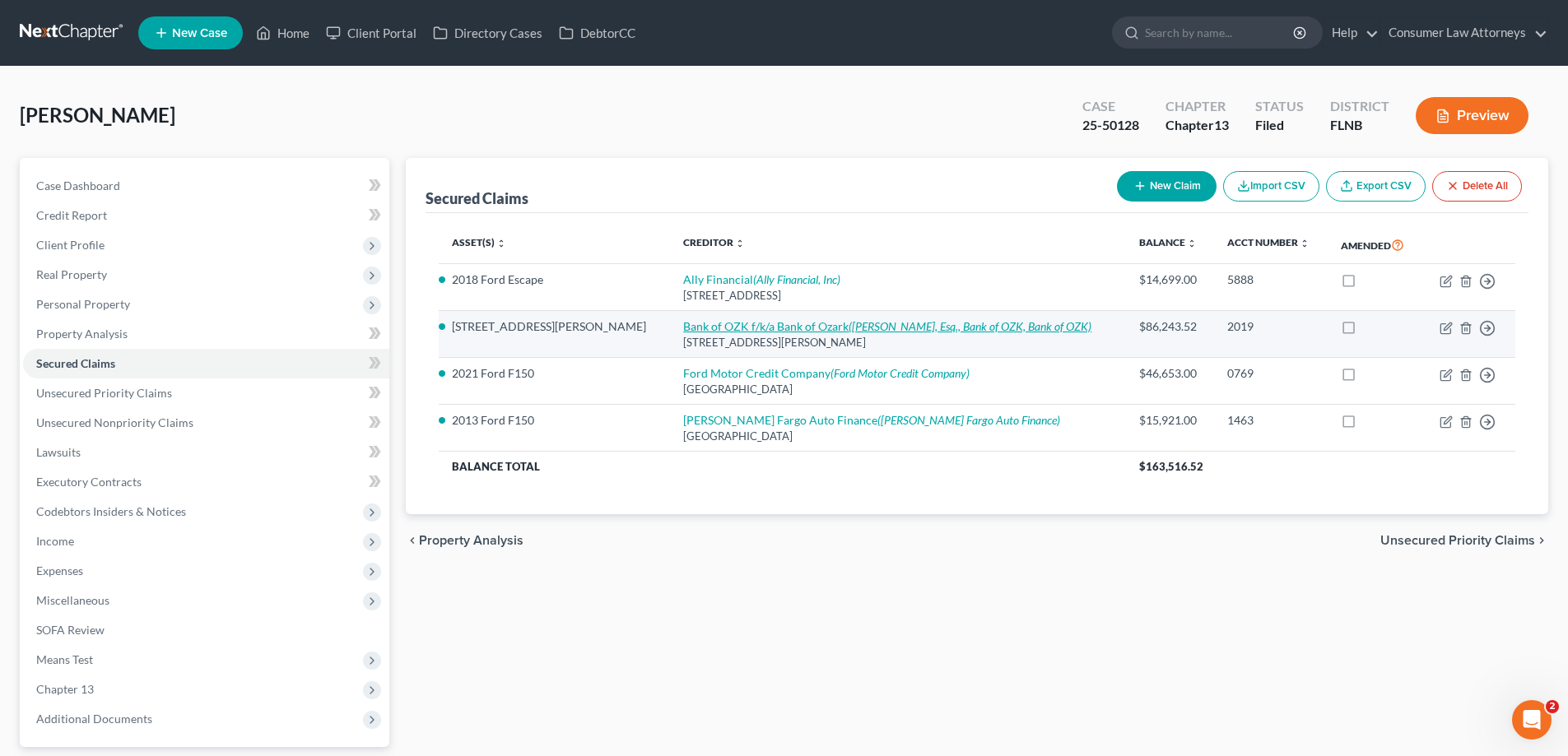
select select "0"
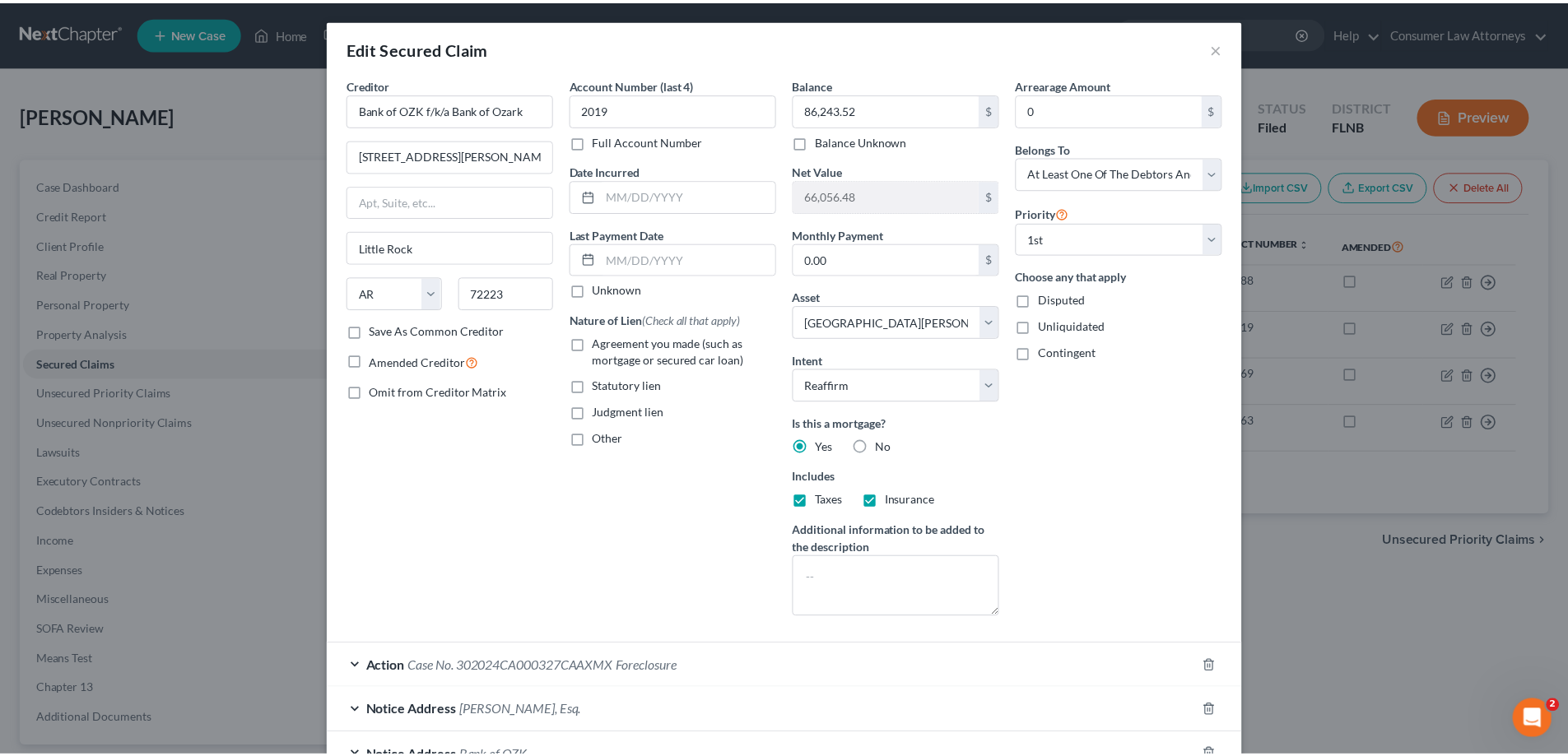
scroll to position [204, 0]
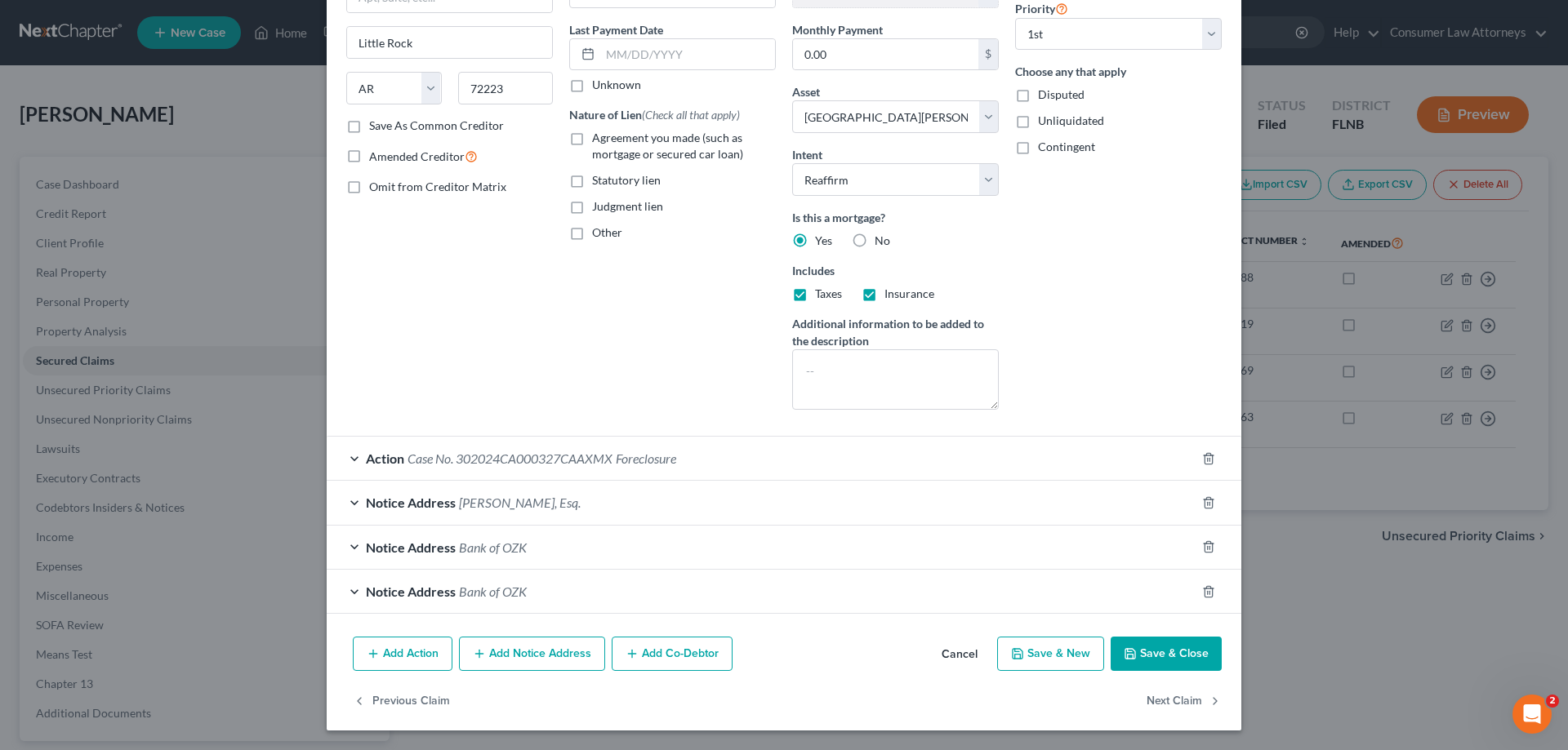
click at [1154, 655] on button "Save & Close" at bounding box center [1166, 654] width 111 height 35
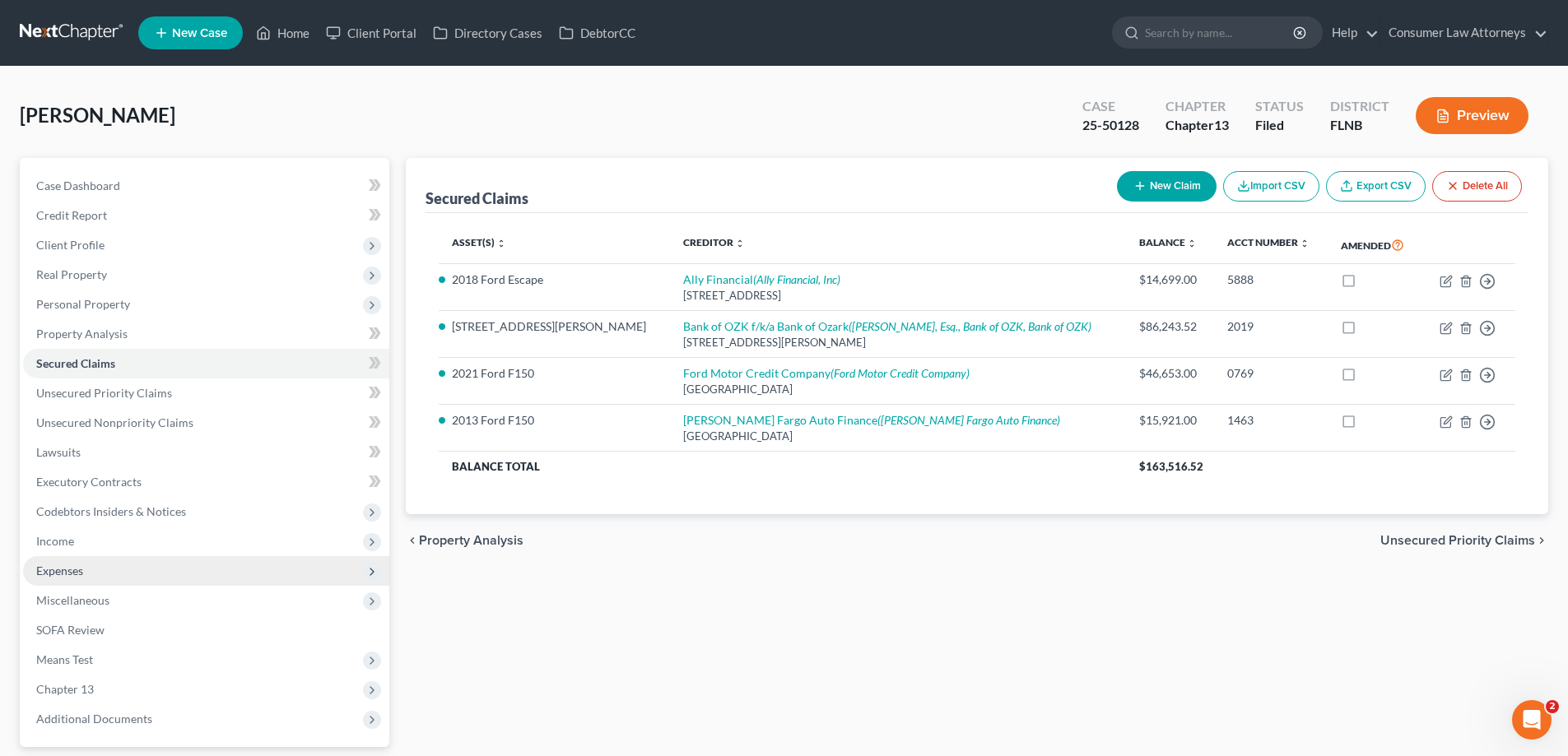
drag, startPoint x: 44, startPoint y: 544, endPoint x: 47, endPoint y: 562, distance: 18.2
click at [44, 544] on span "Income" at bounding box center [54, 540] width 38 height 14
click at [76, 568] on span "Employment Income" at bounding box center [121, 571] width 106 height 14
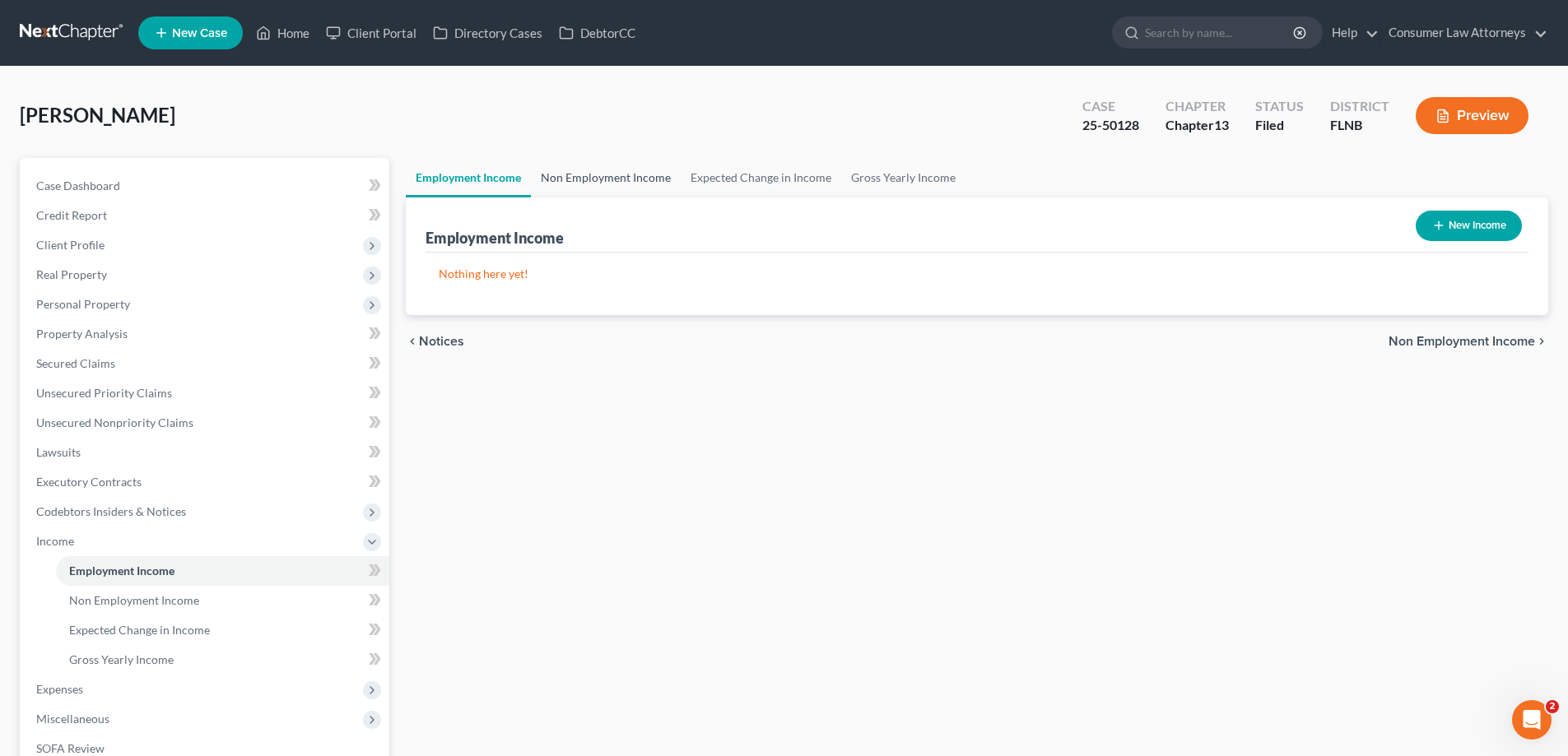
click at [598, 176] on link "Non Employment Income" at bounding box center [606, 177] width 150 height 39
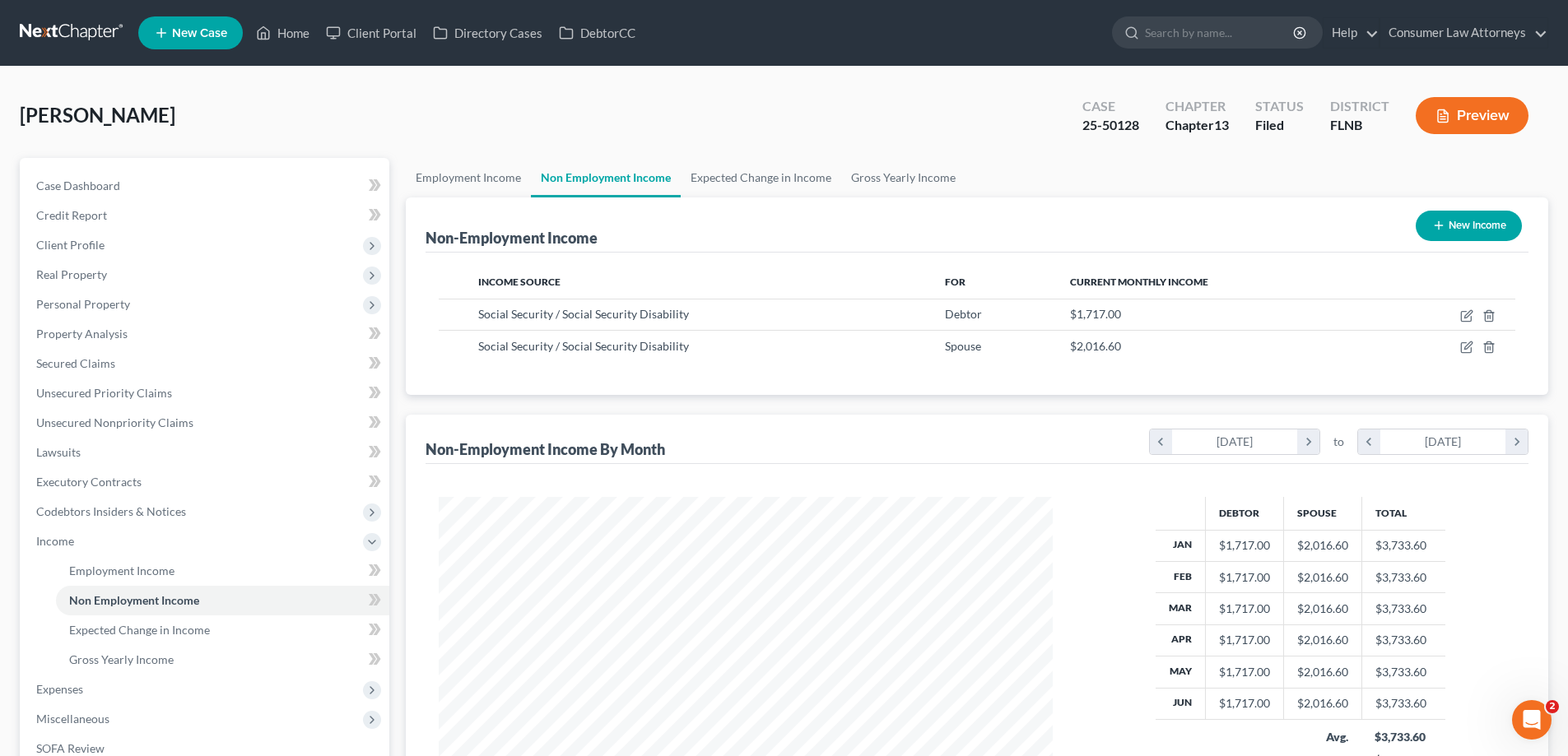
scroll to position [307, 647]
